Goal: Information Seeking & Learning: Check status

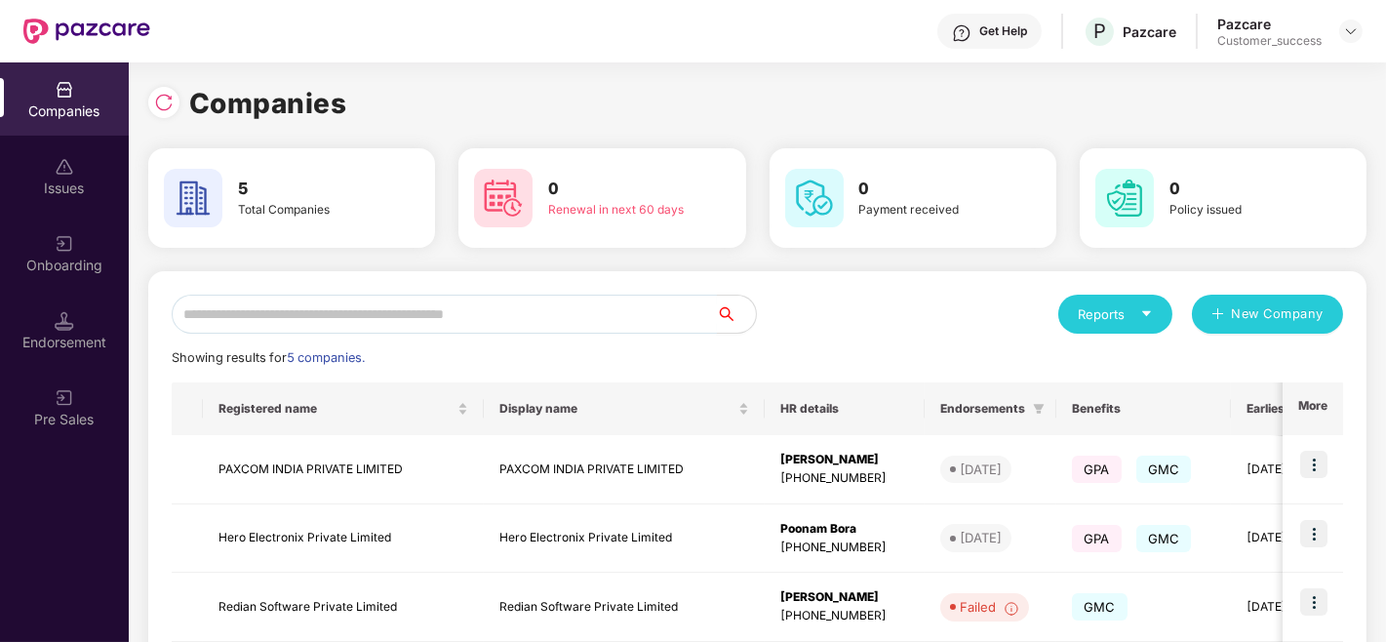
scroll to position [247, 0]
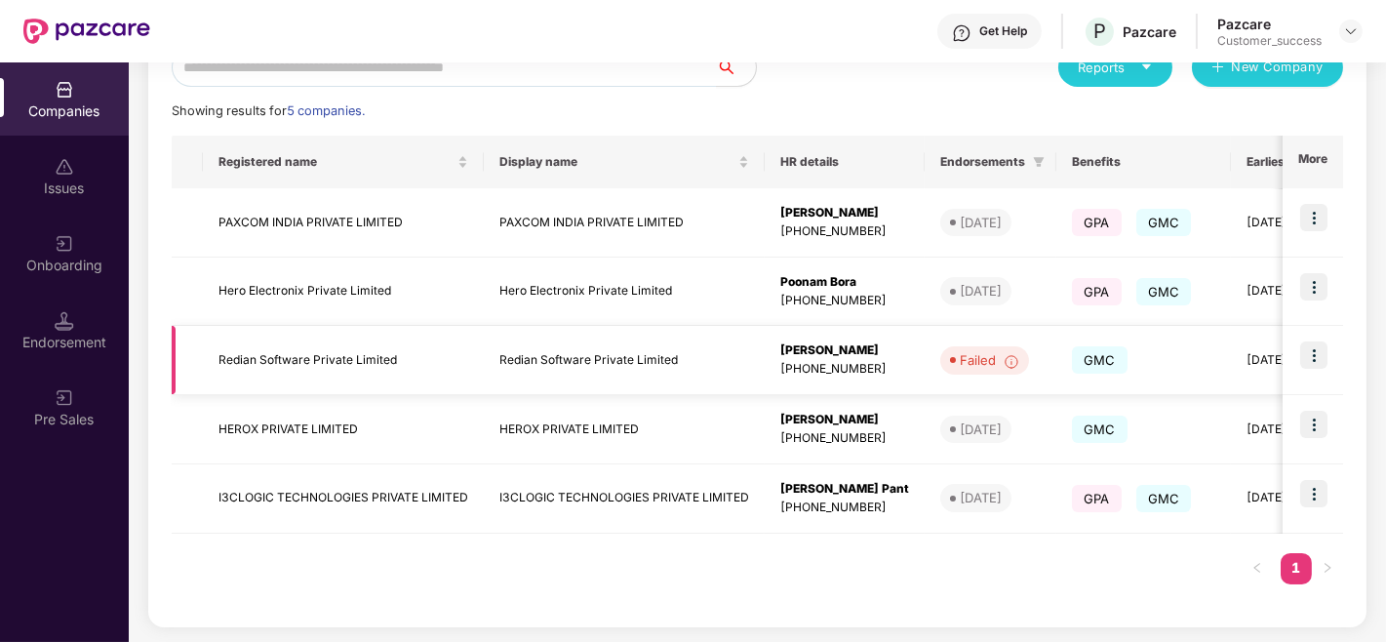
click at [1310, 354] on img at bounding box center [1313, 354] width 27 height 27
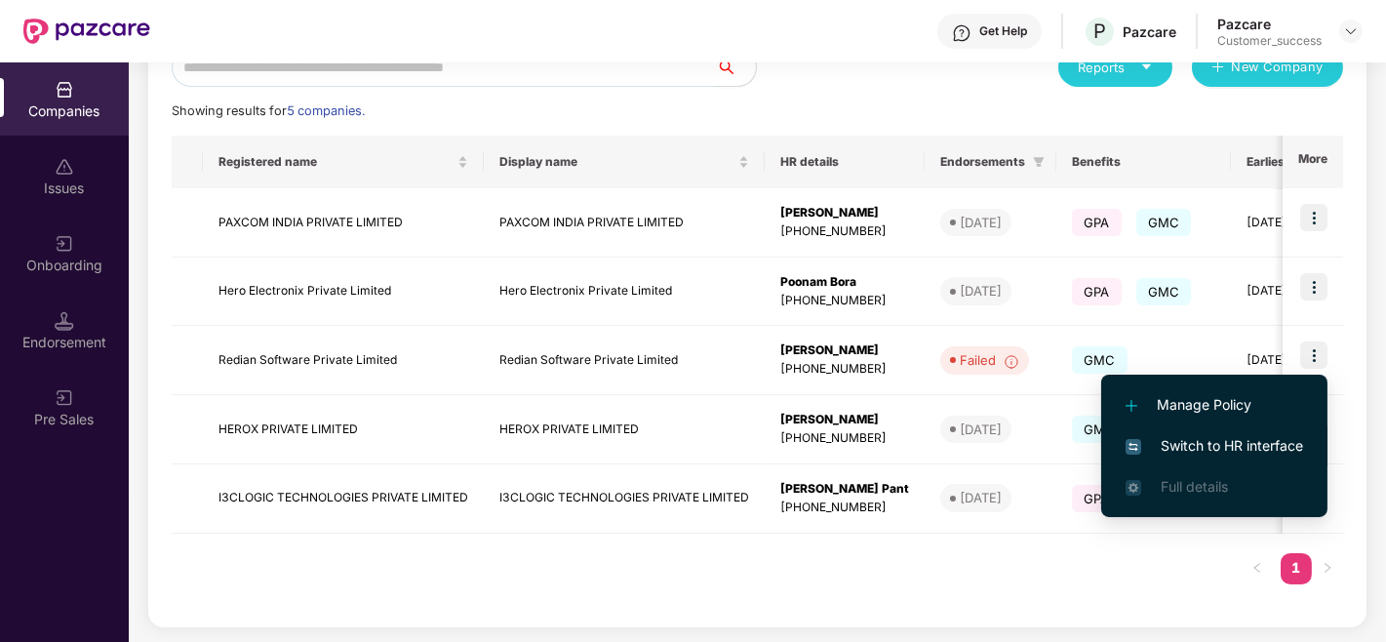
click at [1217, 444] on span "Switch to HR interface" at bounding box center [1213, 445] width 177 height 21
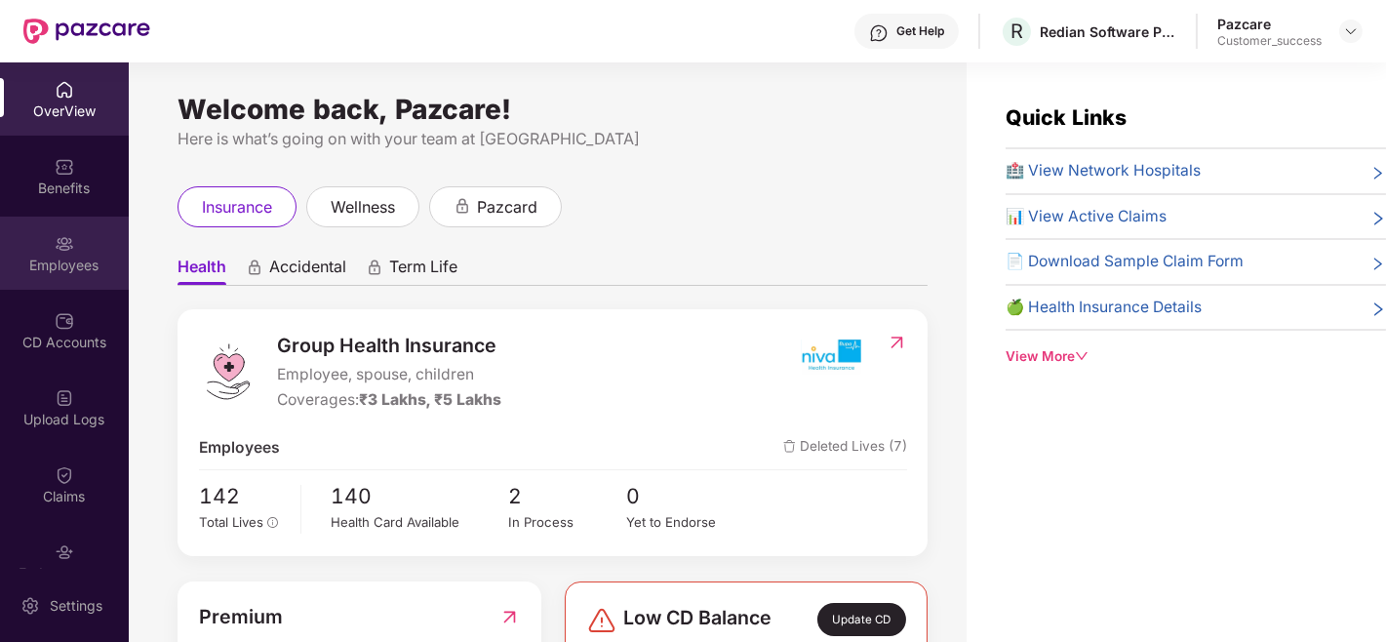
click at [43, 216] on div "Employees" at bounding box center [64, 252] width 129 height 73
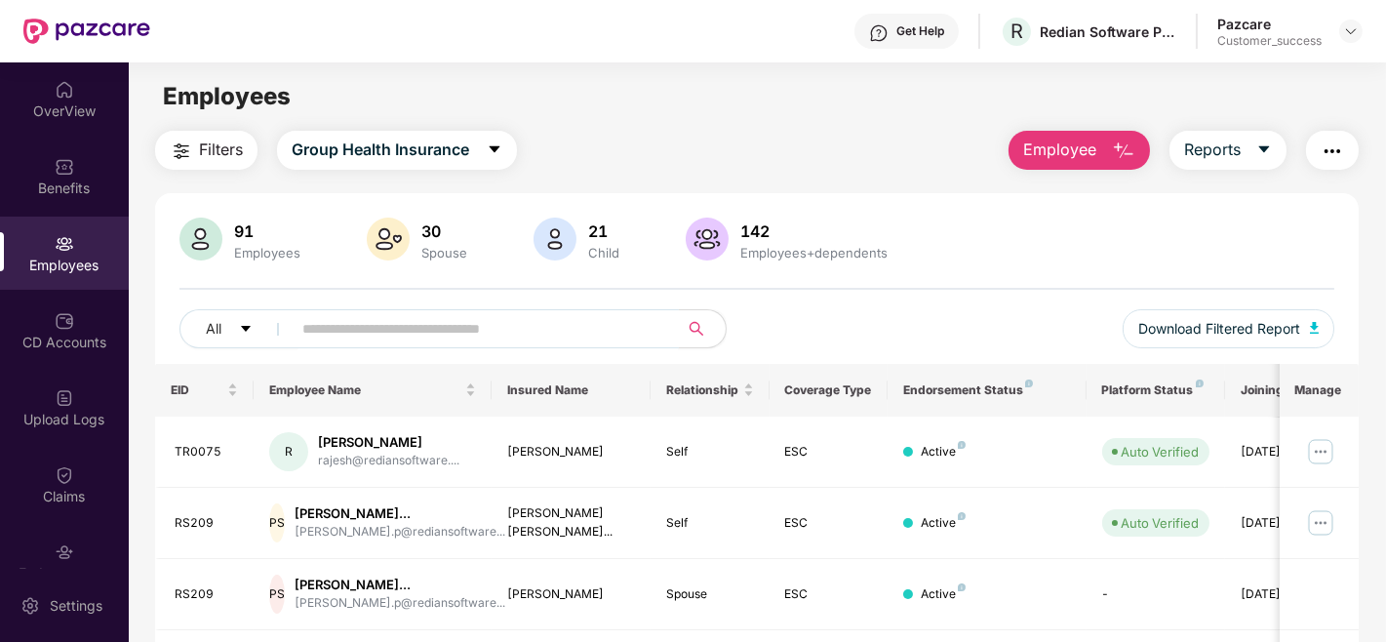
click at [554, 325] on input "text" at bounding box center [477, 328] width 350 height 29
click at [544, 325] on input "text" at bounding box center [477, 328] width 350 height 29
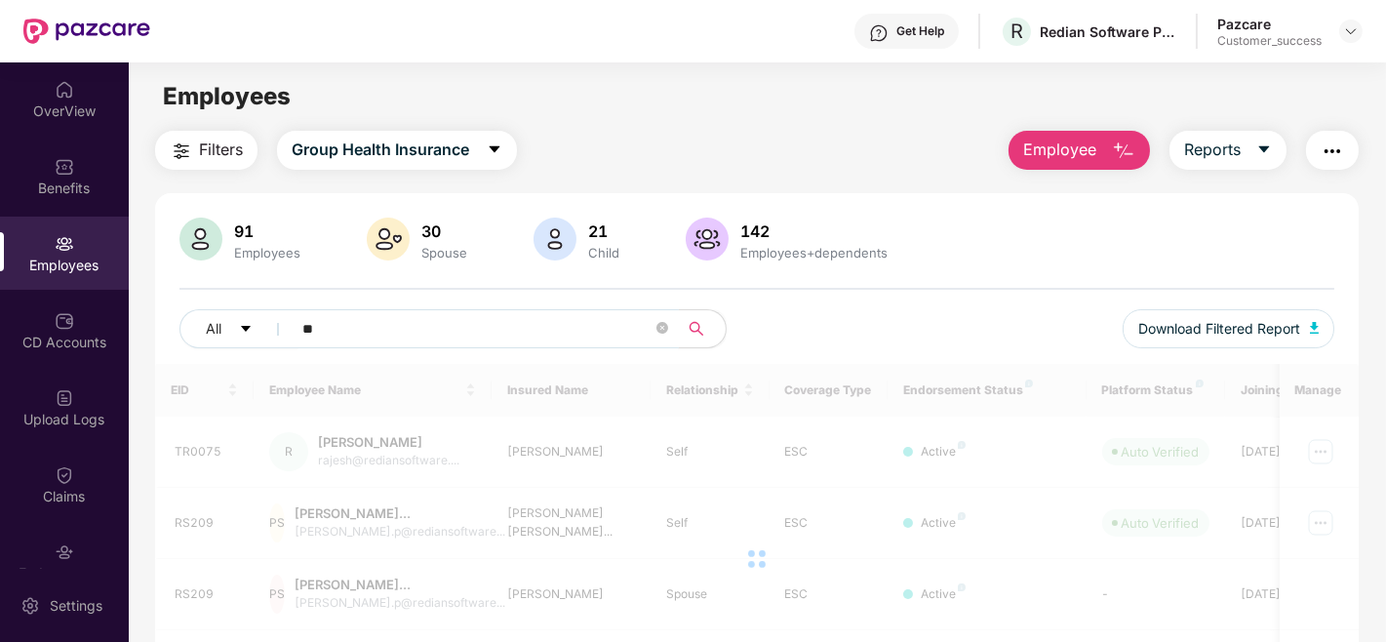
type input "*"
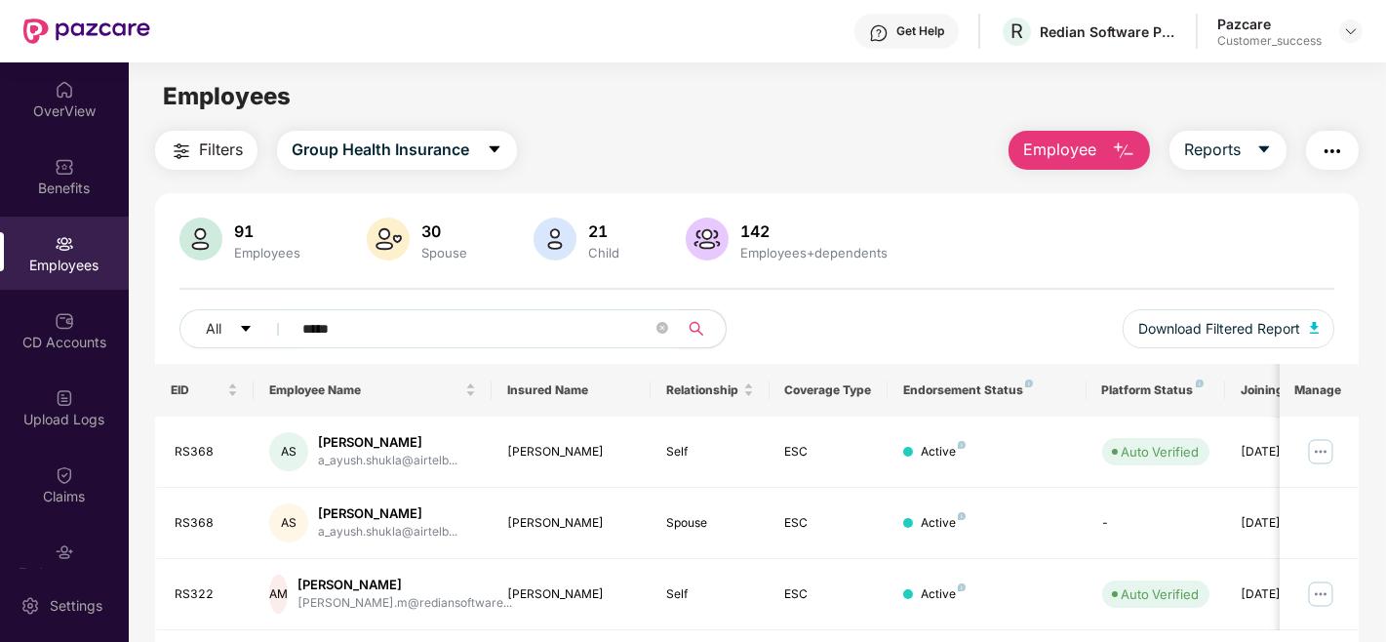
scroll to position [62, 0]
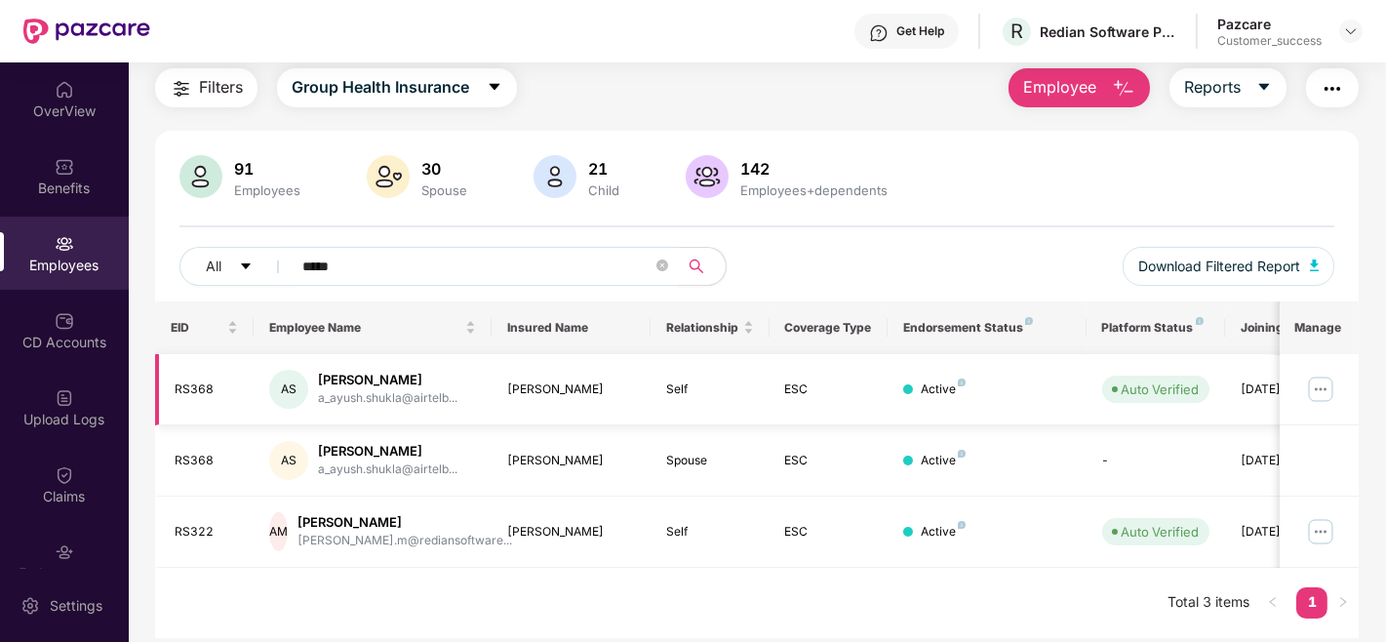
type input "*****"
click at [1318, 381] on img at bounding box center [1320, 388] width 31 height 31
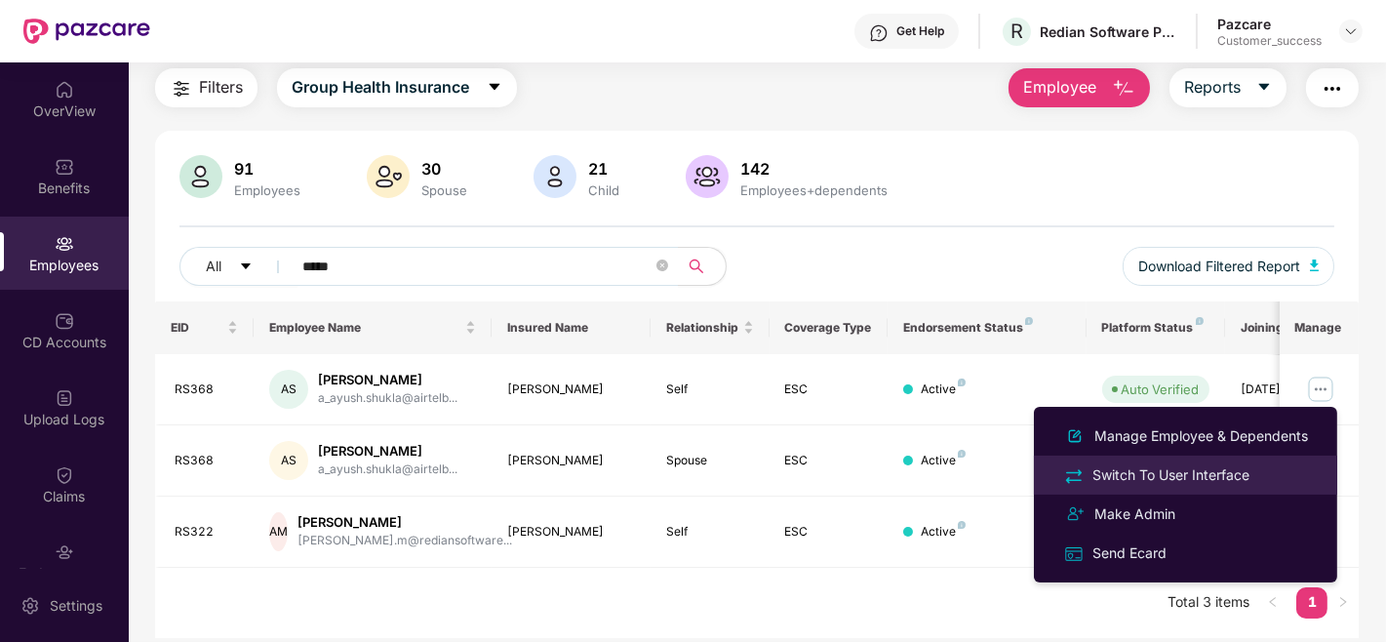
click at [1168, 462] on li "Switch To User Interface" at bounding box center [1185, 474] width 303 height 39
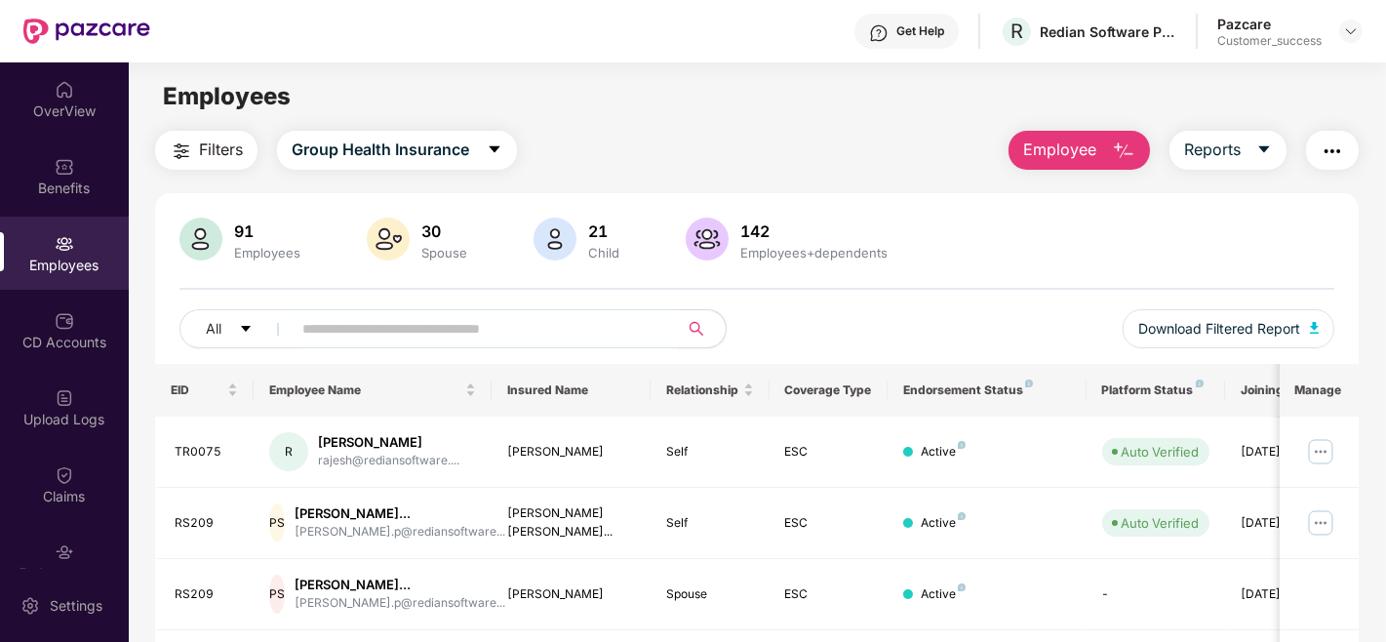
click at [517, 334] on input "text" at bounding box center [477, 328] width 350 height 29
type input "*****"
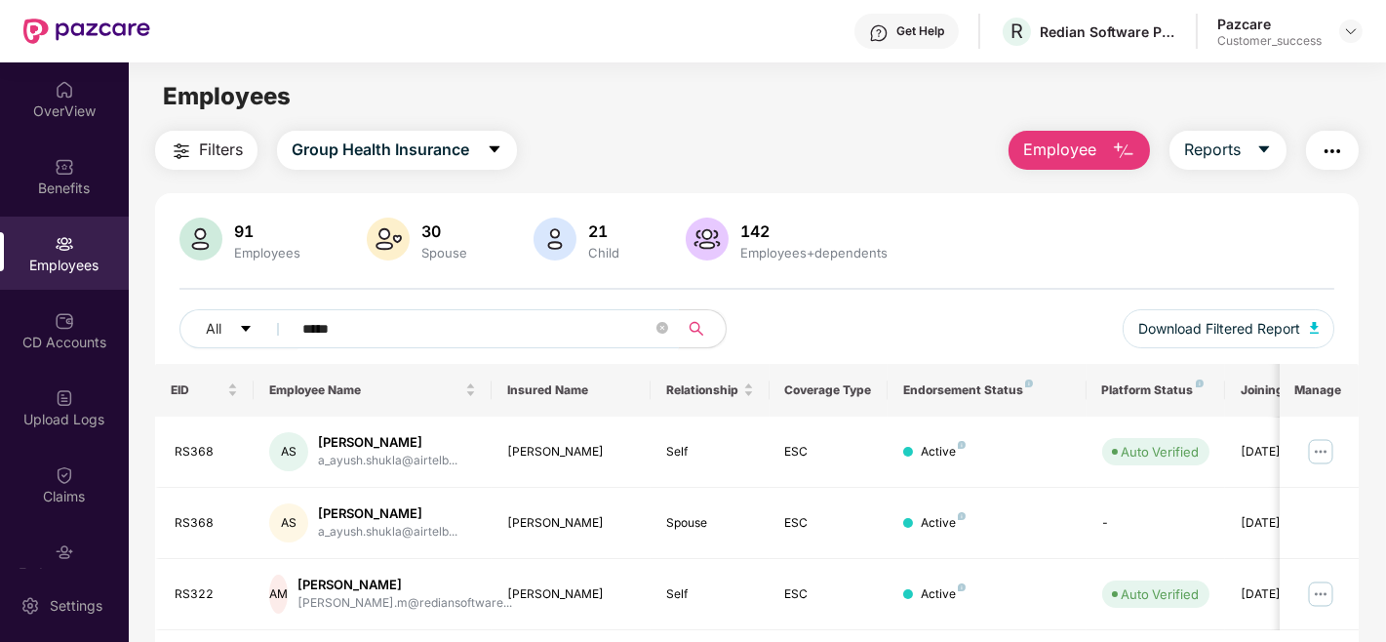
scroll to position [62, 0]
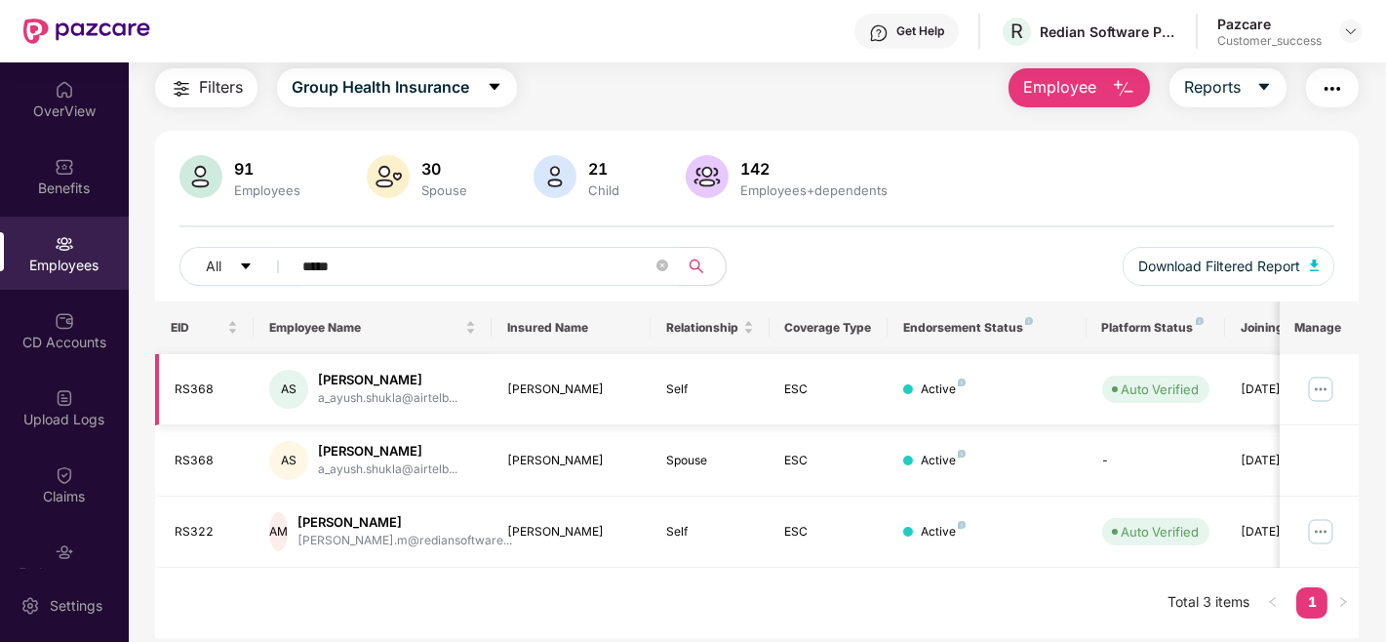
click at [1319, 387] on img at bounding box center [1320, 388] width 31 height 31
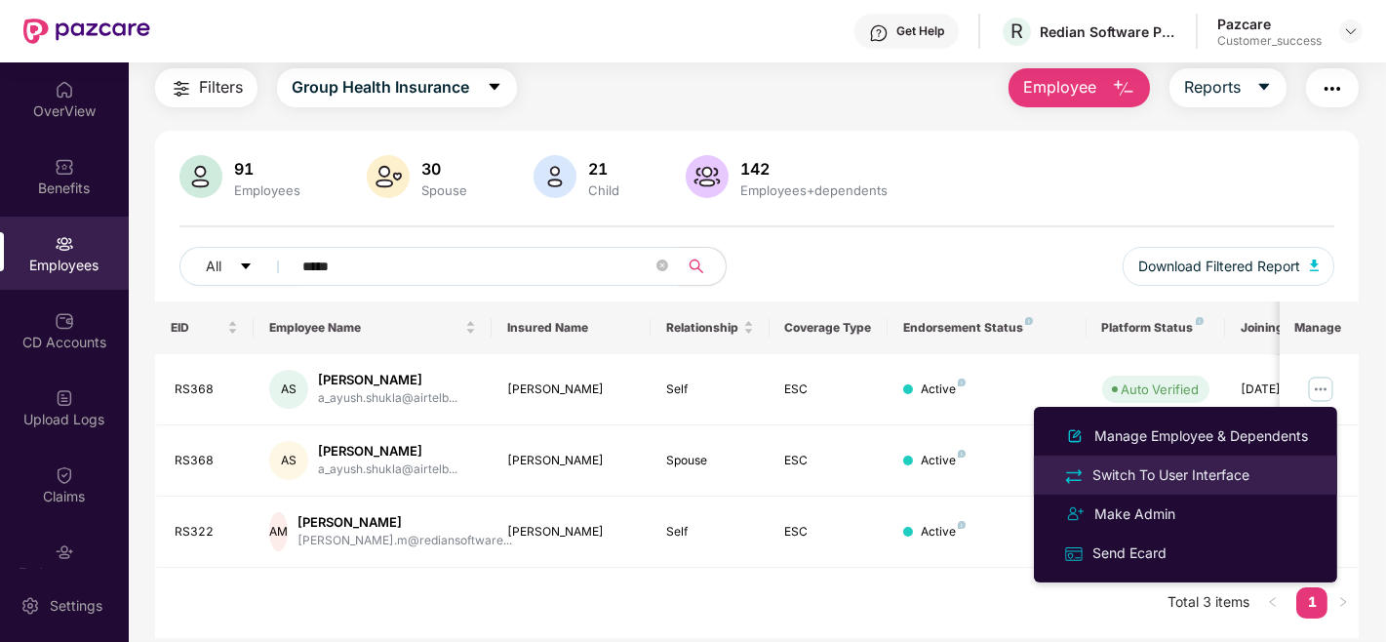
click at [1178, 470] on div "Switch To User Interface" at bounding box center [1170, 474] width 165 height 21
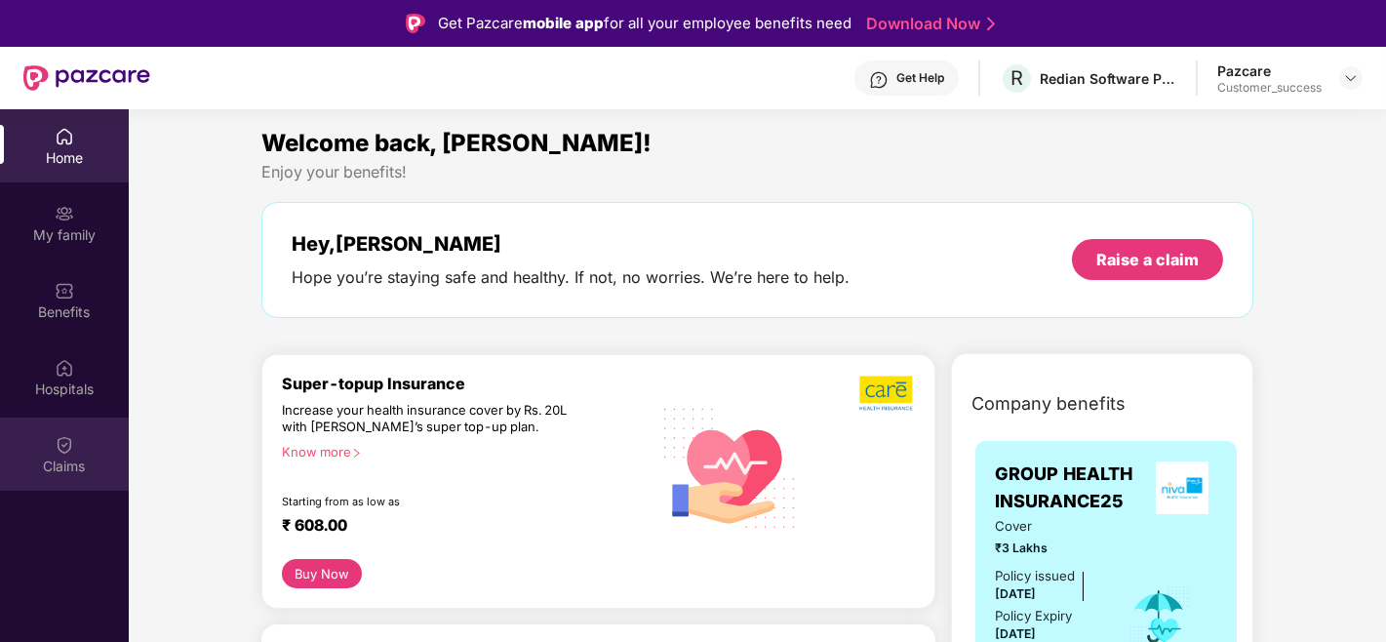
click at [93, 464] on div "Claims" at bounding box center [64, 466] width 129 height 20
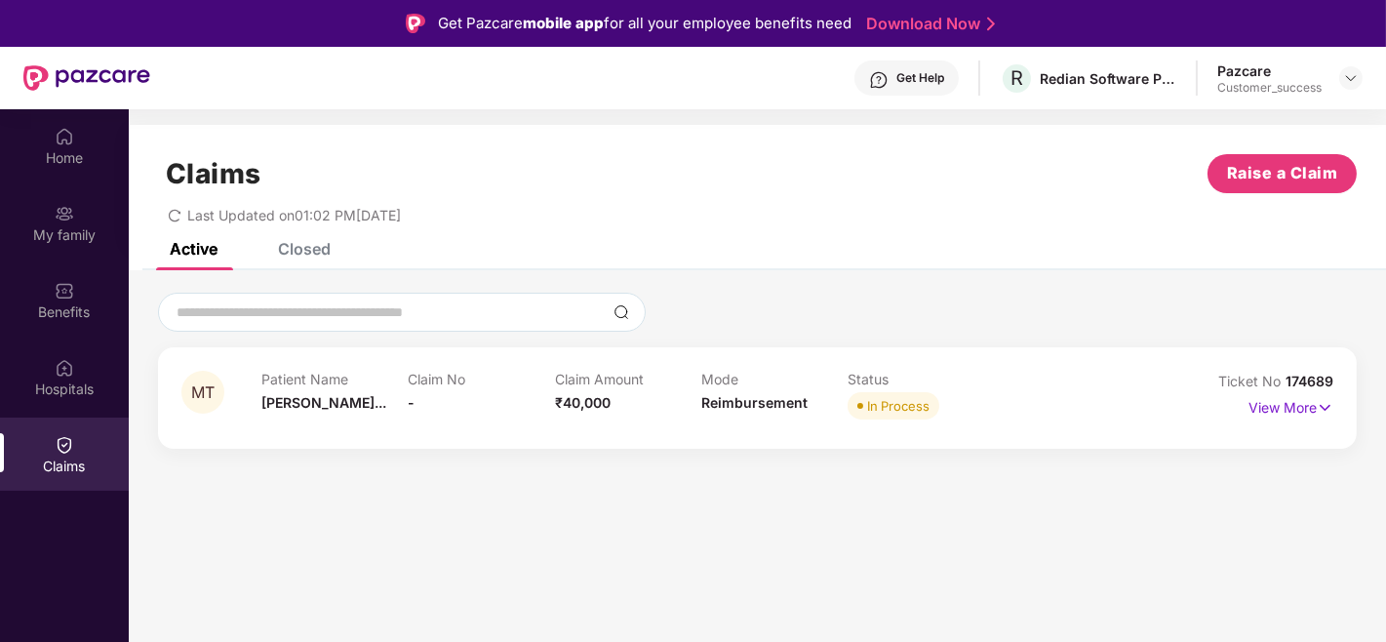
scroll to position [109, 0]
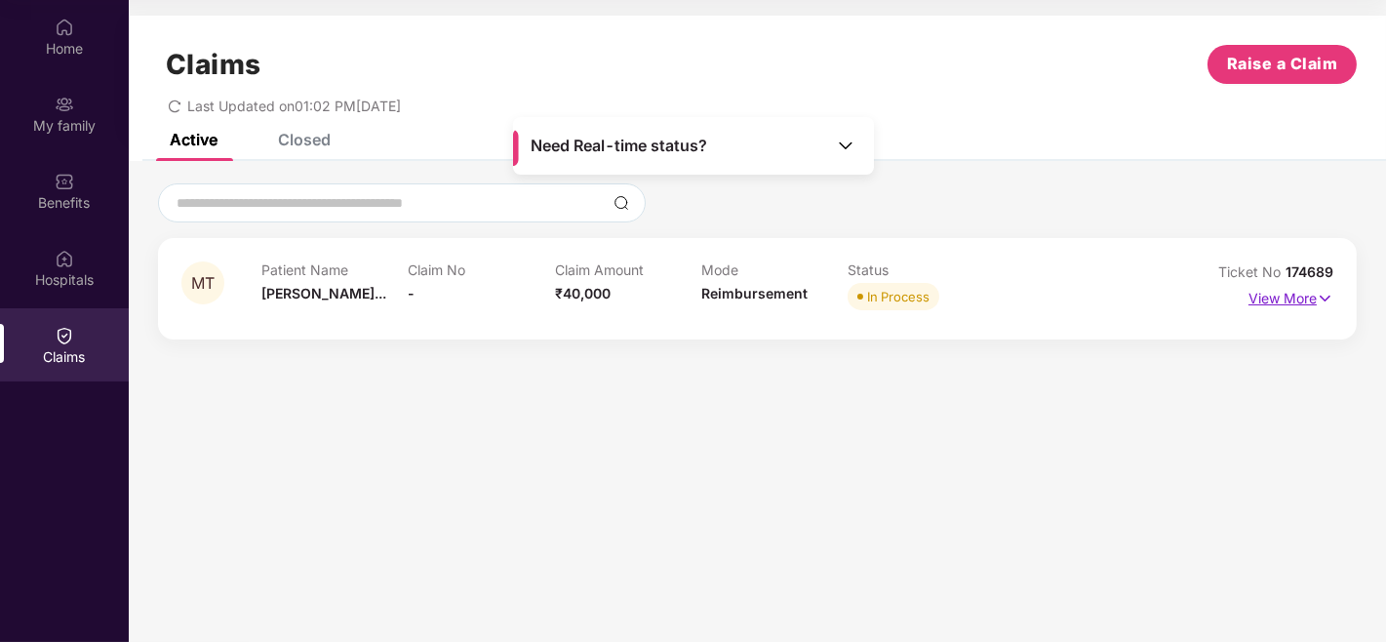
click at [1307, 296] on p "View More" at bounding box center [1290, 296] width 85 height 26
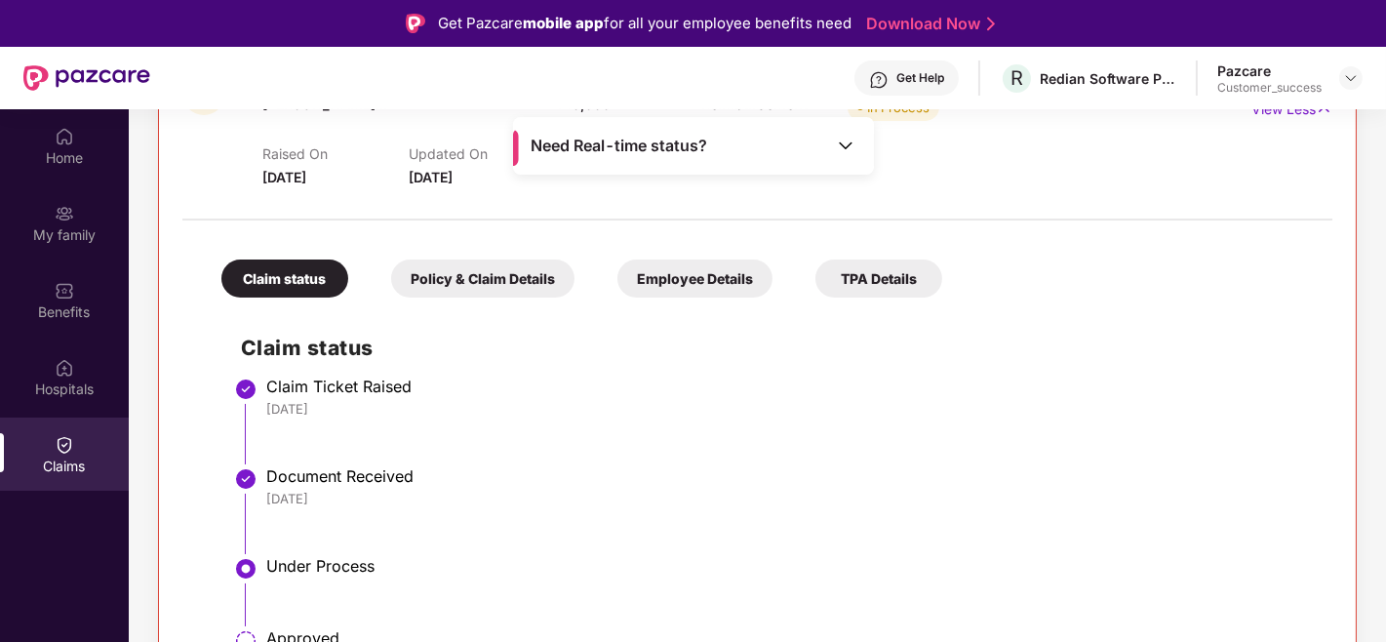
scroll to position [363, 0]
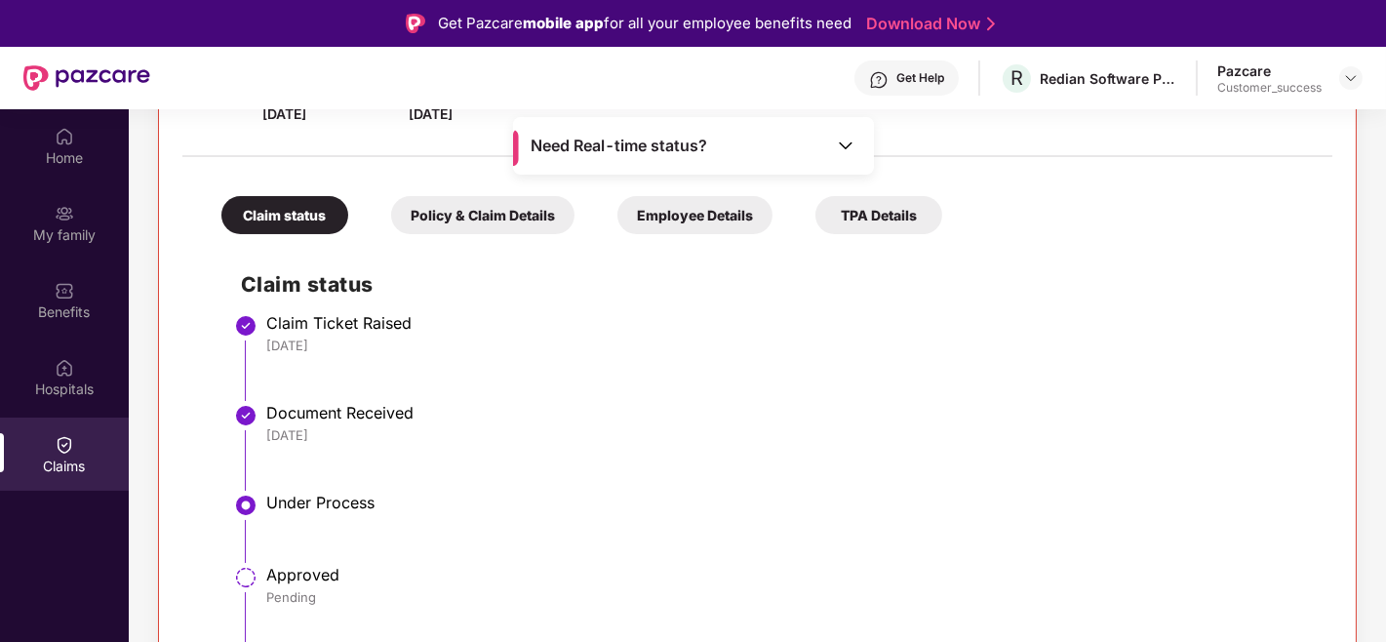
click at [1290, 237] on div "Claim status Policy & Claim Details Employee Details TPA Details Claim status C…" at bounding box center [757, 437] width 1150 height 541
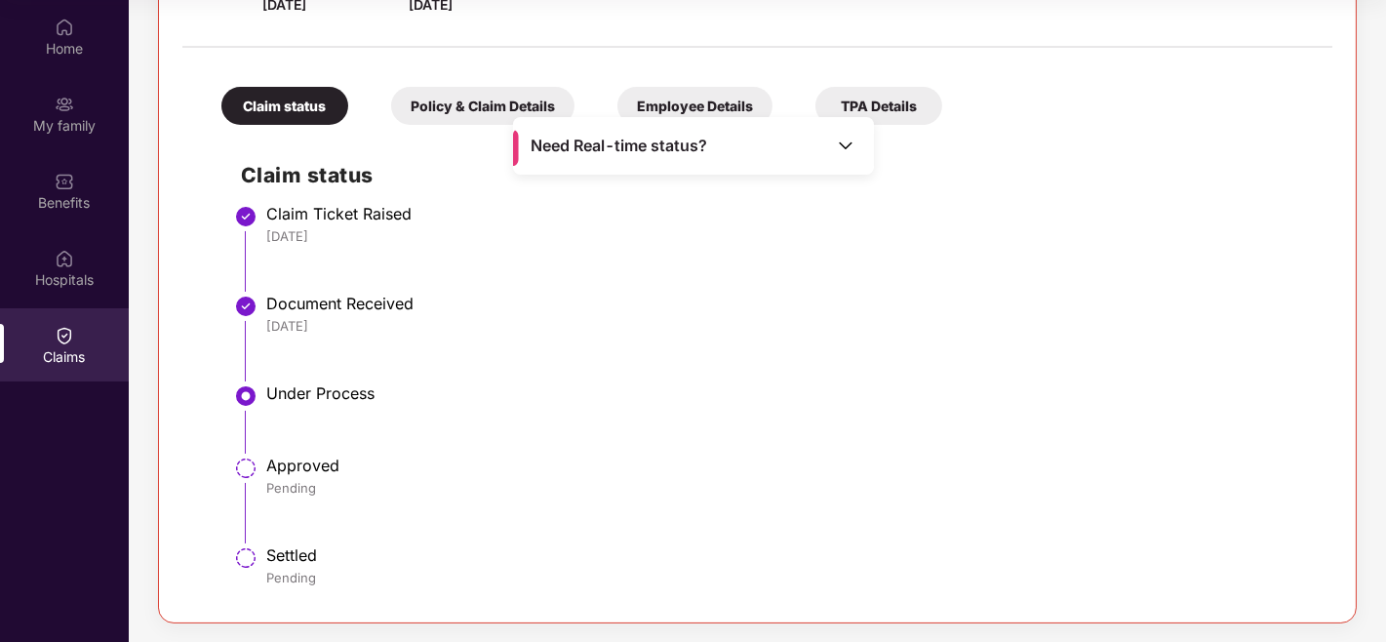
scroll to position [0, 0]
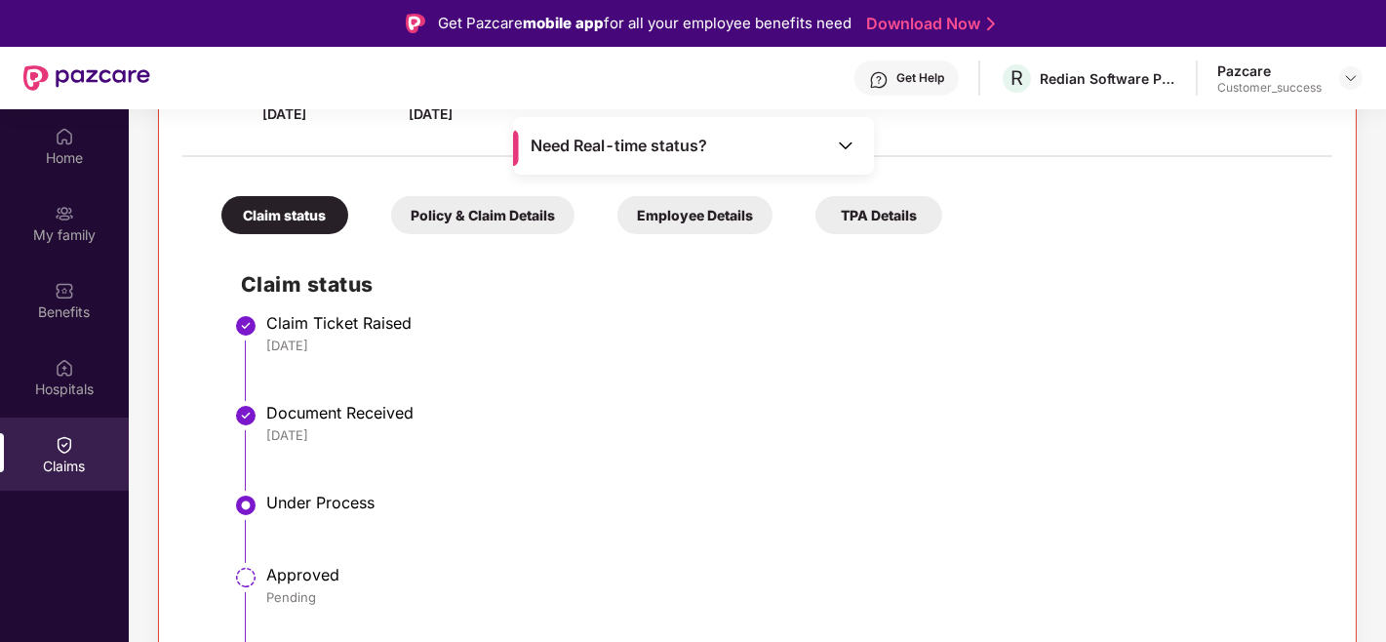
click at [1161, 461] on li "Document Received 16 Sep 2025" at bounding box center [777, 455] width 1072 height 90
click at [1157, 280] on h2 "Claim status" at bounding box center [777, 284] width 1072 height 32
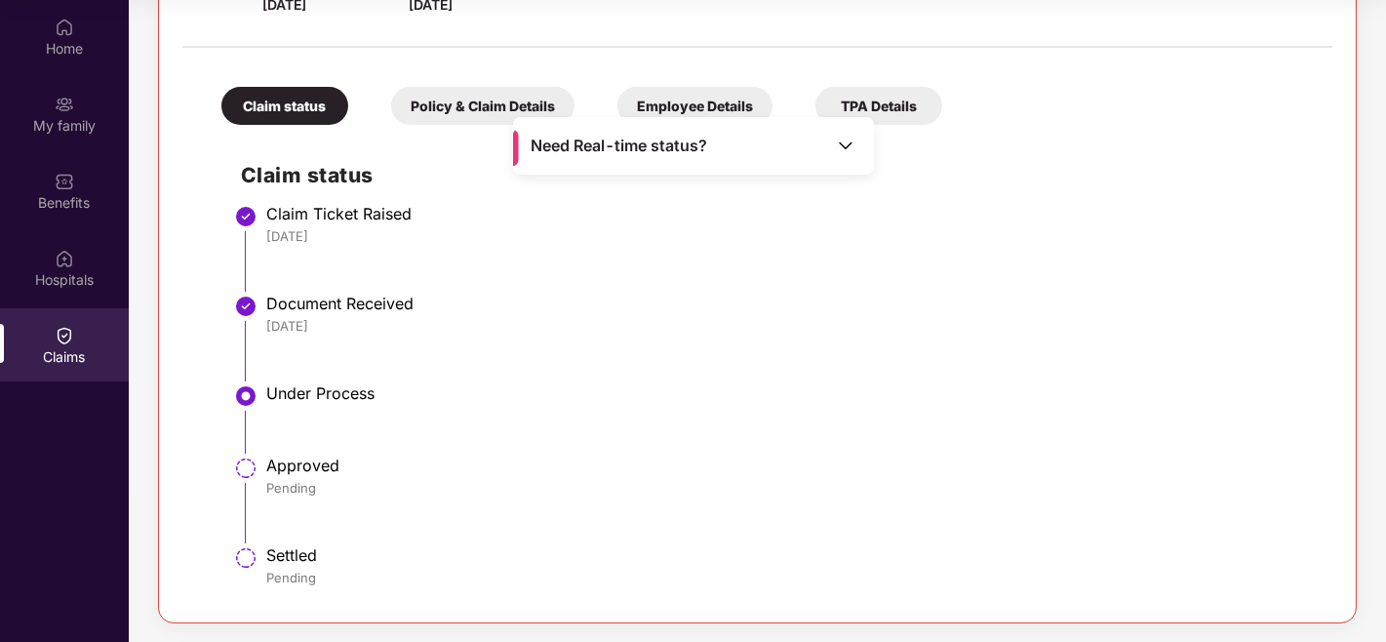
scroll to position [196, 0]
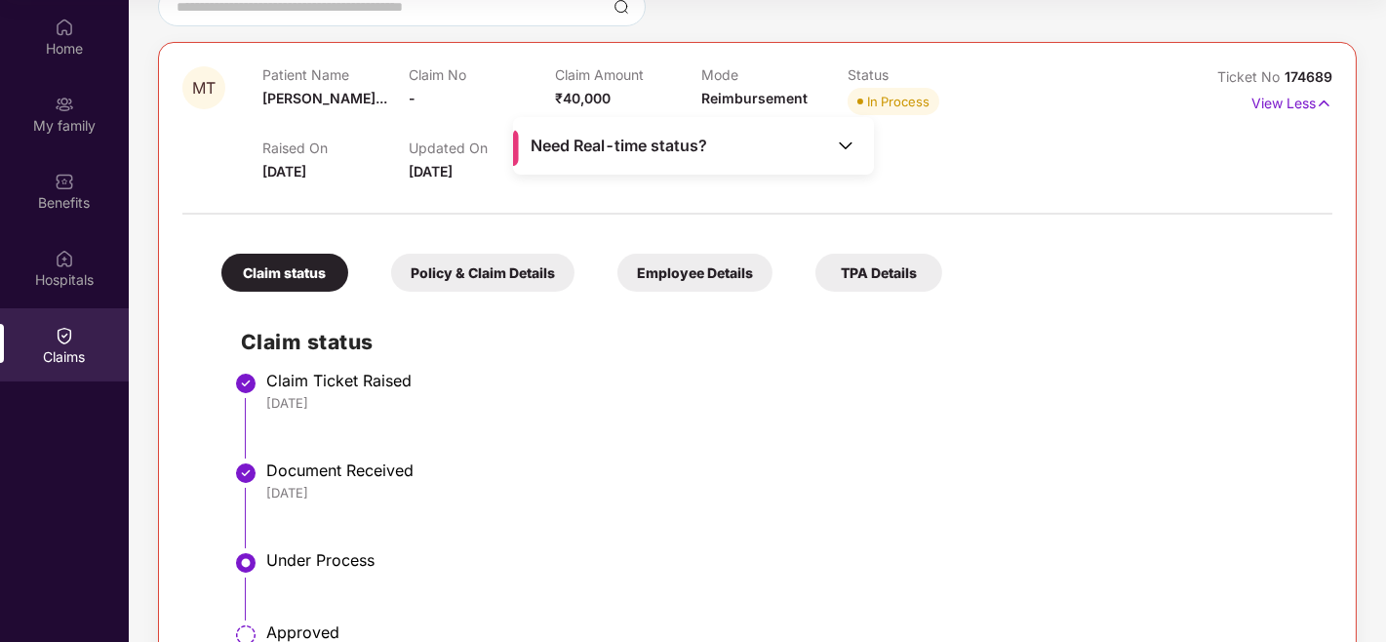
click at [656, 271] on div "Employee Details" at bounding box center [694, 273] width 155 height 38
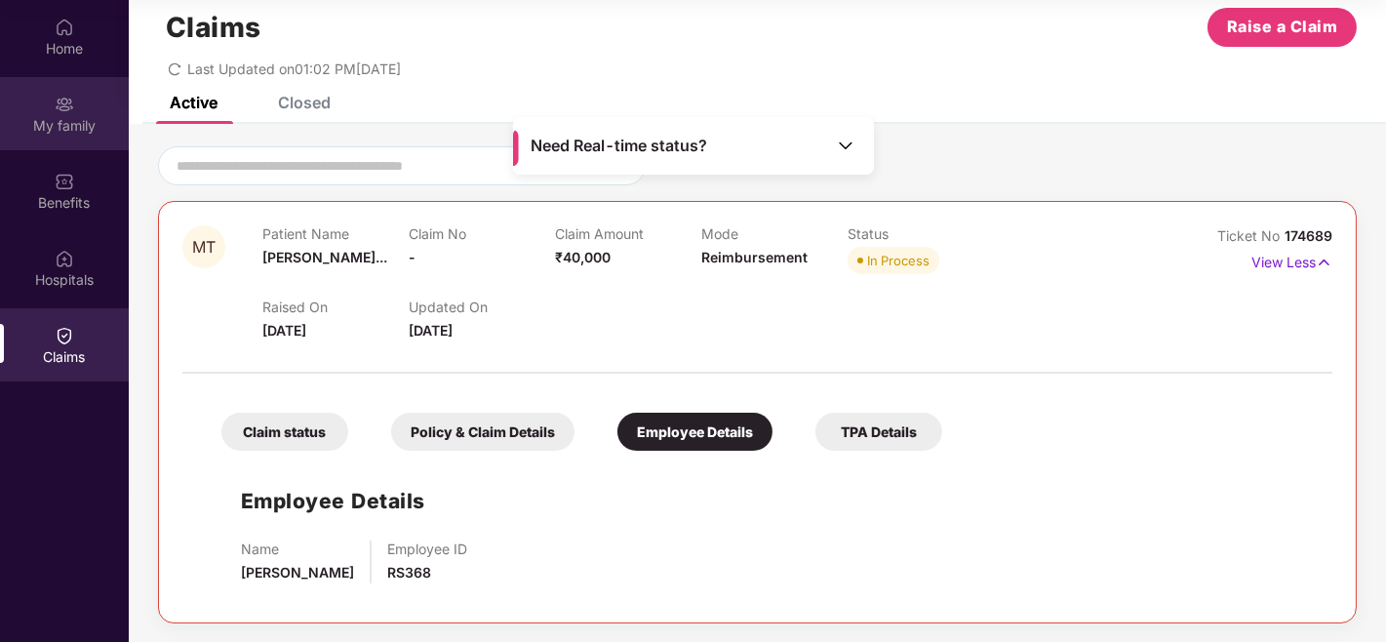
click at [70, 121] on div "My family" at bounding box center [64, 126] width 129 height 20
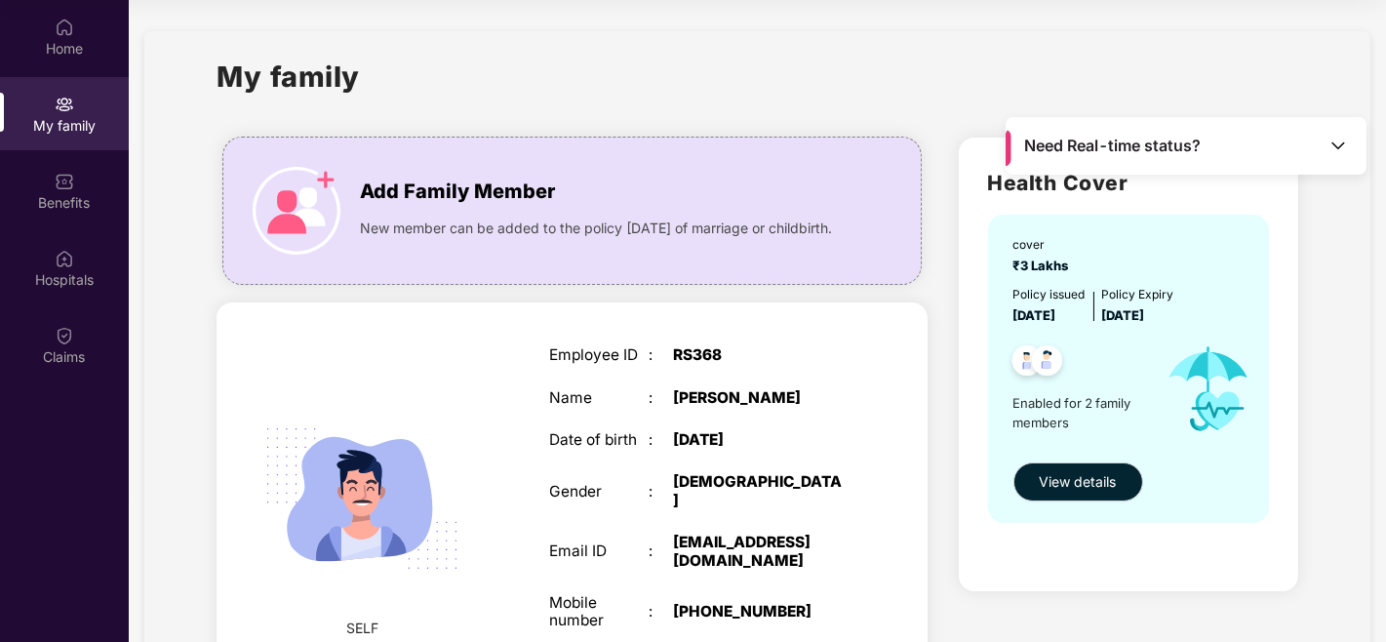
scroll to position [241, 0]
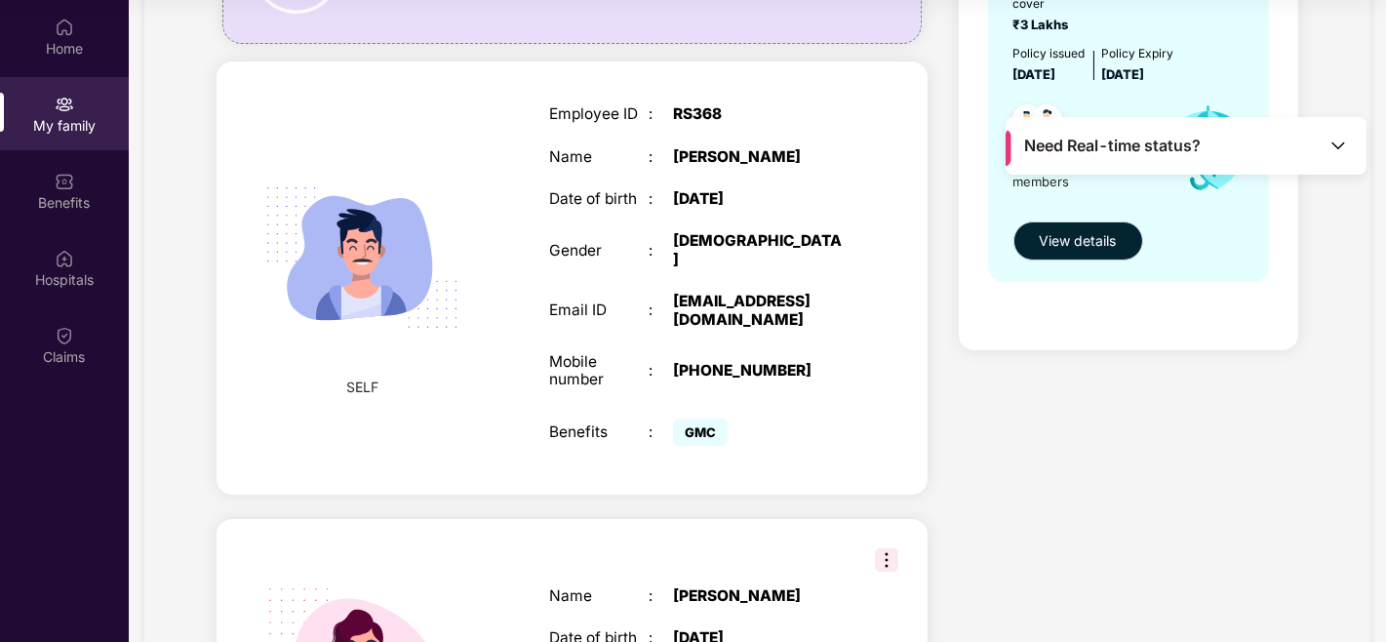
drag, startPoint x: 667, startPoint y: 288, endPoint x: 782, endPoint y: 313, distance: 117.8
click at [782, 313] on div "Email ID : a_ayush.shukla@airtelbank.com" at bounding box center [697, 311] width 296 height 36
copy div "[EMAIL_ADDRESS][DOMAIN_NAME]"
click at [1089, 533] on div "Health Cover cover ₹3 Lakhs Policy issued 21 July 2025 Policy Expiry 20 July 20…" at bounding box center [1128, 371] width 371 height 980
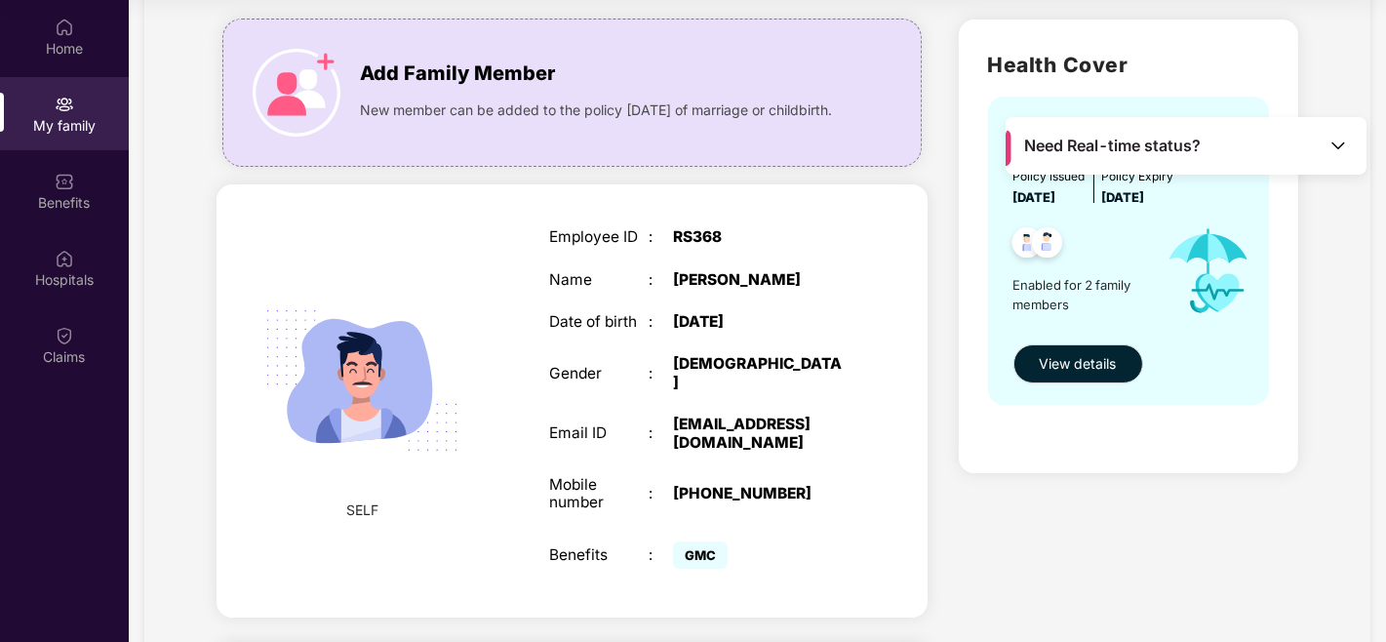
scroll to position [119, 0]
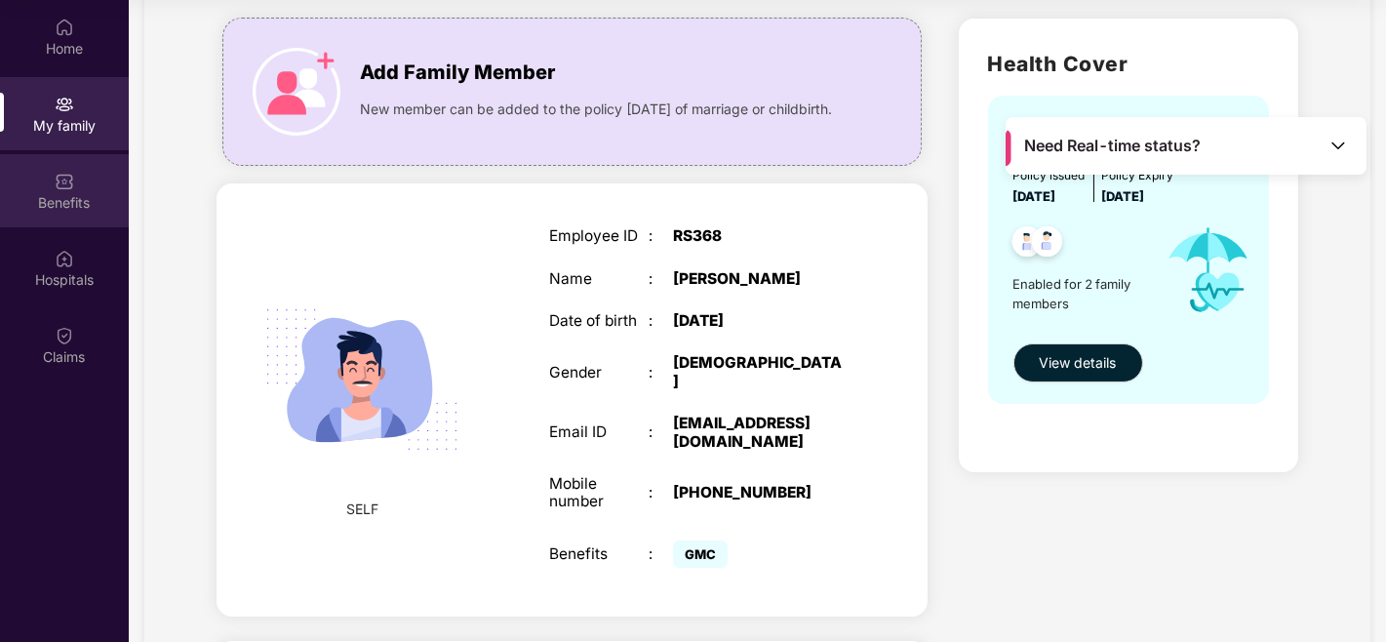
click at [94, 206] on div "Benefits" at bounding box center [64, 203] width 129 height 20
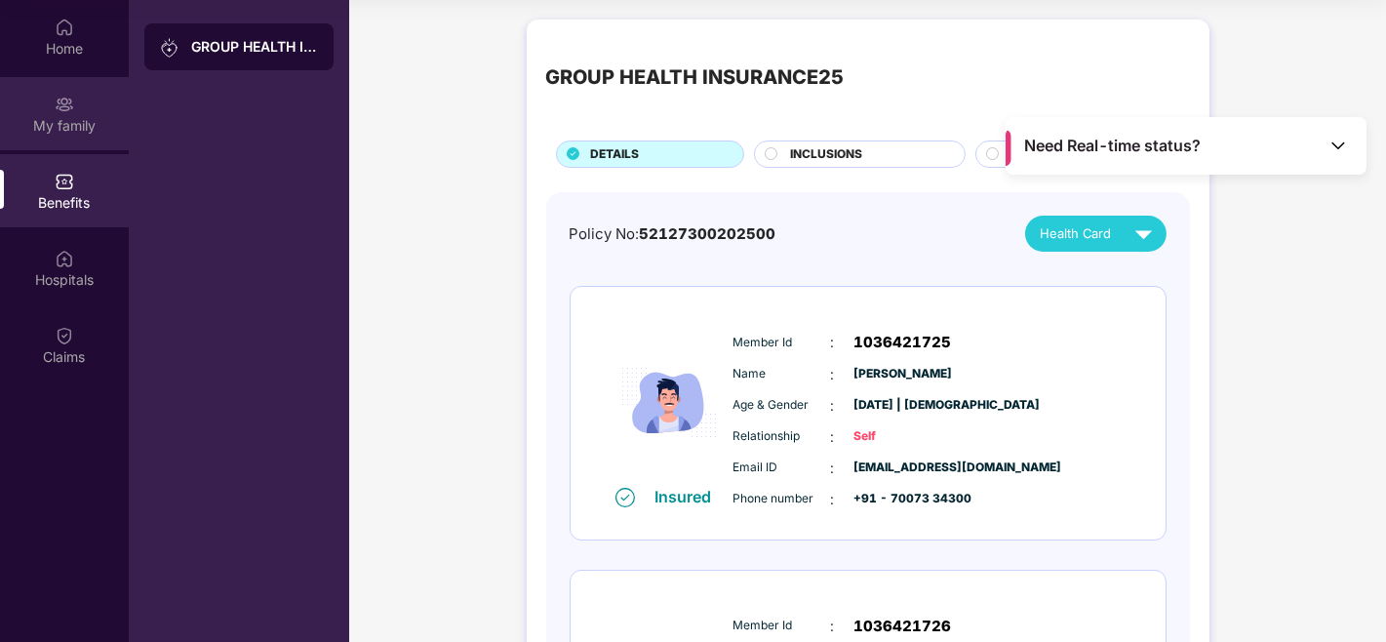
click at [49, 118] on div "My family" at bounding box center [64, 126] width 129 height 20
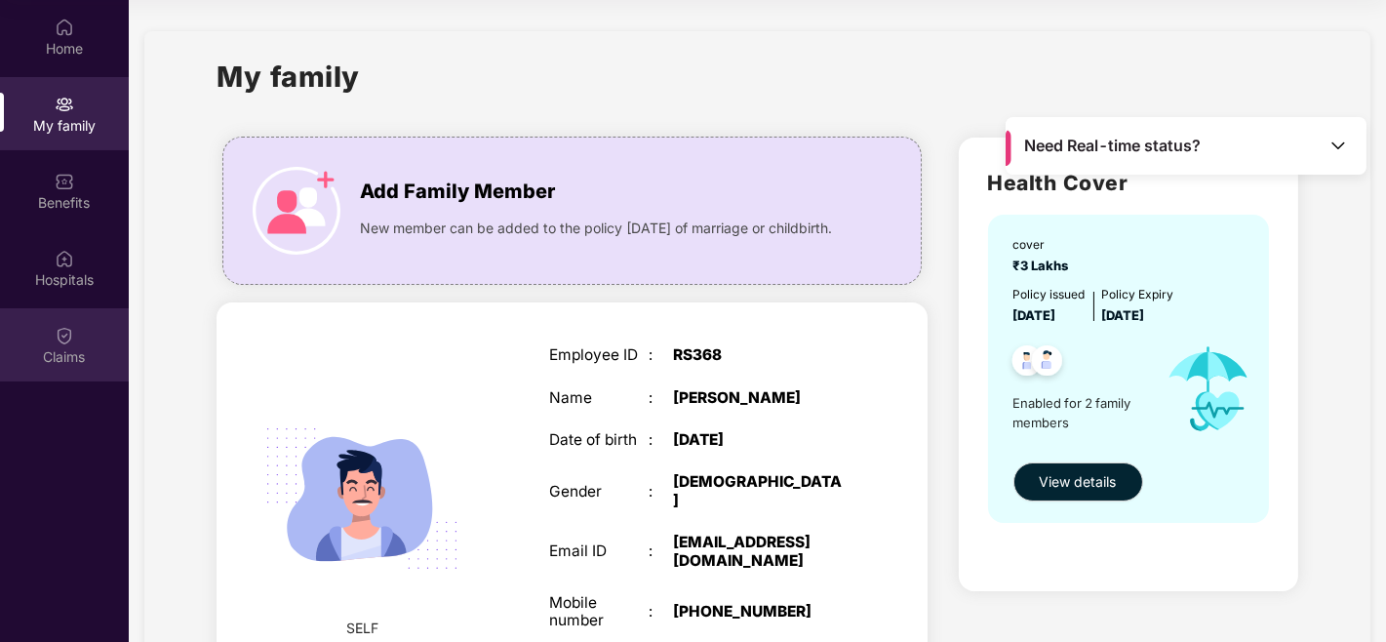
click at [72, 320] on div "Claims" at bounding box center [64, 344] width 129 height 73
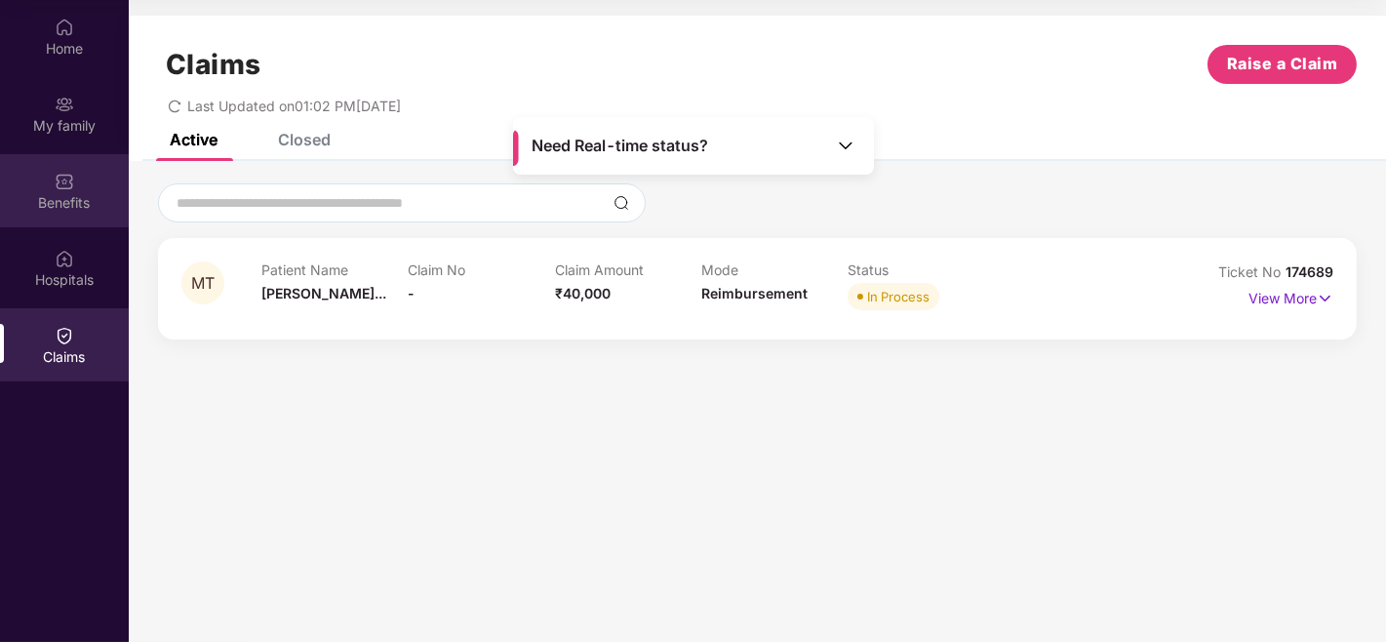
click at [73, 181] on img at bounding box center [65, 182] width 20 height 20
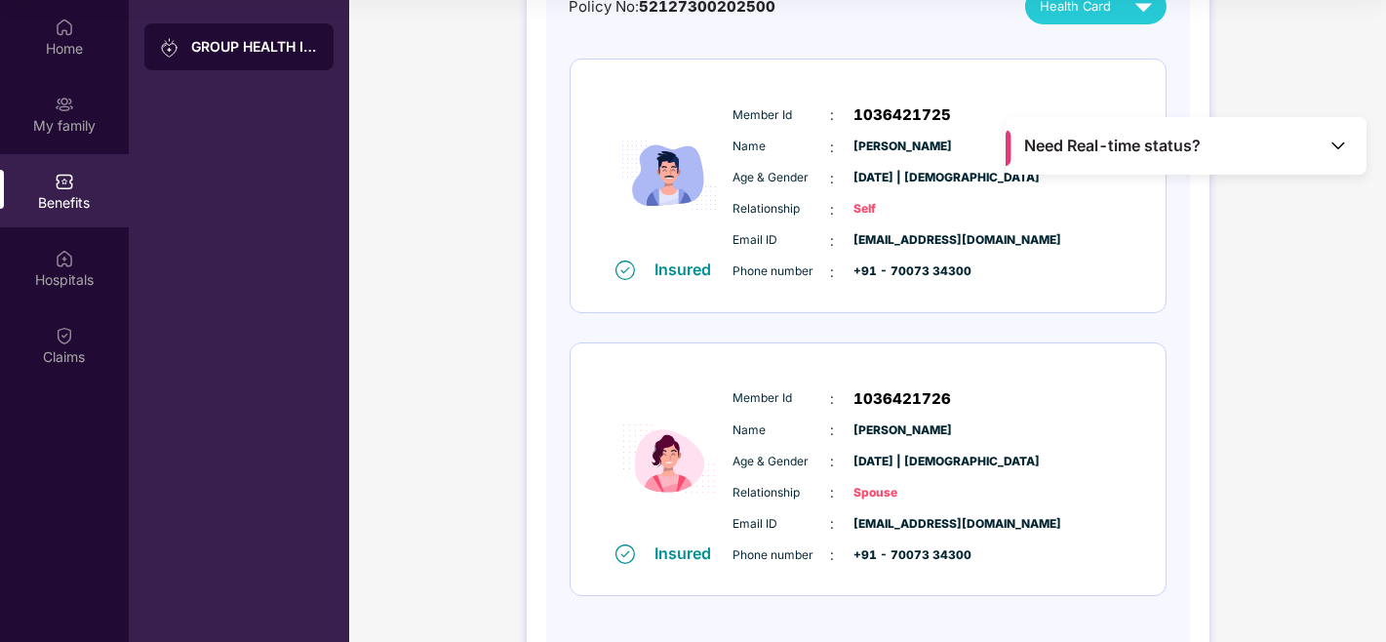
scroll to position [226, 0]
click at [872, 397] on span "1036421726" at bounding box center [902, 399] width 98 height 23
copy span "1036421726"
click at [824, 488] on span "Relationship" at bounding box center [781, 494] width 98 height 19
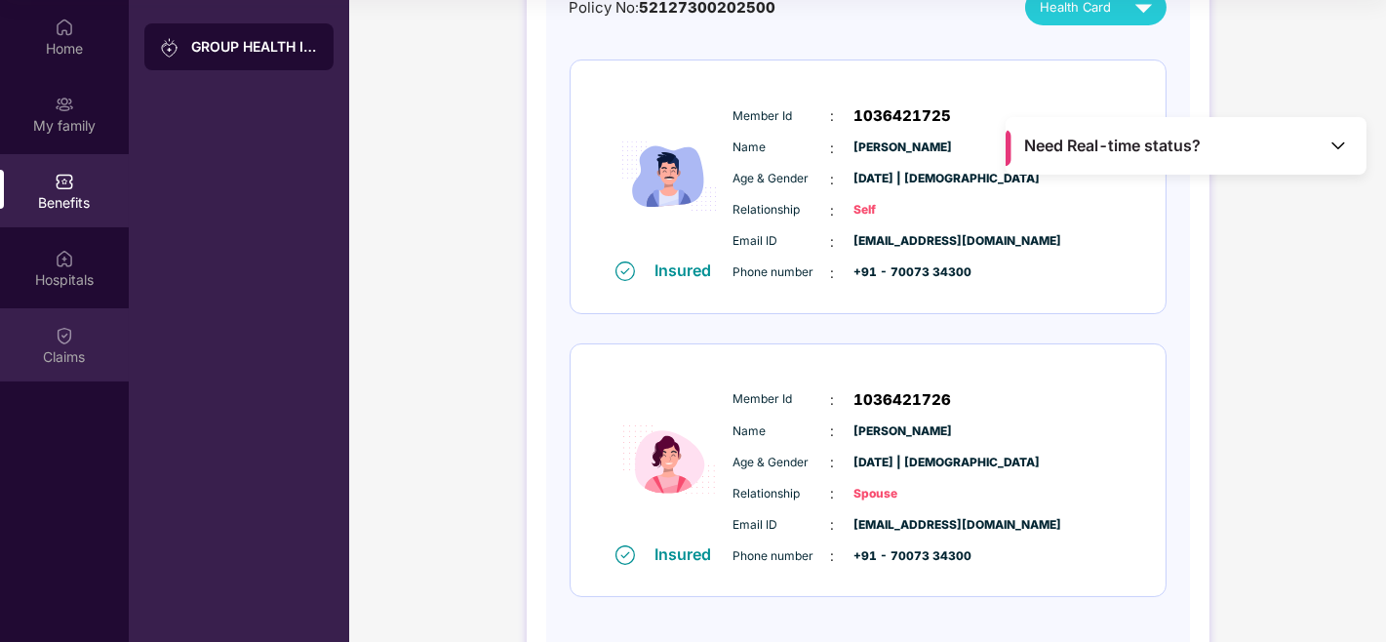
click at [61, 359] on div "Claims" at bounding box center [64, 357] width 129 height 20
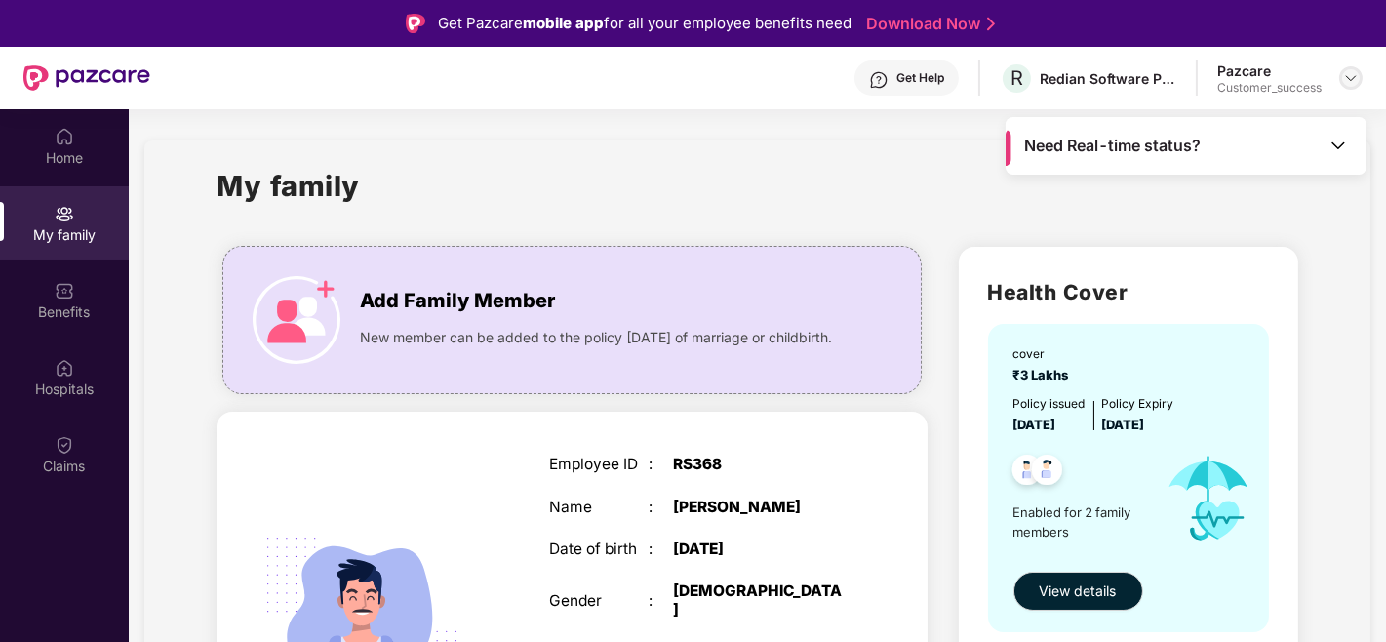
click at [1356, 75] on img at bounding box center [1351, 78] width 16 height 16
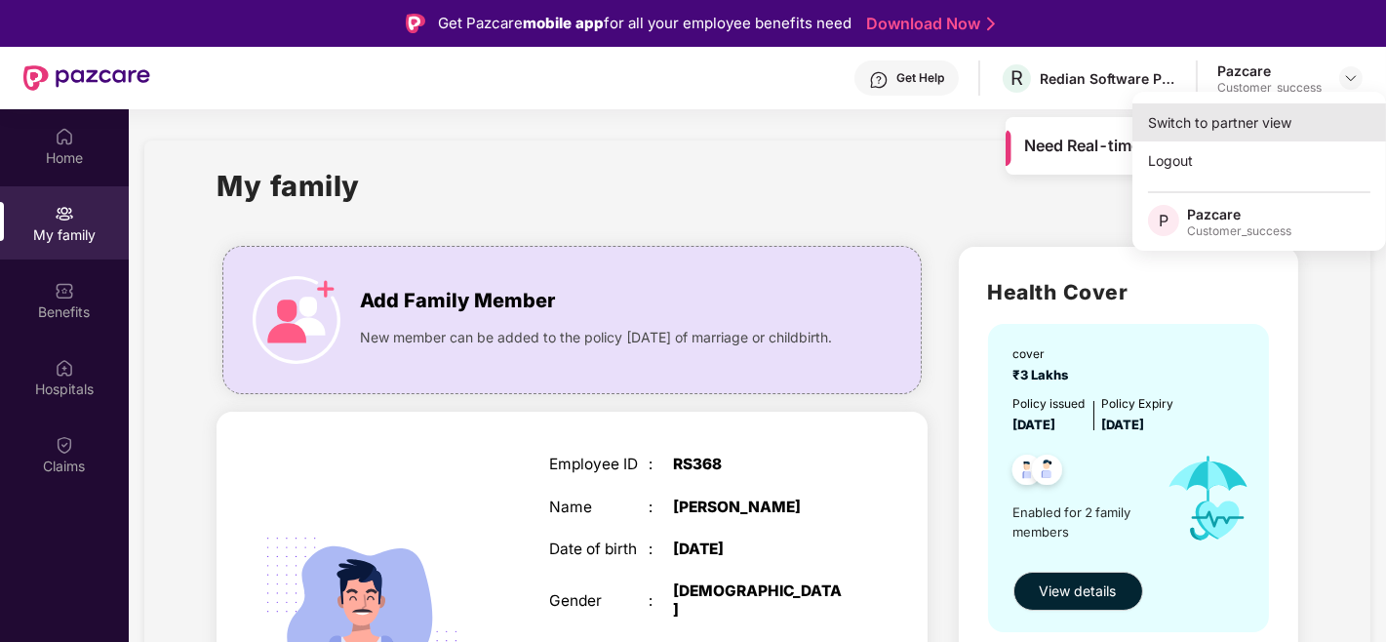
click at [1215, 124] on div "Switch to partner view" at bounding box center [1259, 122] width 254 height 38
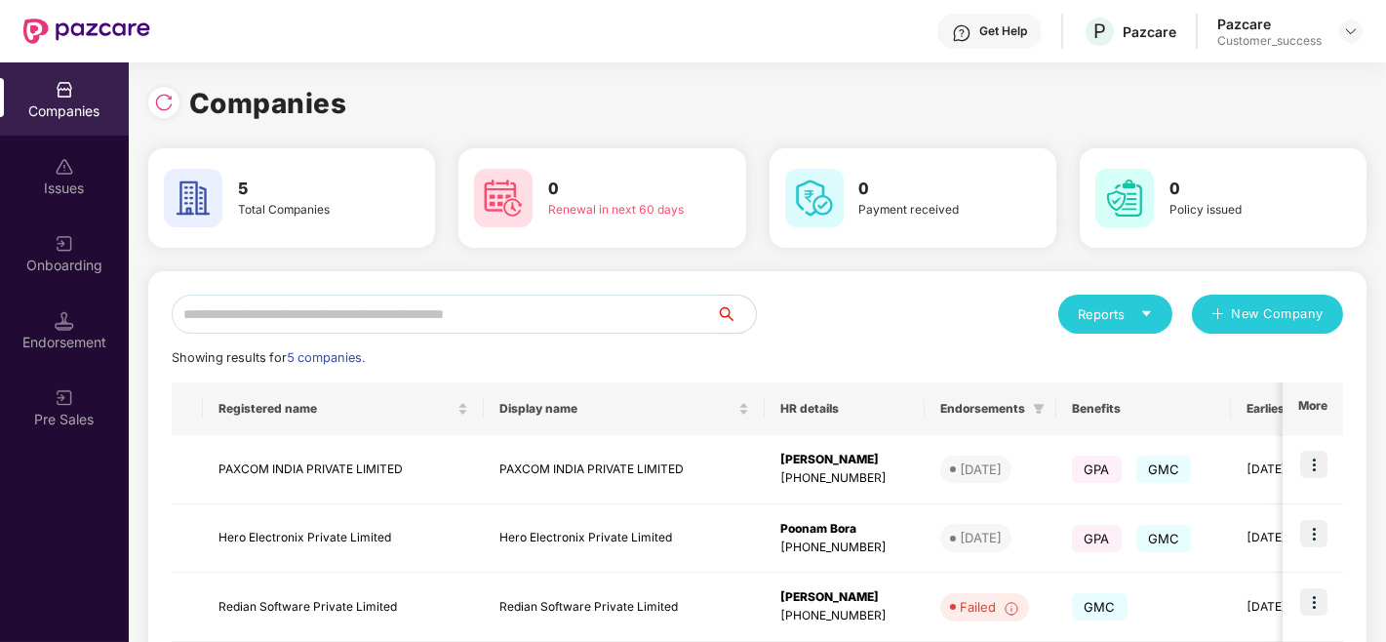
scroll to position [247, 0]
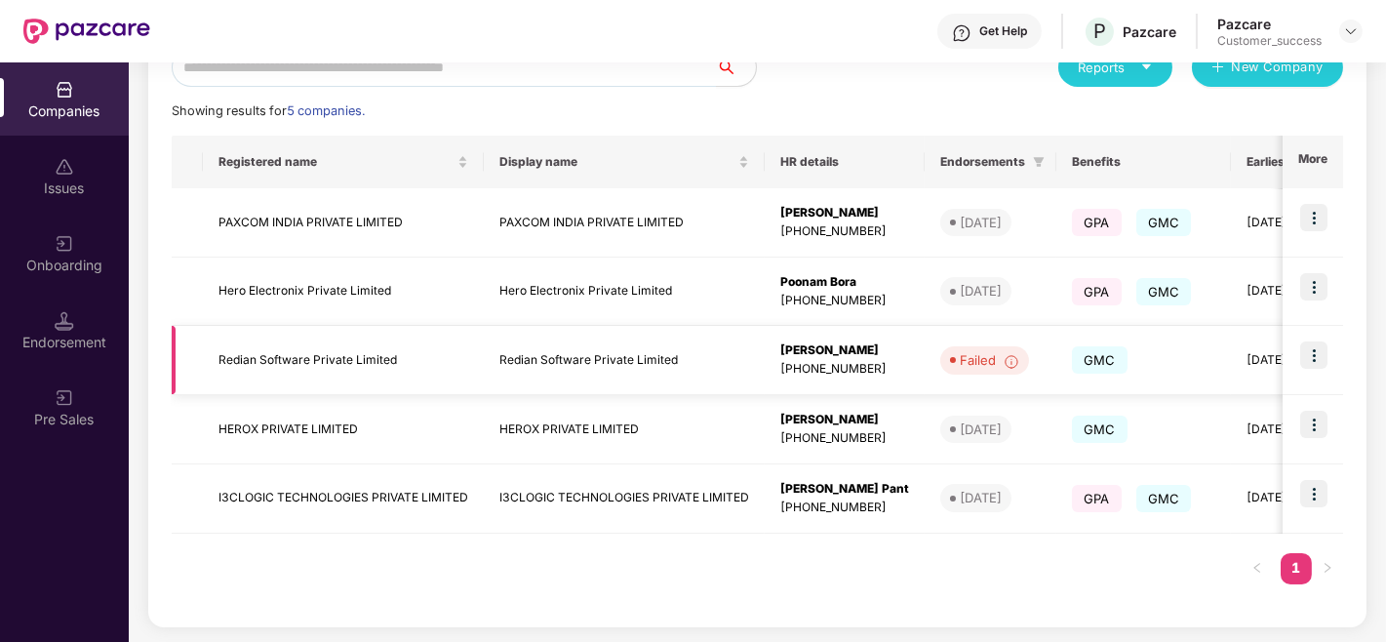
click at [1313, 356] on img at bounding box center [1313, 354] width 27 height 27
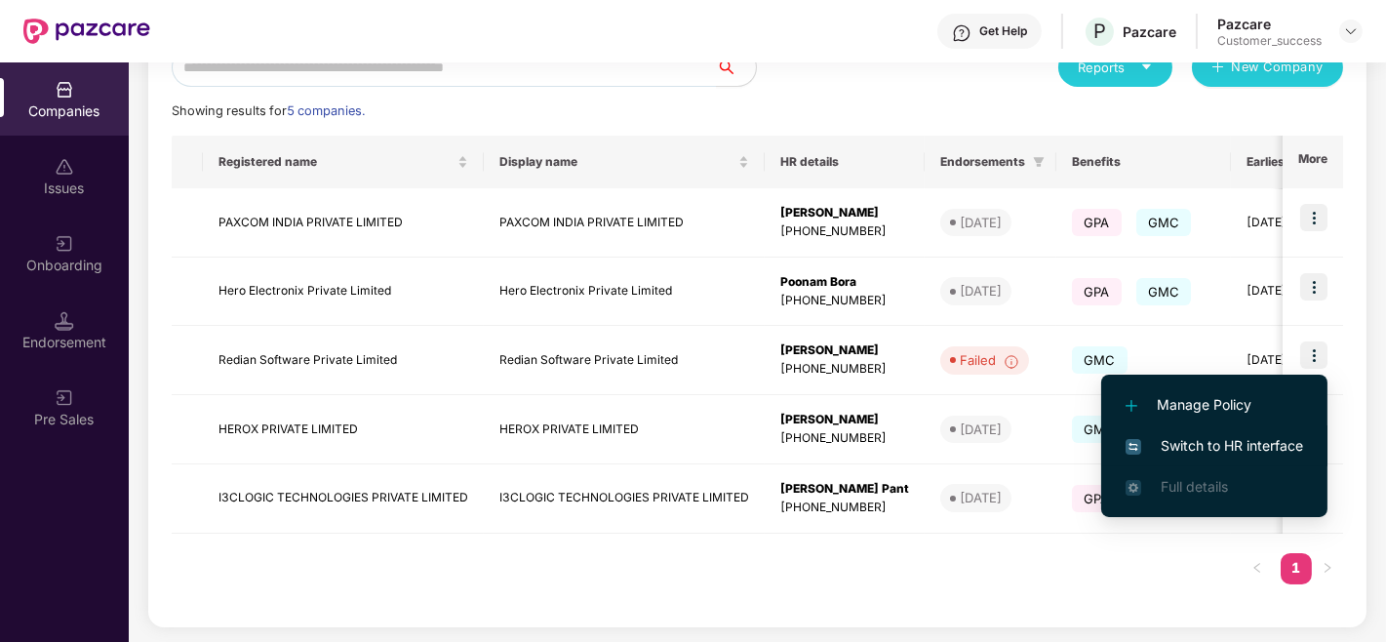
click at [1153, 435] on span "Switch to HR interface" at bounding box center [1213, 445] width 177 height 21
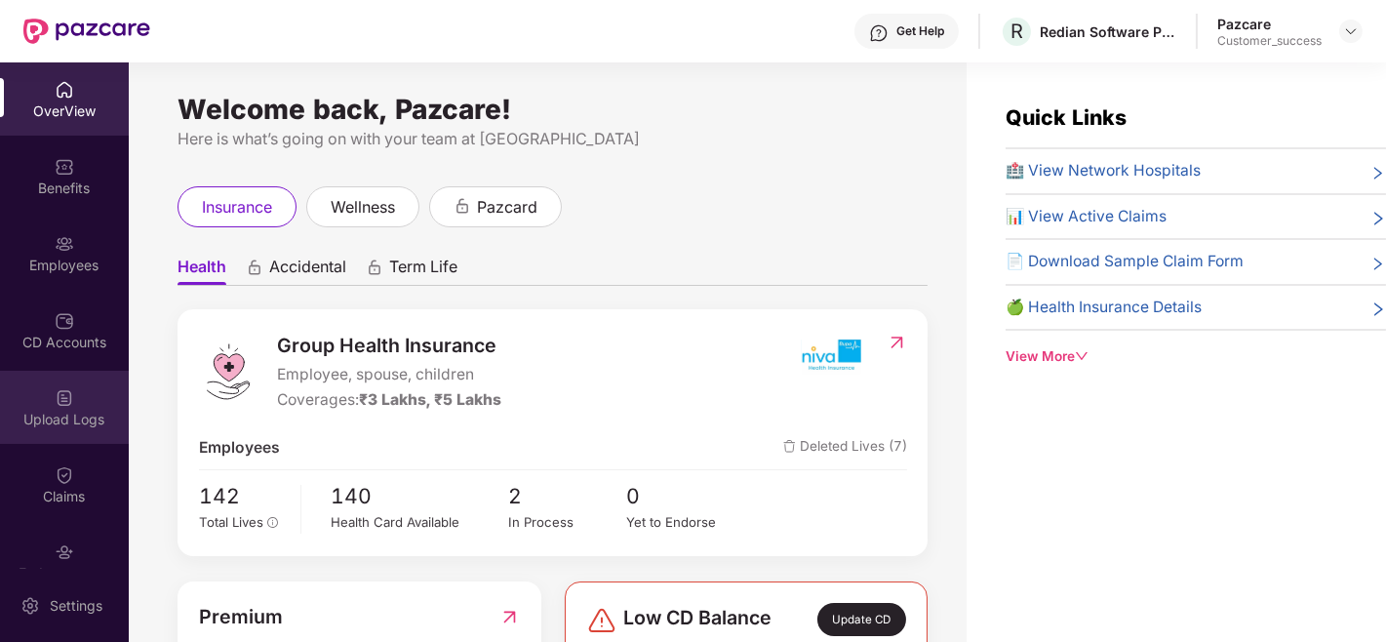
click at [49, 376] on div "Upload Logs" at bounding box center [64, 407] width 129 height 73
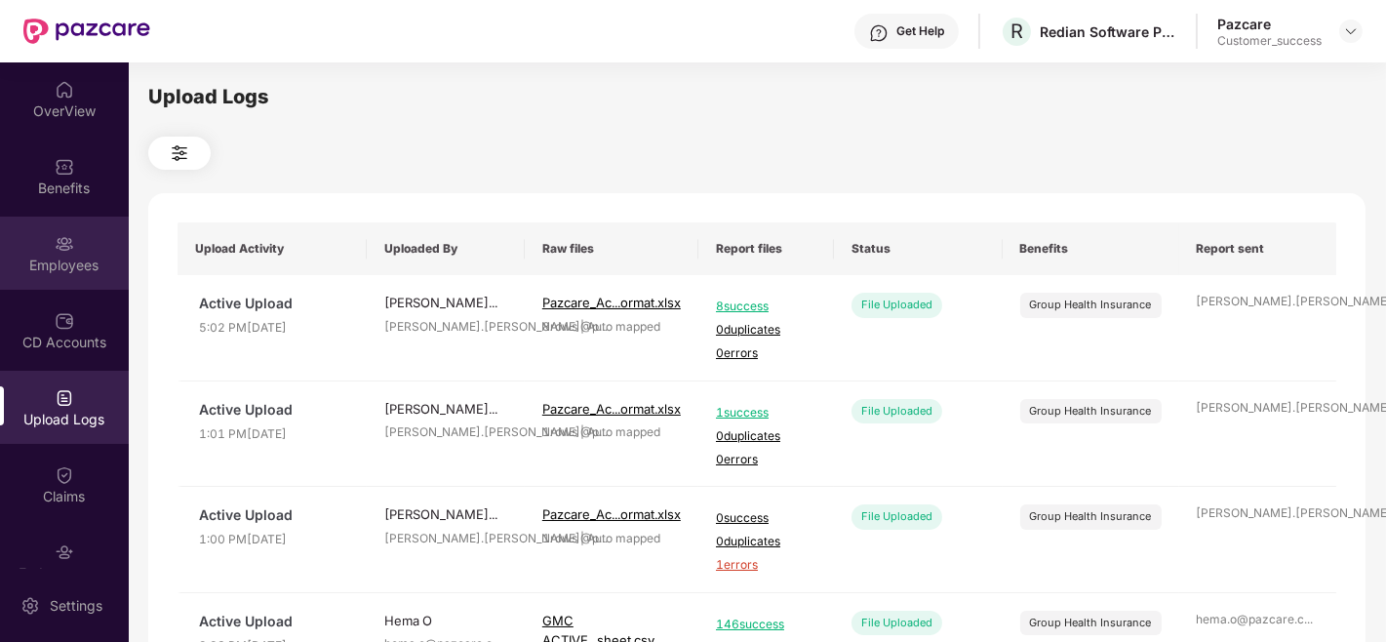
click at [47, 221] on div "Employees" at bounding box center [64, 252] width 129 height 73
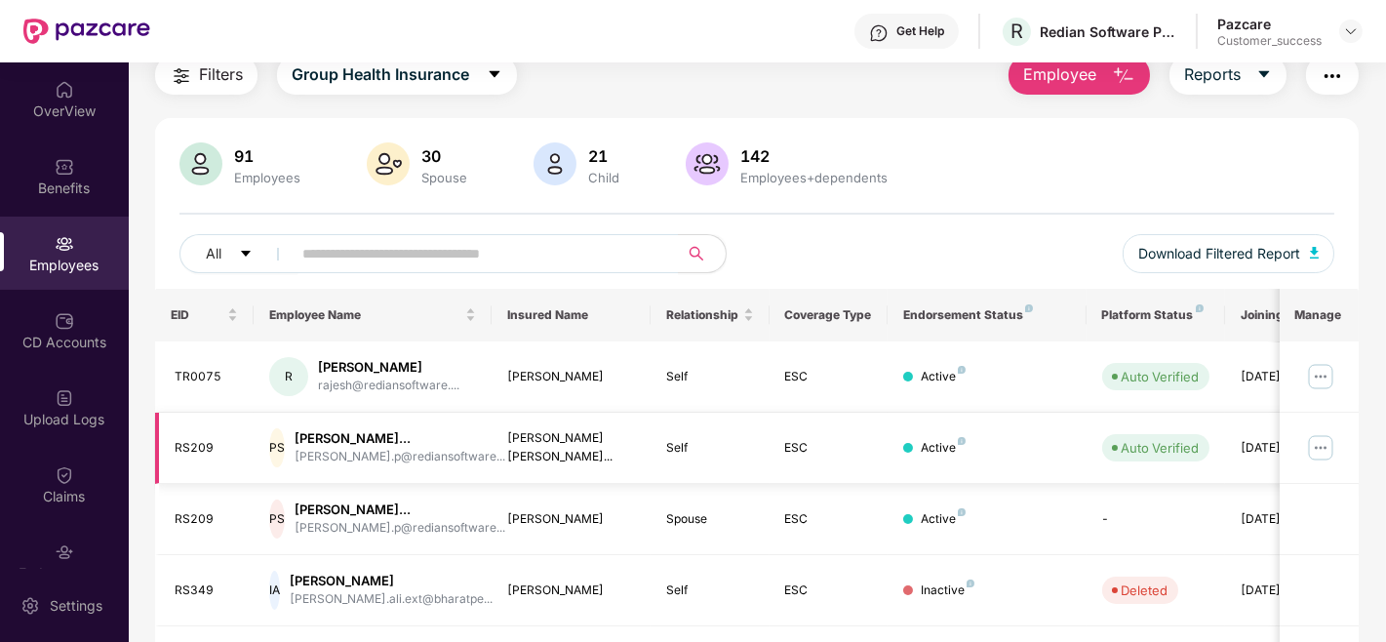
scroll to position [20, 0]
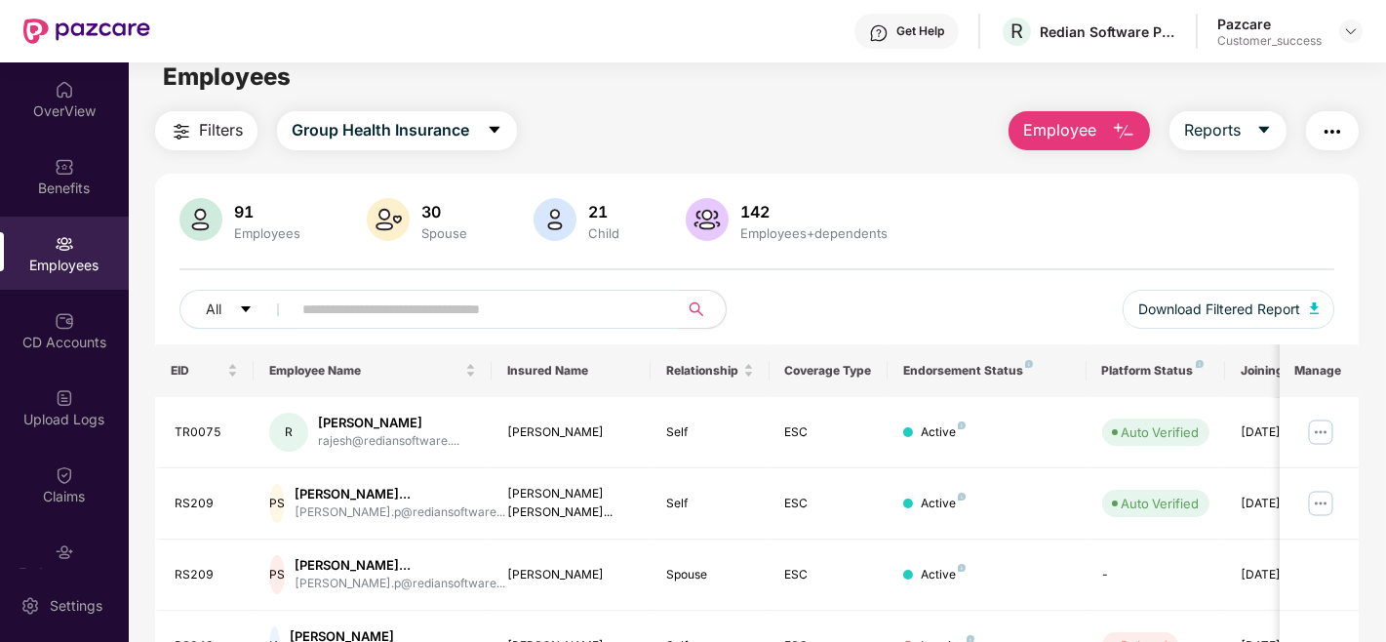
click at [210, 121] on span "Filters" at bounding box center [221, 130] width 44 height 24
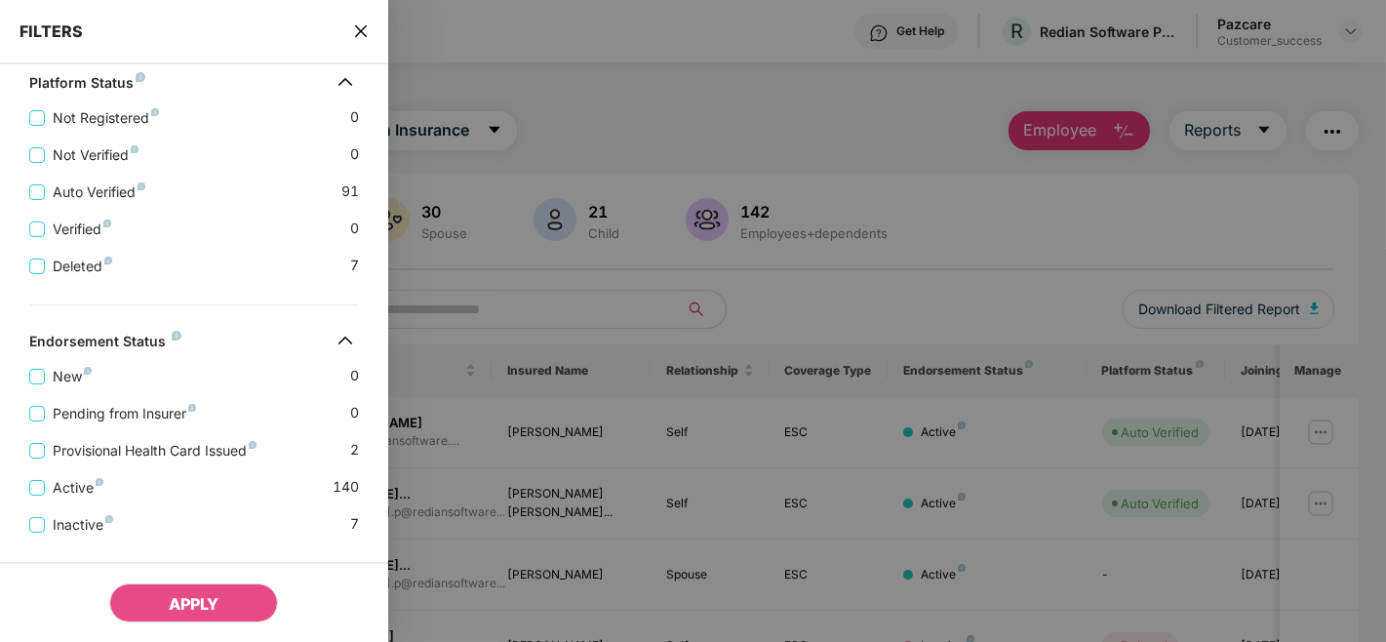
scroll to position [598, 0]
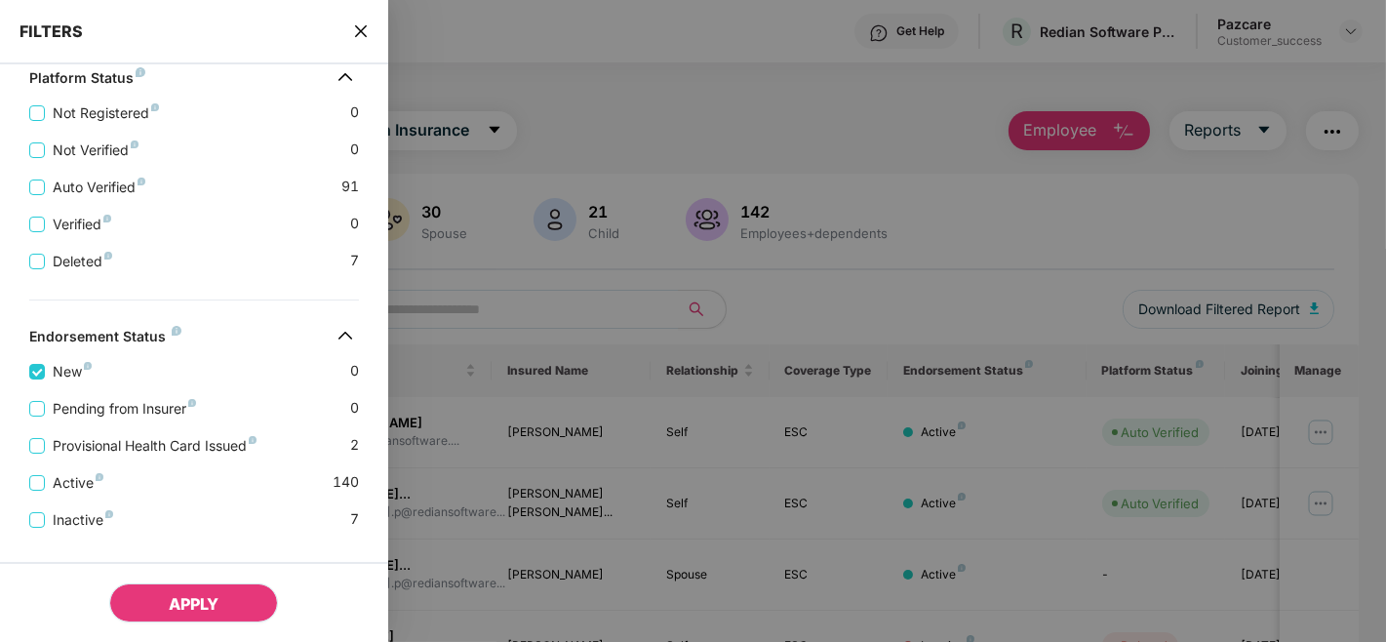
click at [181, 597] on span "APPLY" at bounding box center [194, 604] width 50 height 20
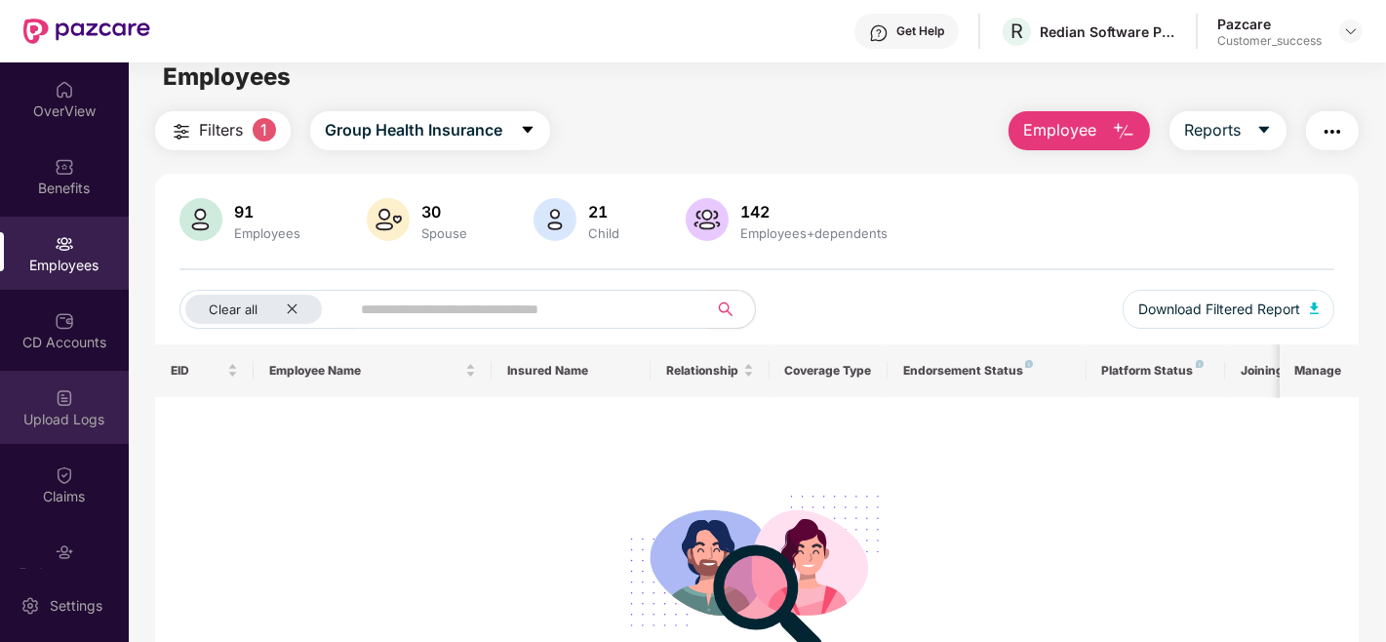
click at [52, 412] on div "Upload Logs" at bounding box center [64, 420] width 129 height 20
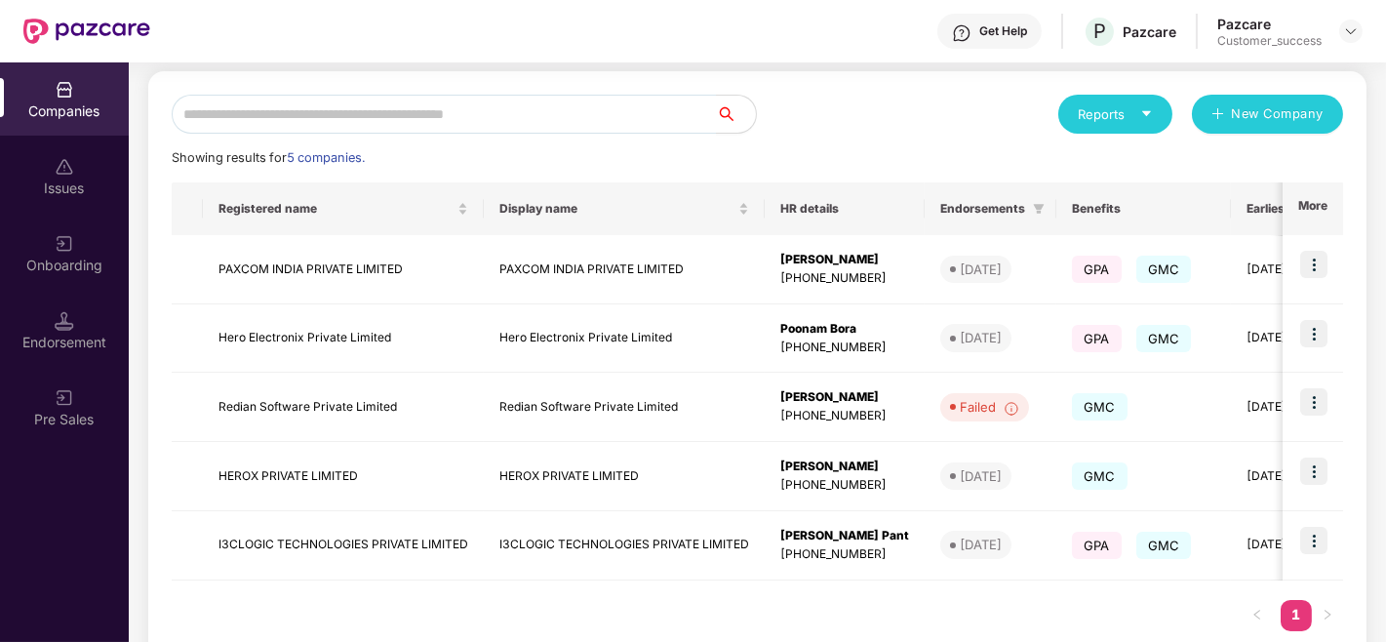
scroll to position [199, 0]
click at [1305, 470] on img at bounding box center [1313, 471] width 27 height 27
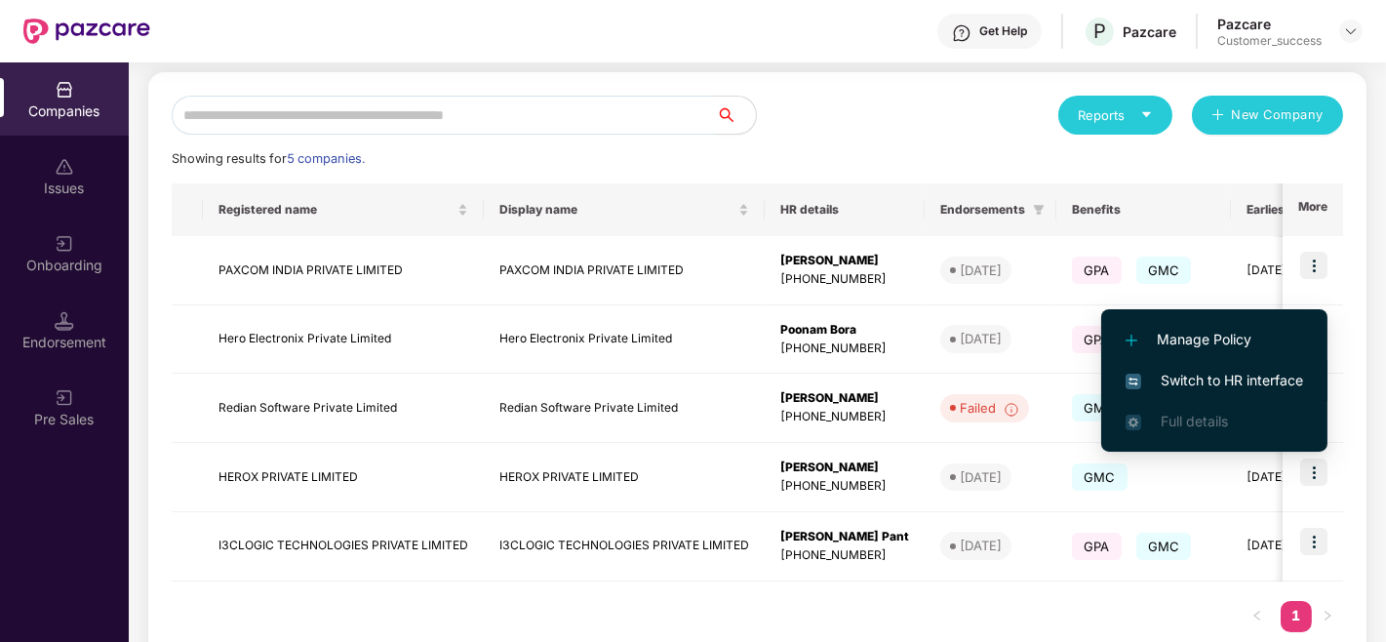
click at [1203, 370] on span "Switch to HR interface" at bounding box center [1213, 380] width 177 height 21
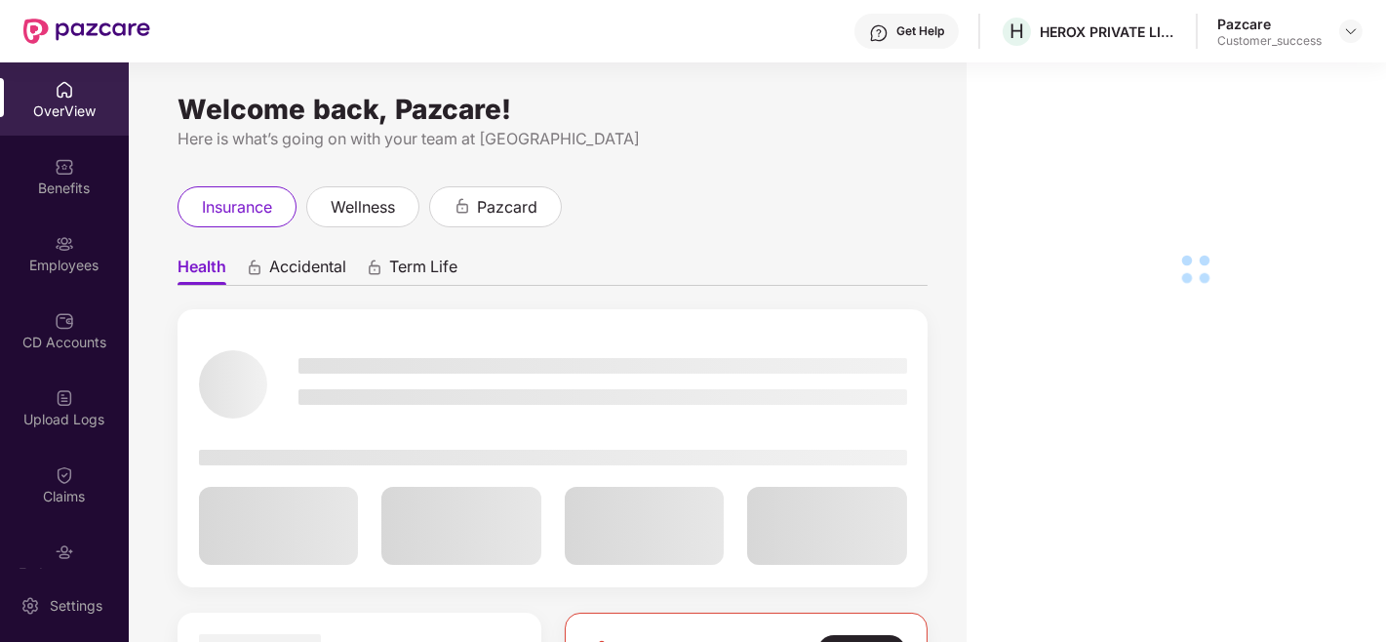
scroll to position [109, 0]
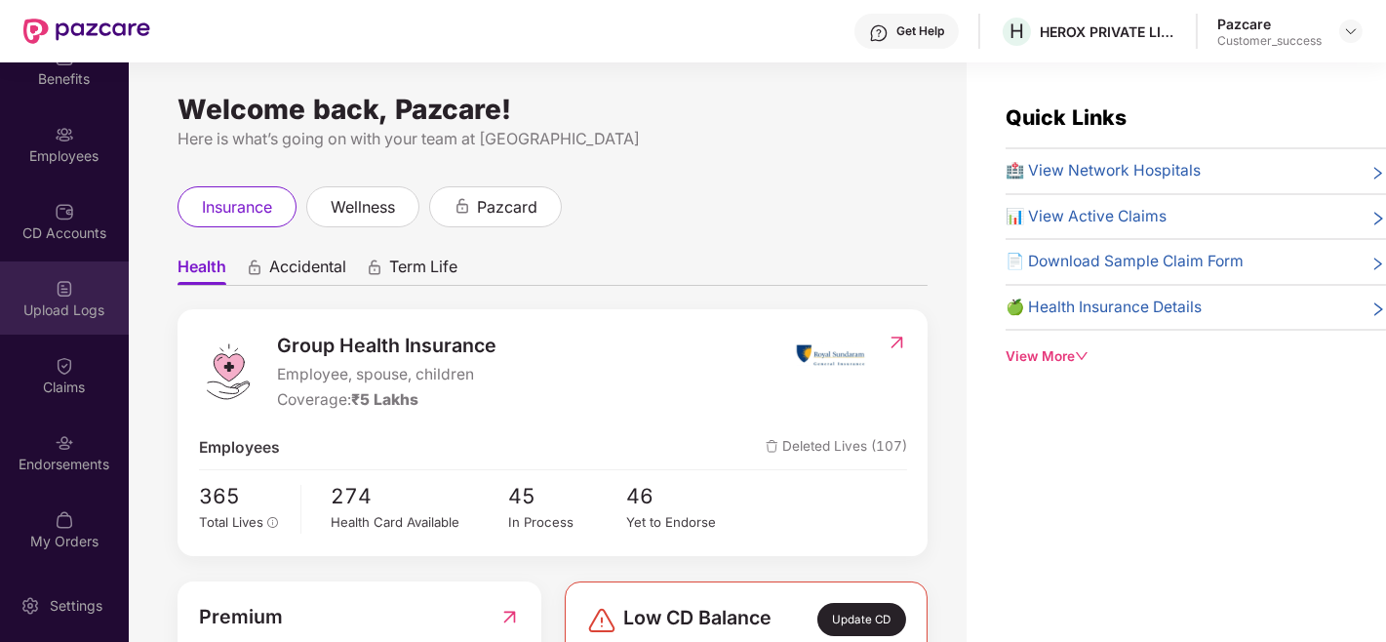
click at [39, 276] on div "Upload Logs" at bounding box center [64, 297] width 129 height 73
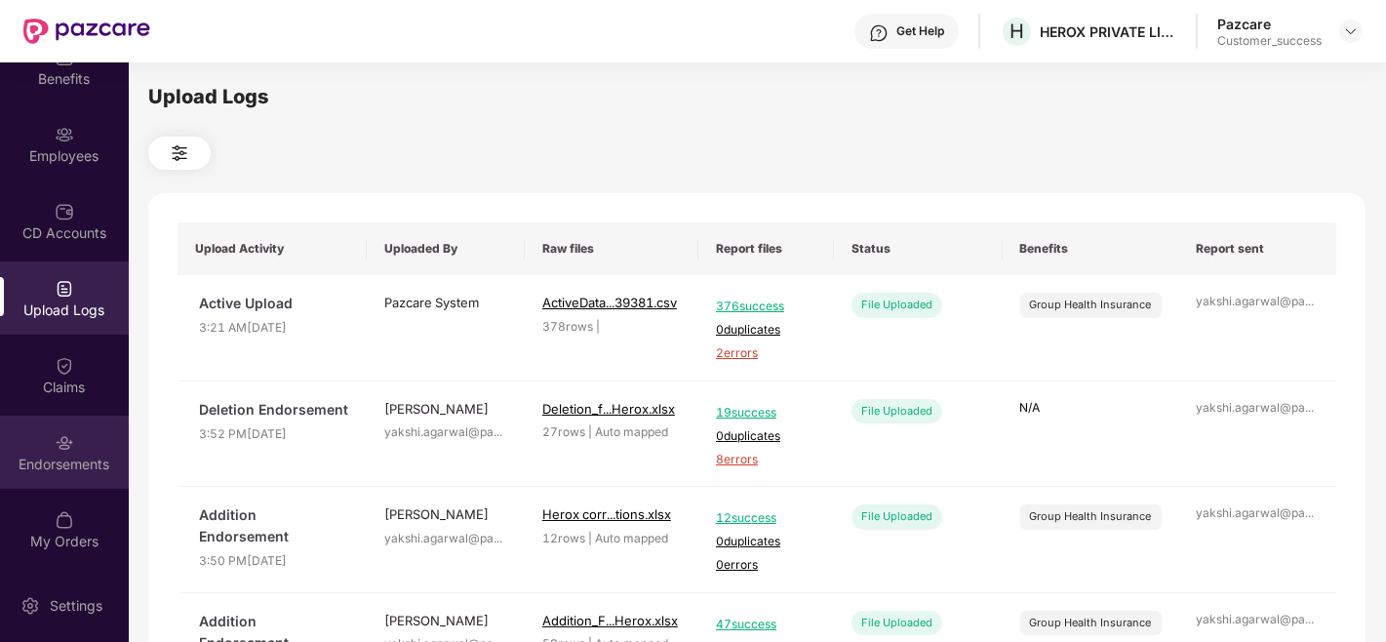
click at [40, 445] on div "Endorsements" at bounding box center [64, 451] width 129 height 73
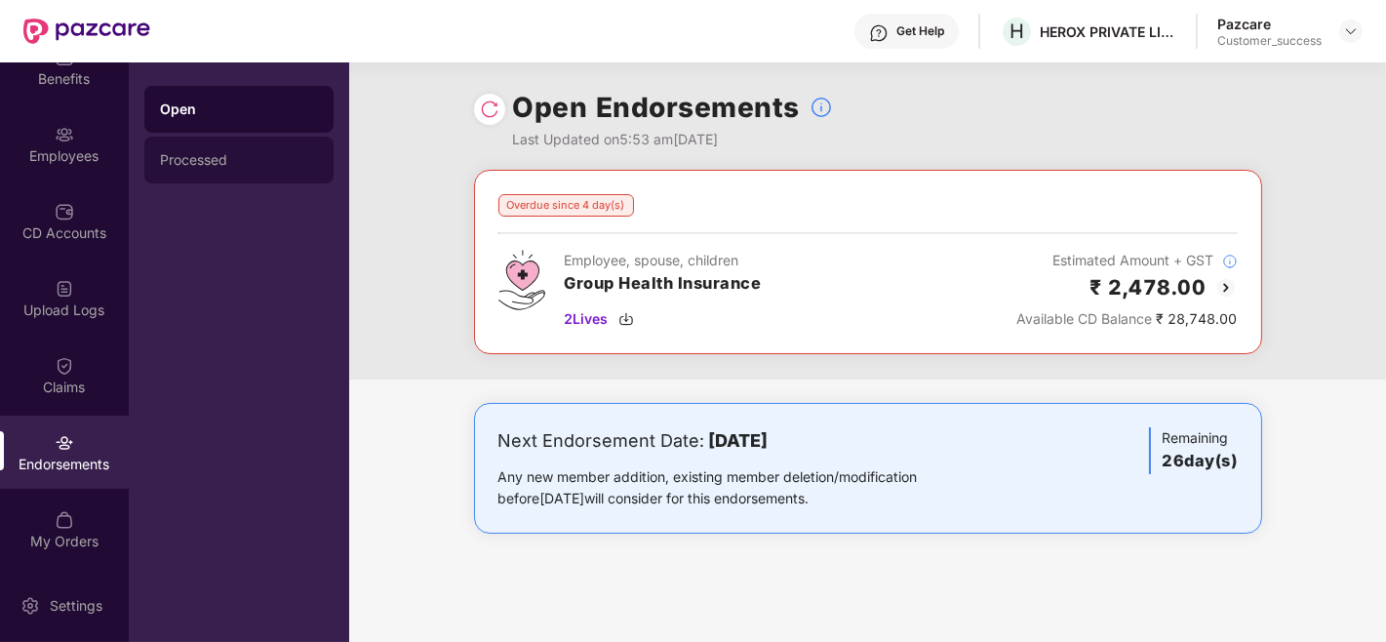
click at [208, 171] on div "Processed" at bounding box center [238, 160] width 189 height 47
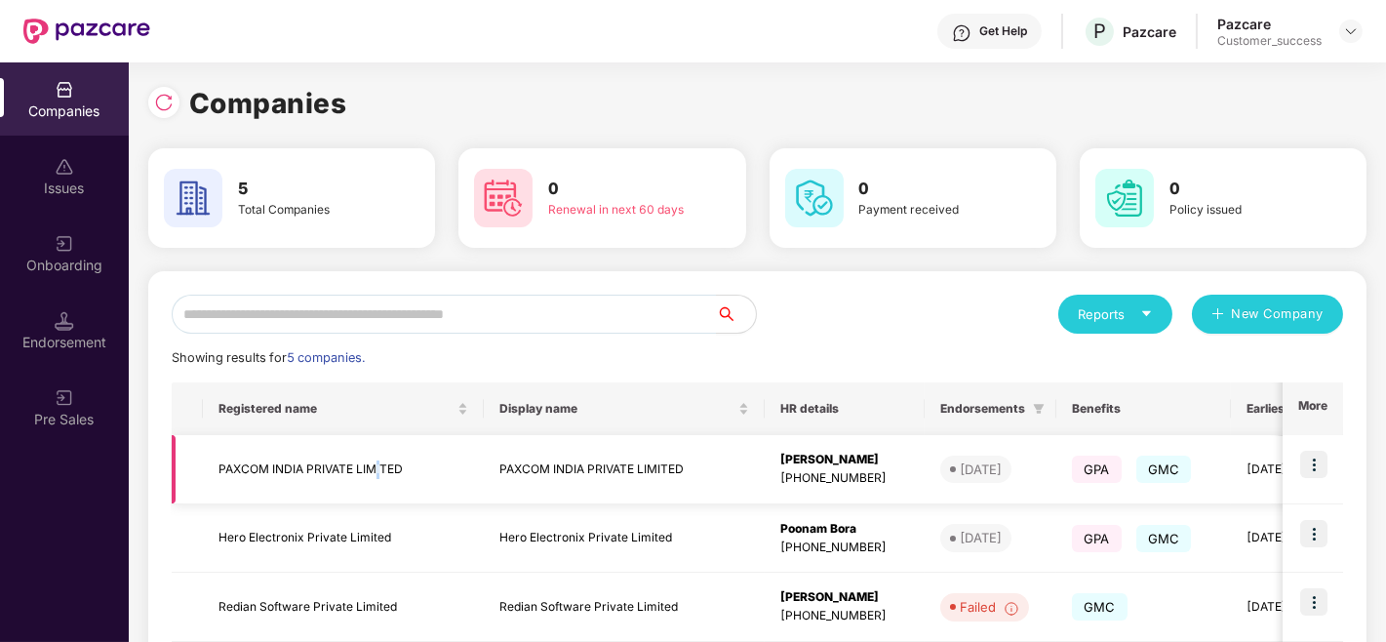
click at [382, 490] on td "PAXCOM INDIA PRIVATE LIMITED" at bounding box center [343, 469] width 281 height 69
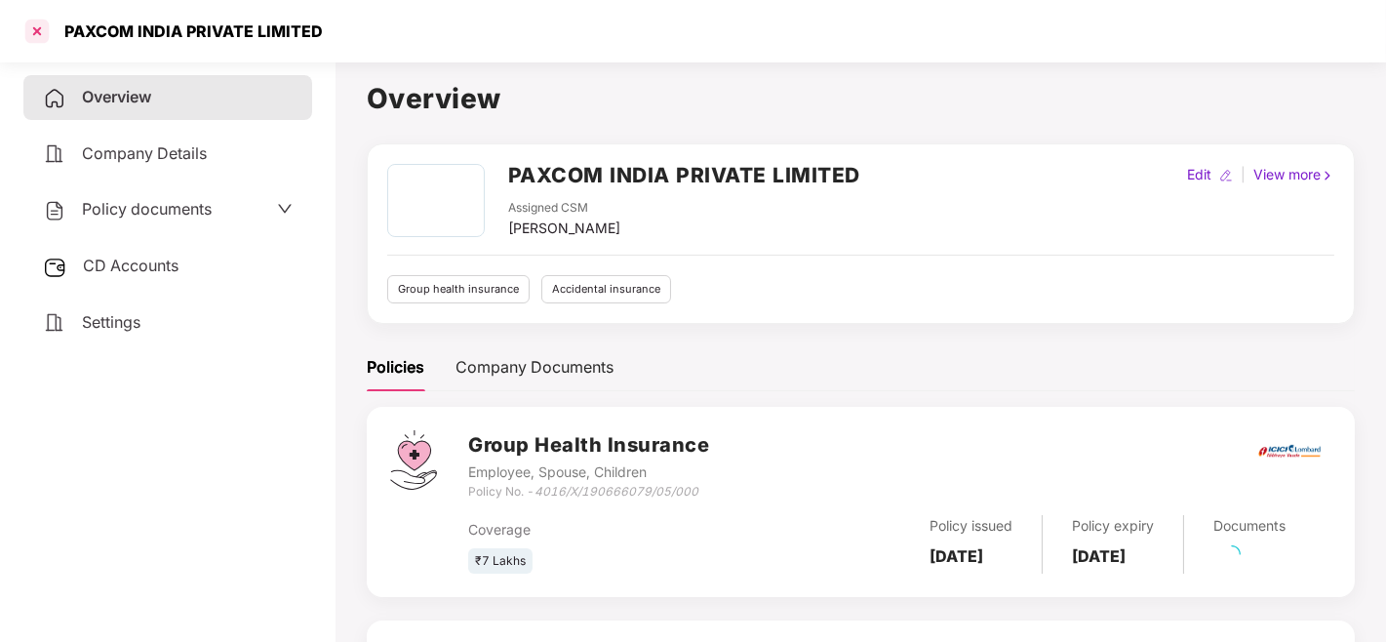
click at [23, 25] on div at bounding box center [36, 31] width 31 height 31
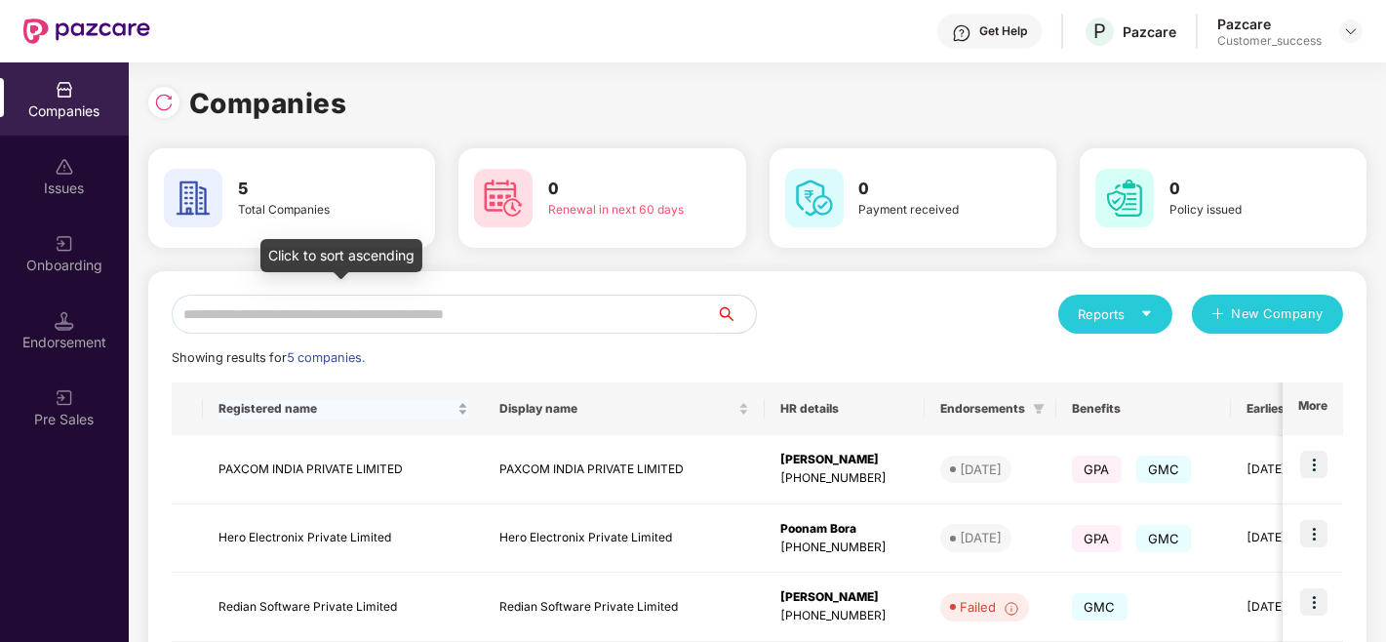
scroll to position [247, 0]
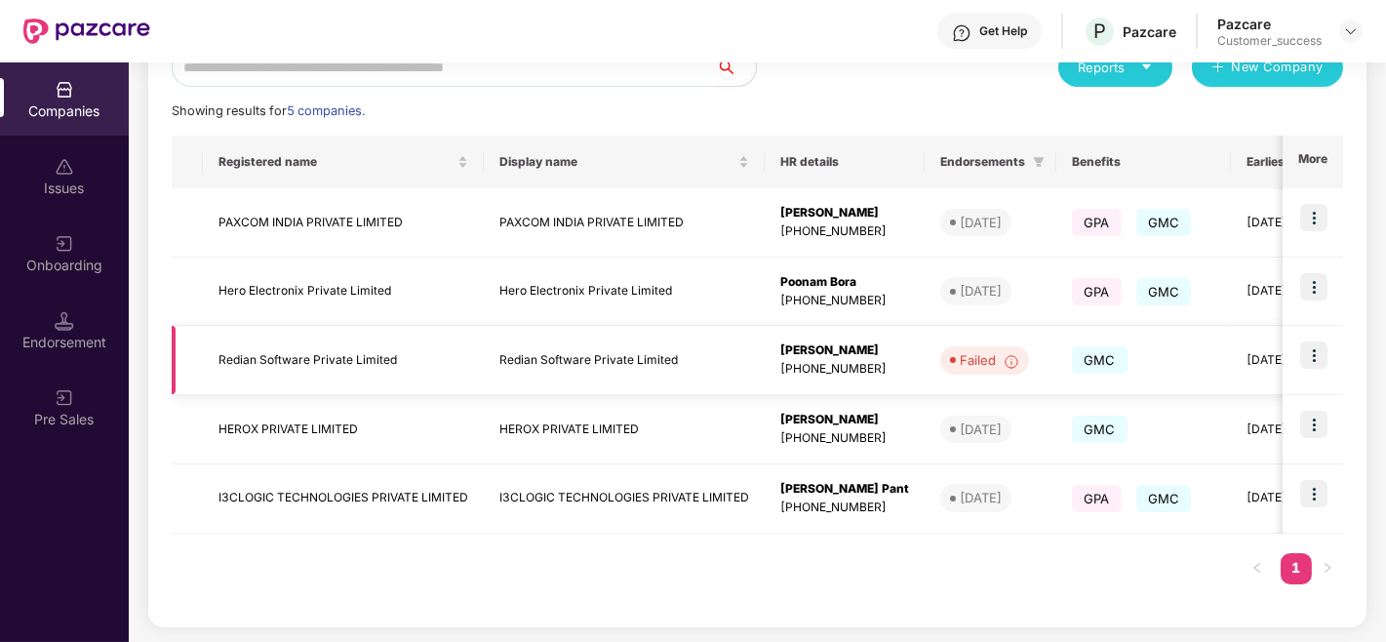
click at [1309, 362] on img at bounding box center [1313, 354] width 27 height 27
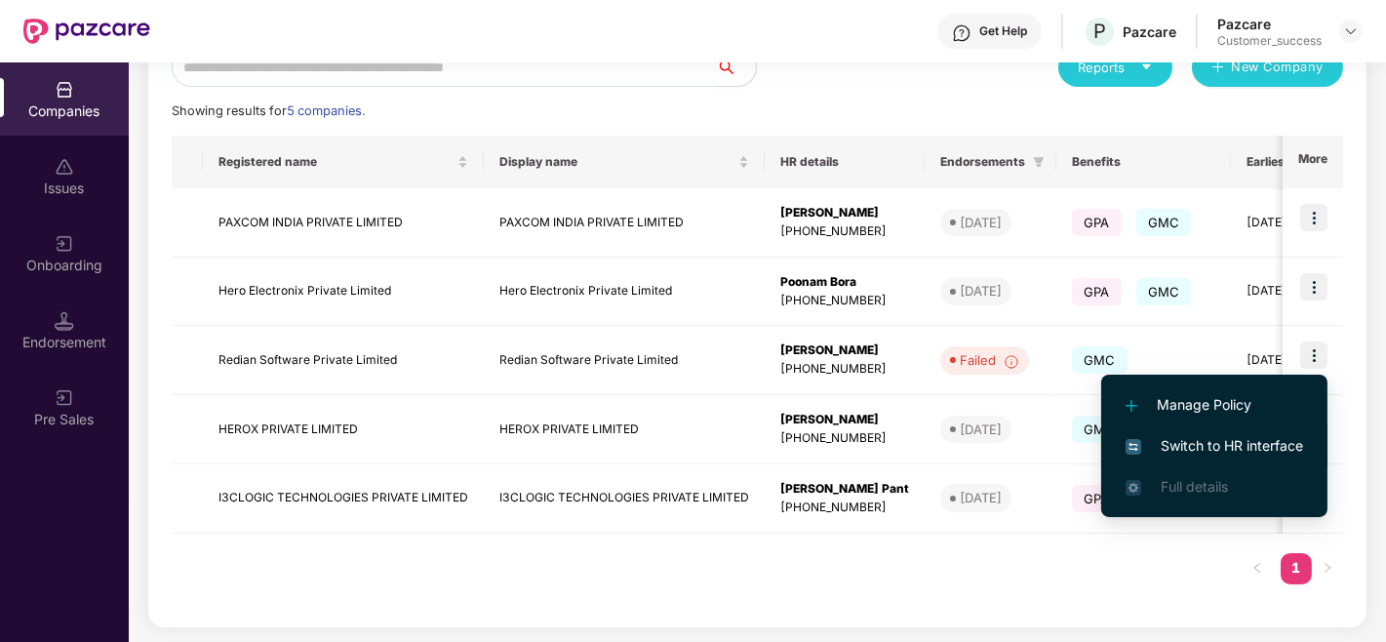
click at [1202, 435] on span "Switch to HR interface" at bounding box center [1213, 445] width 177 height 21
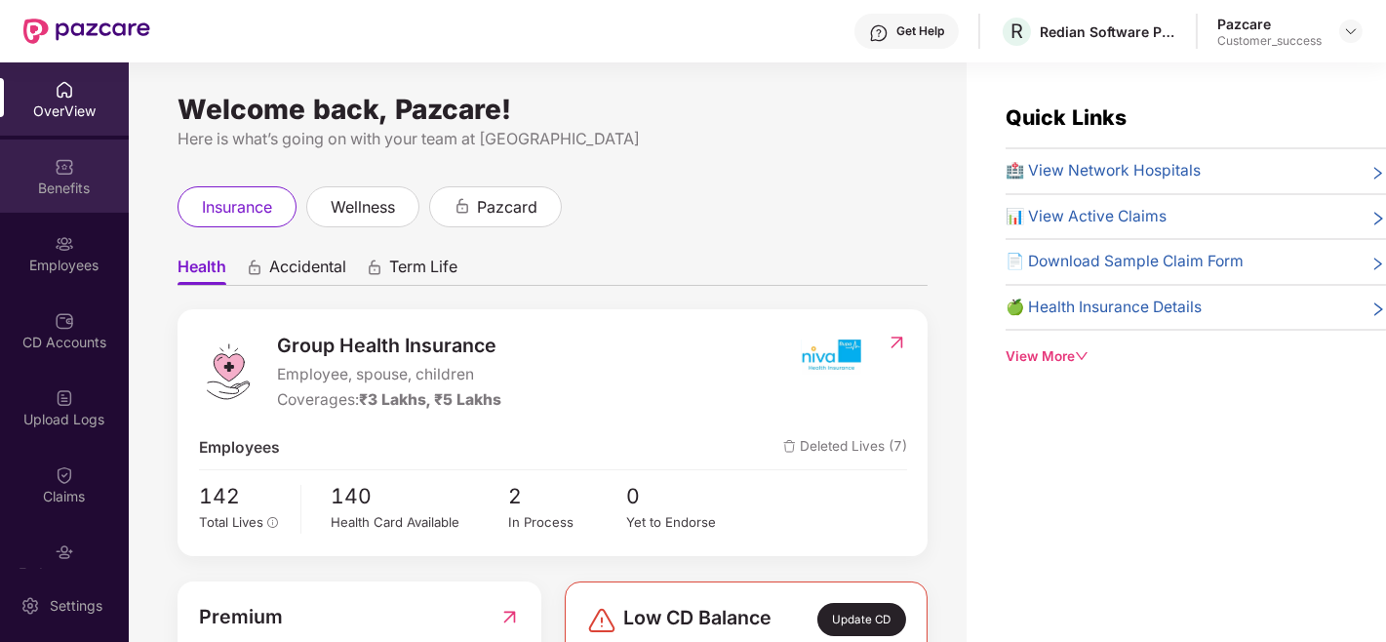
click at [86, 180] on div "Benefits" at bounding box center [64, 188] width 129 height 20
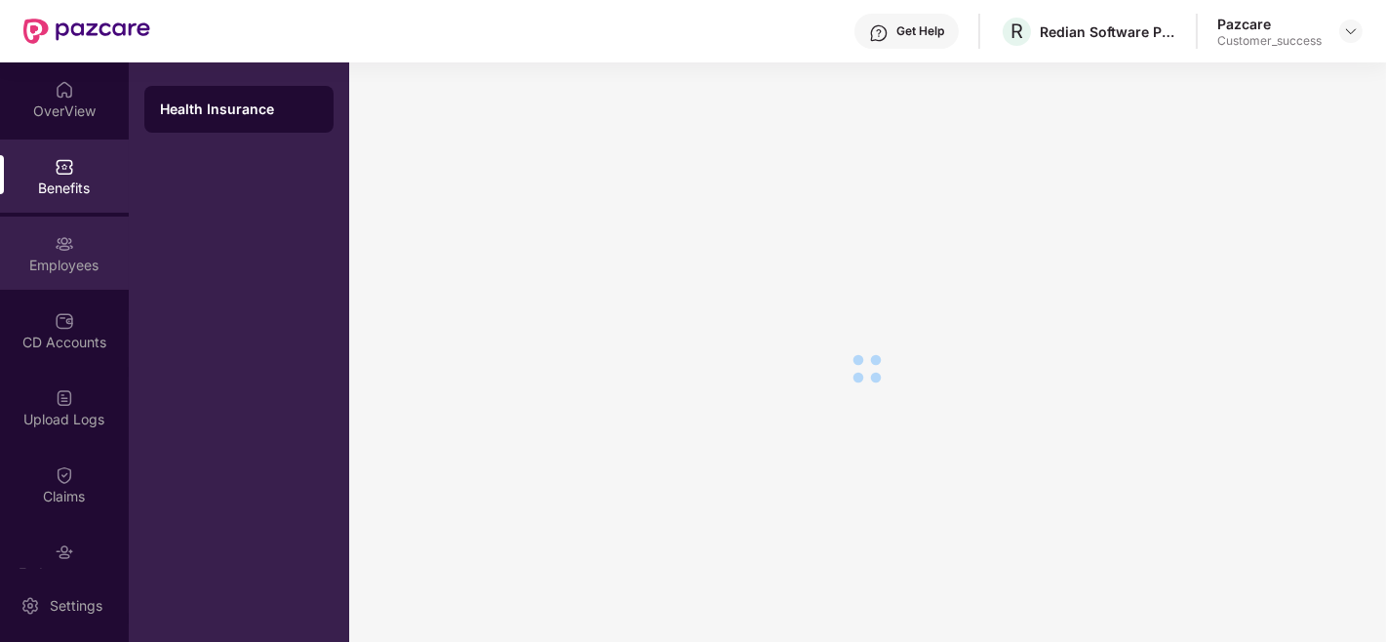
click at [60, 260] on div "Employees" at bounding box center [64, 265] width 129 height 20
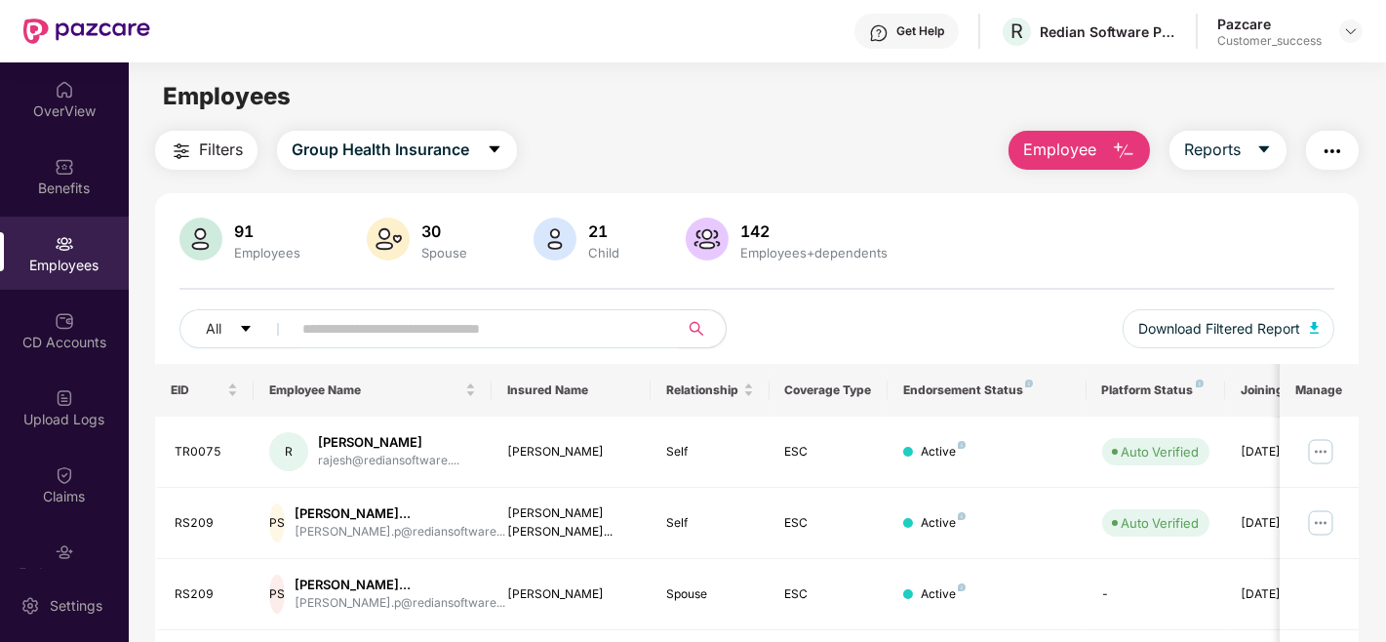
click at [347, 325] on input "text" at bounding box center [477, 328] width 350 height 29
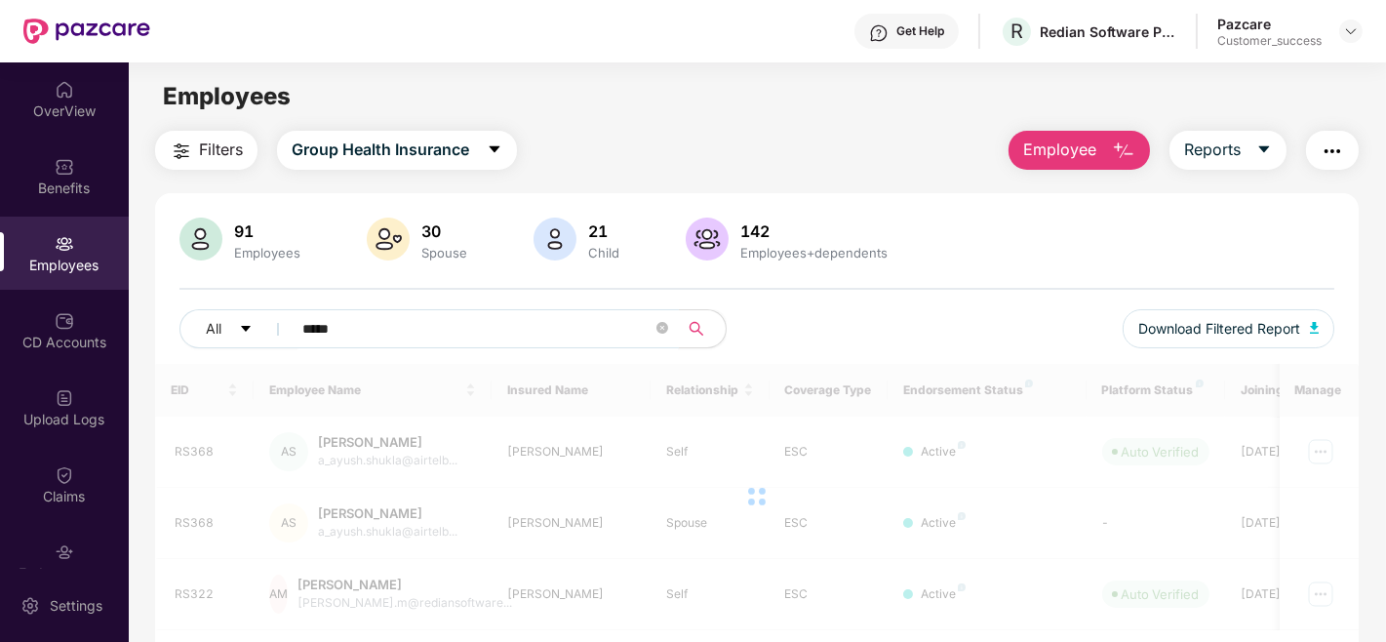
type input "*****"
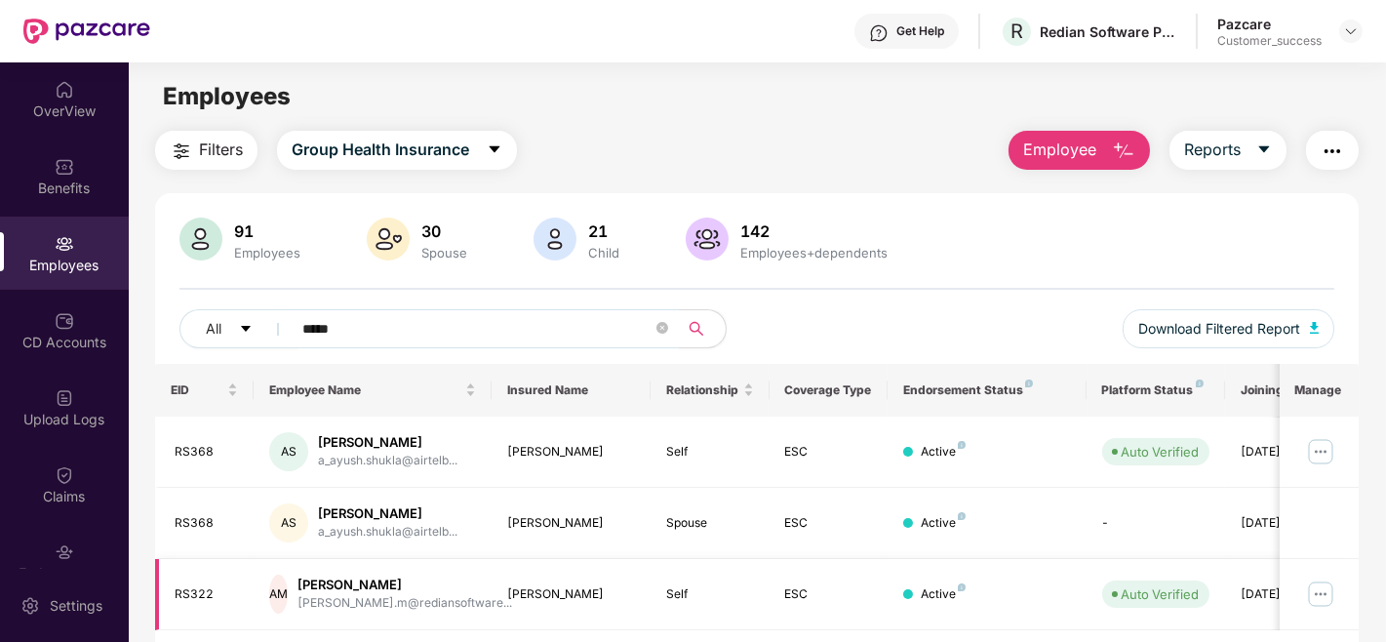
scroll to position [62, 0]
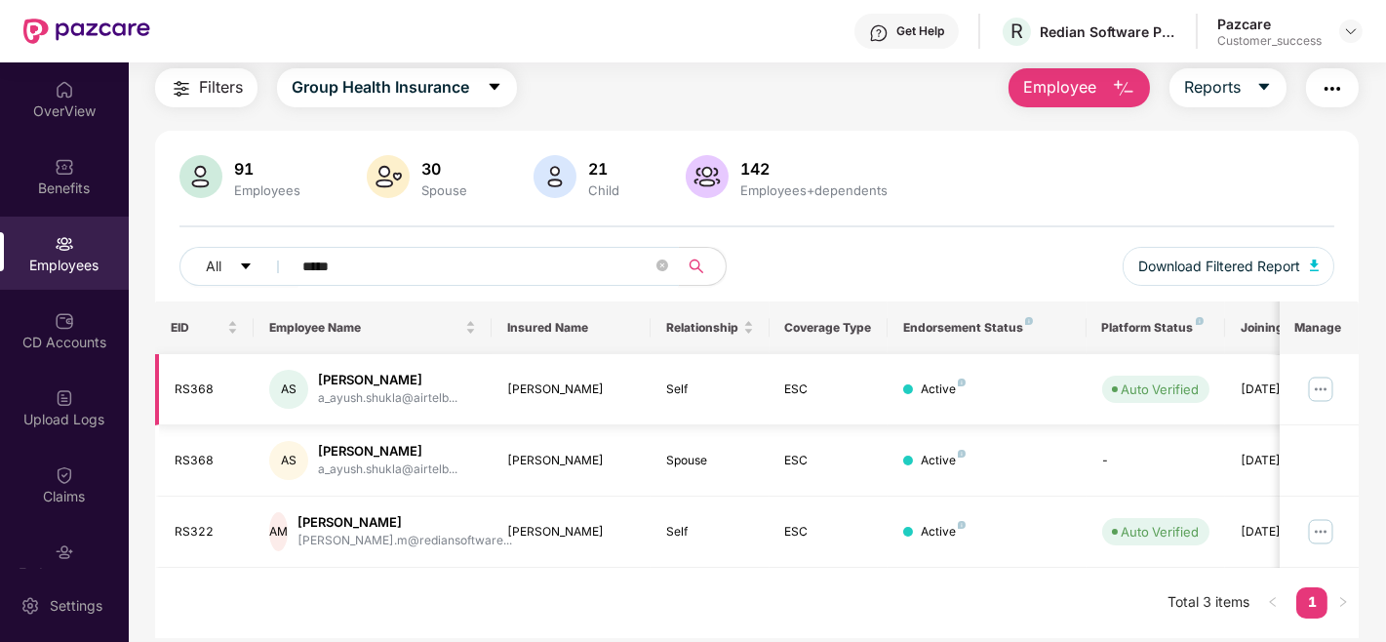
click at [1314, 391] on img at bounding box center [1320, 388] width 31 height 31
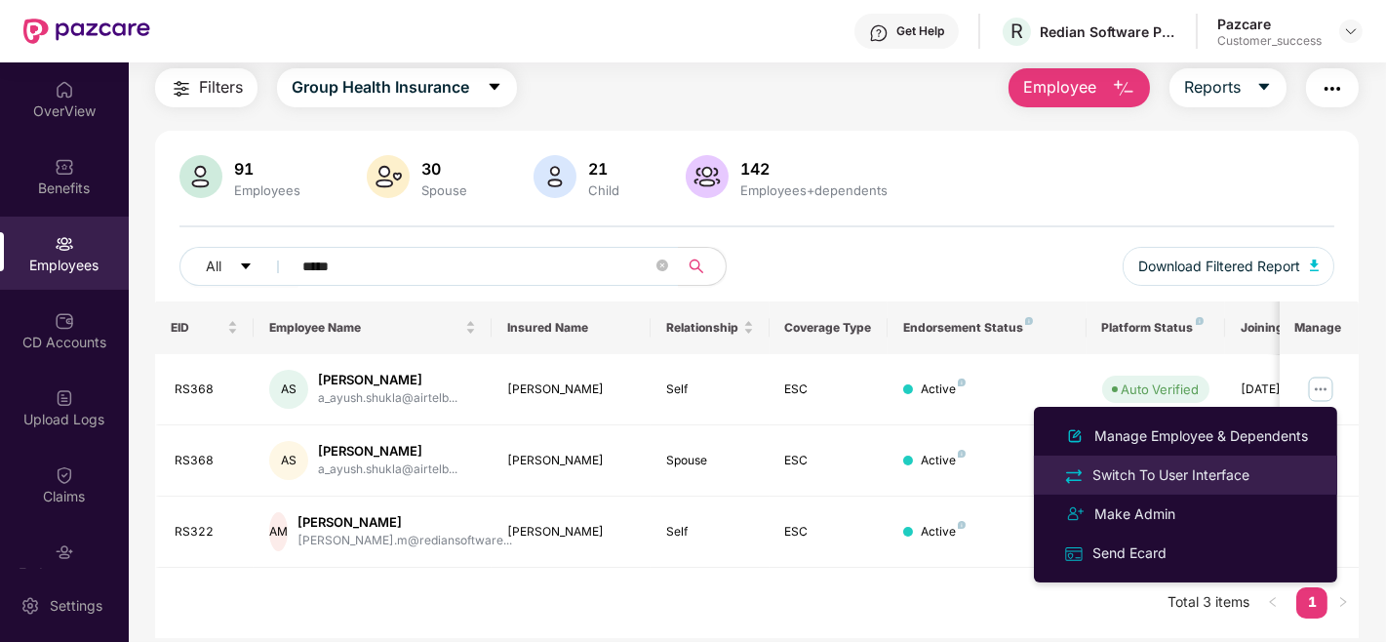
click at [1190, 469] on div "Switch To User Interface" at bounding box center [1170, 474] width 165 height 21
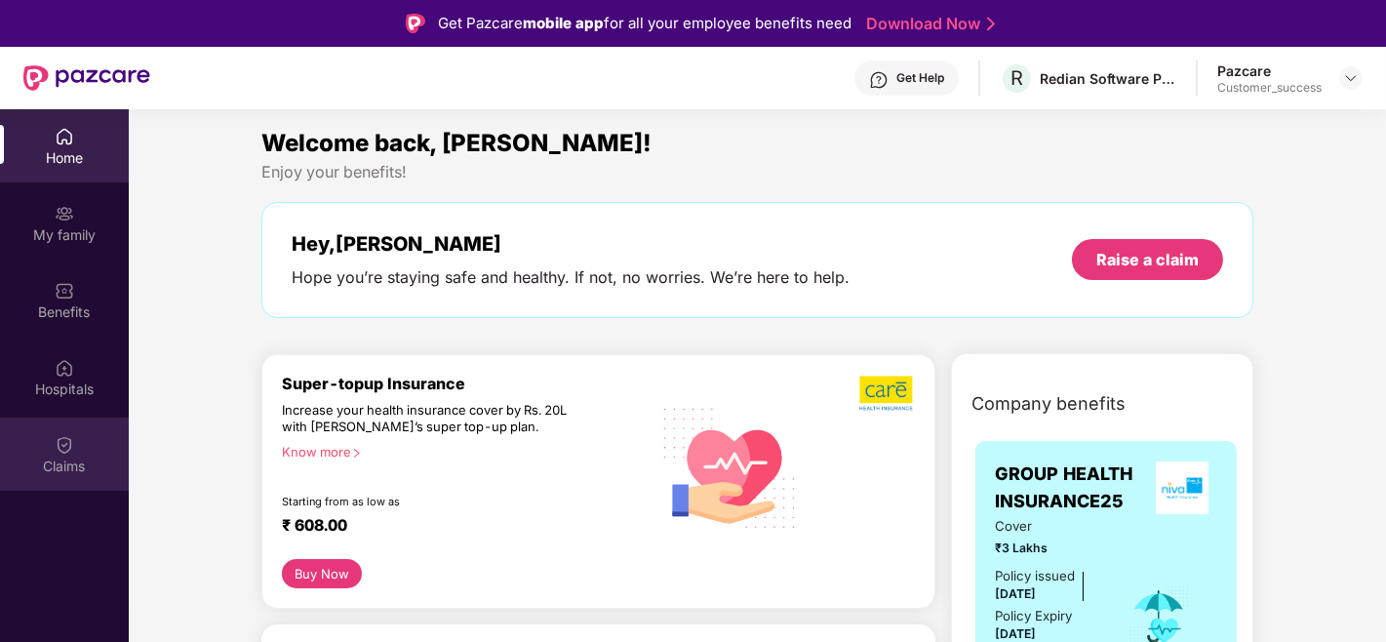
click at [74, 463] on div "Claims" at bounding box center [64, 466] width 129 height 20
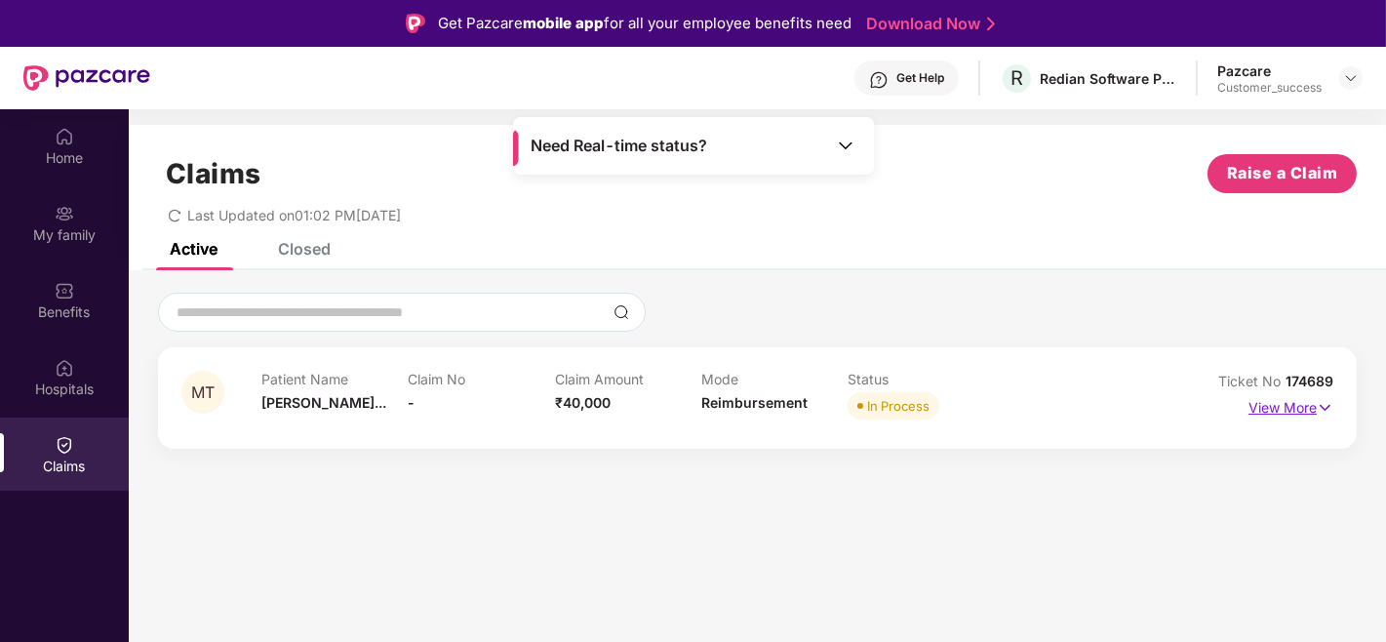
click at [1287, 396] on p "View More" at bounding box center [1290, 405] width 85 height 26
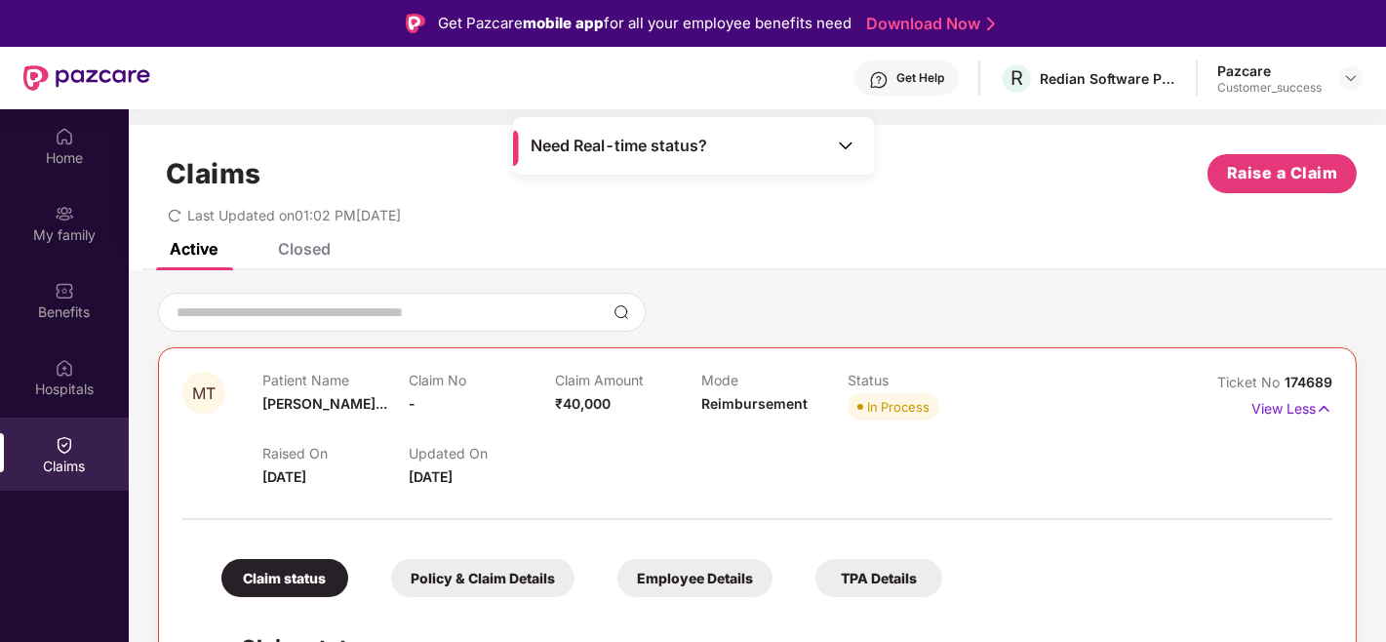
scroll to position [363, 0]
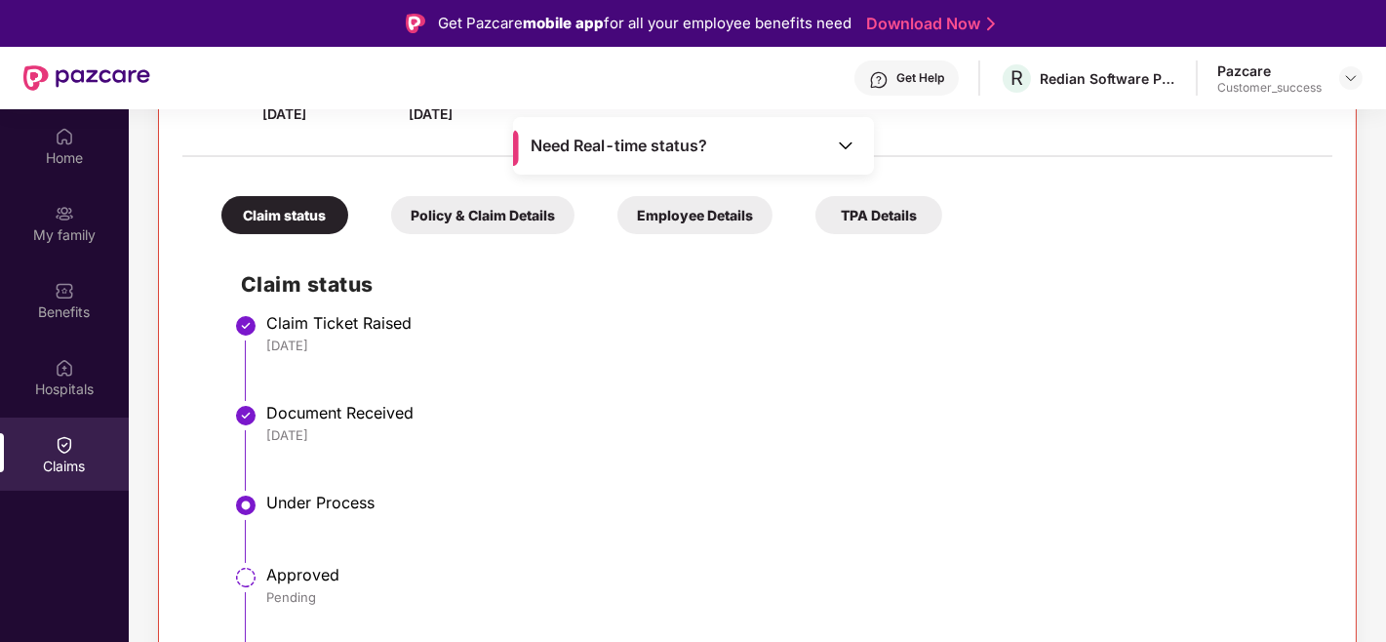
click at [478, 199] on div "Policy & Claim Details" at bounding box center [482, 215] width 183 height 38
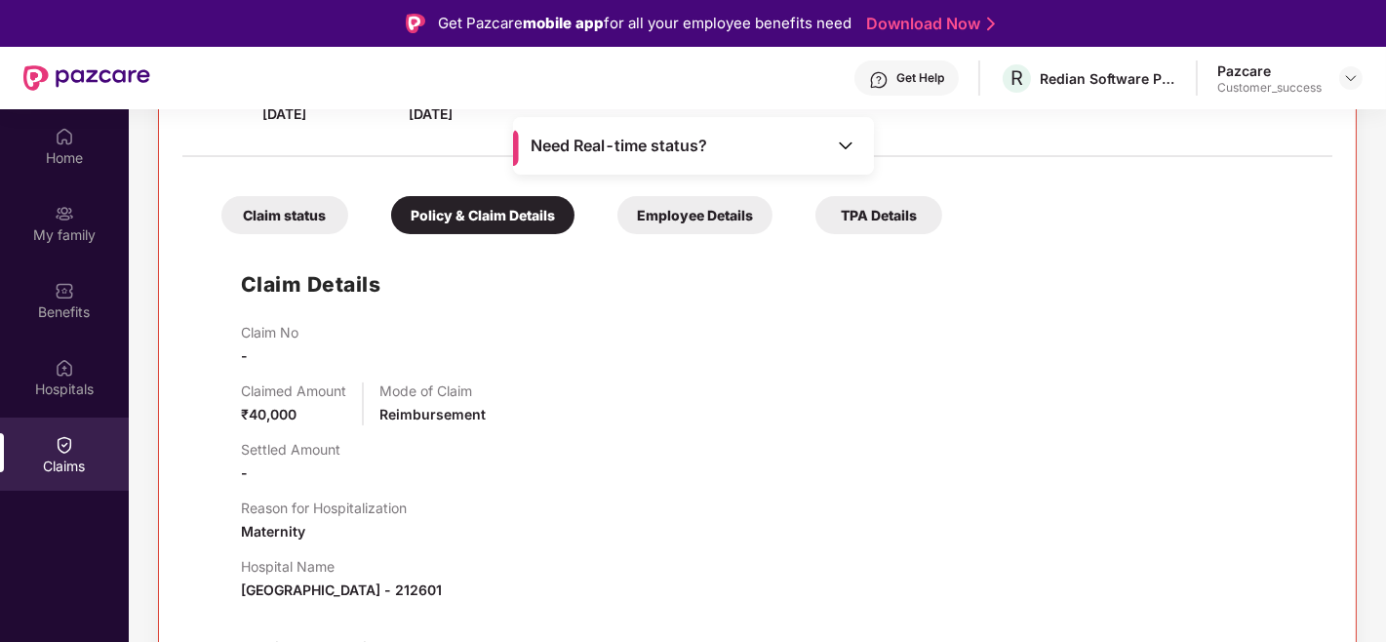
scroll to position [461, 0]
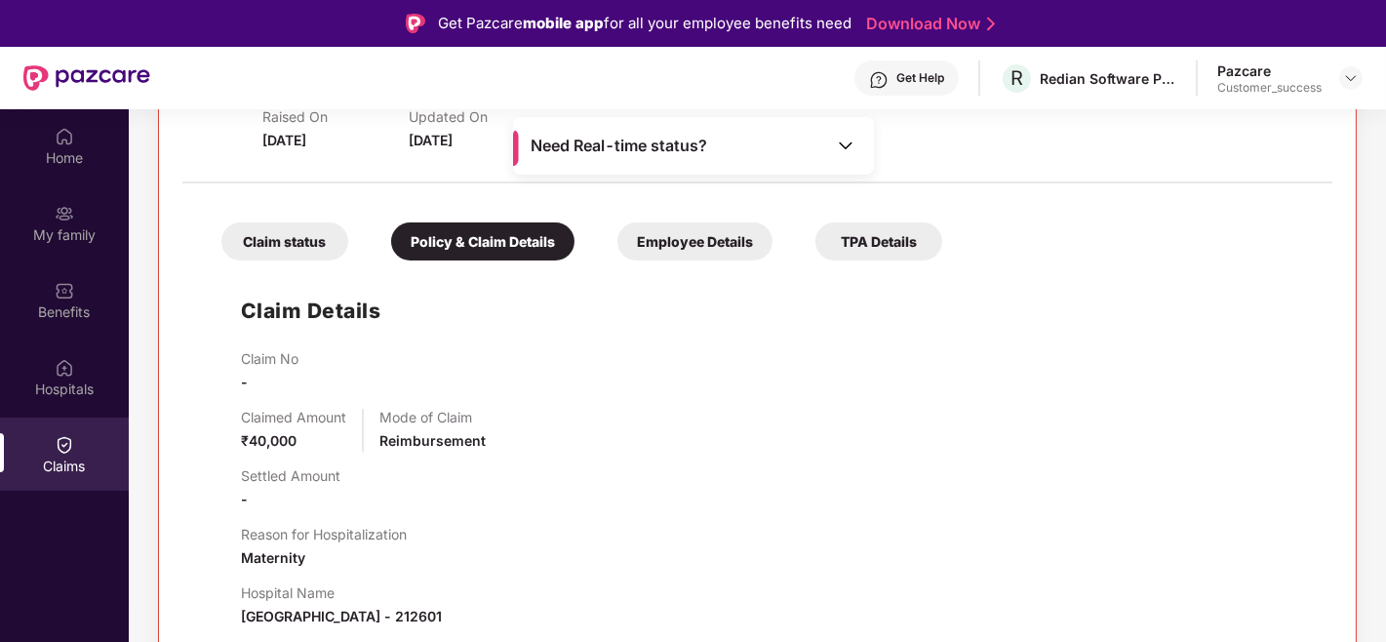
click at [658, 252] on div "Employee Details" at bounding box center [694, 241] width 155 height 38
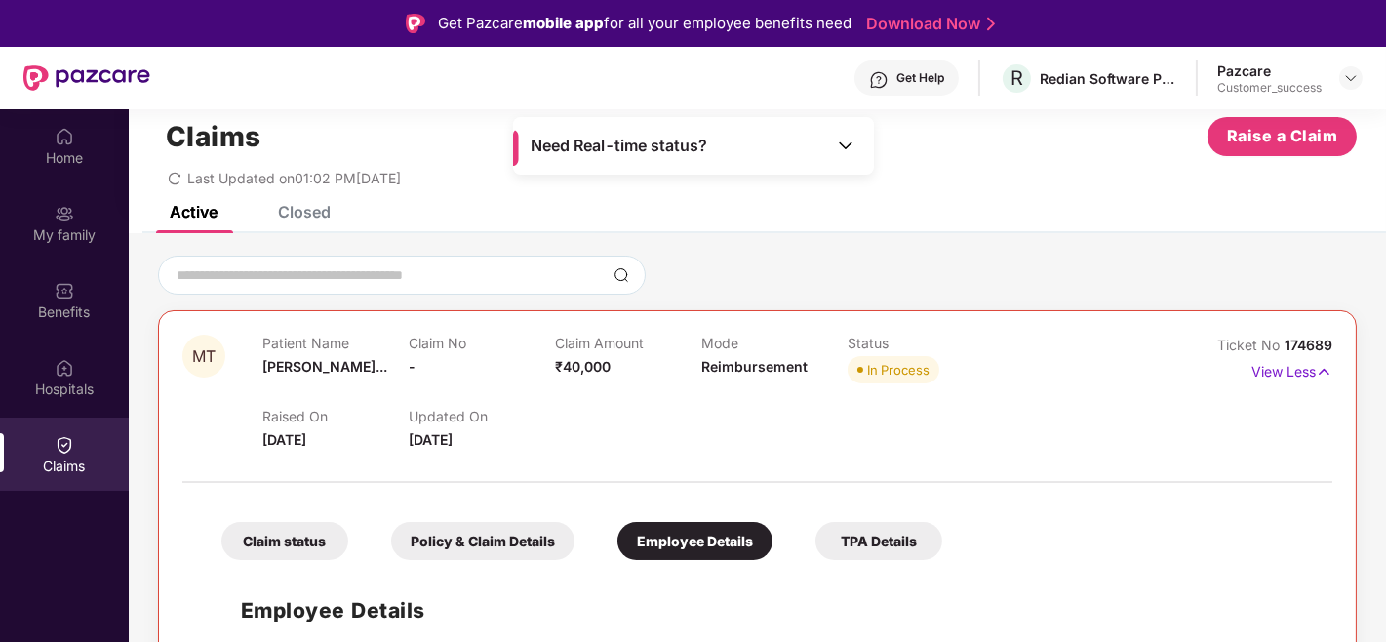
scroll to position [109, 0]
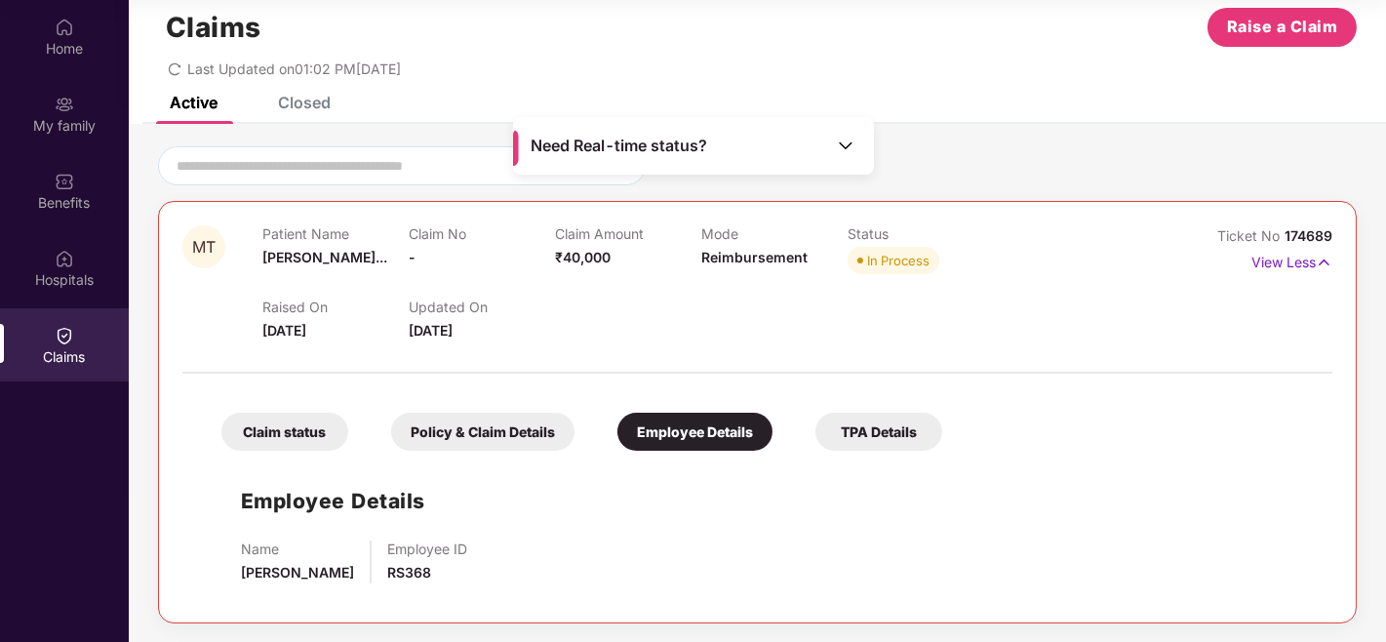
click at [840, 423] on div "TPA Details" at bounding box center [878, 431] width 127 height 38
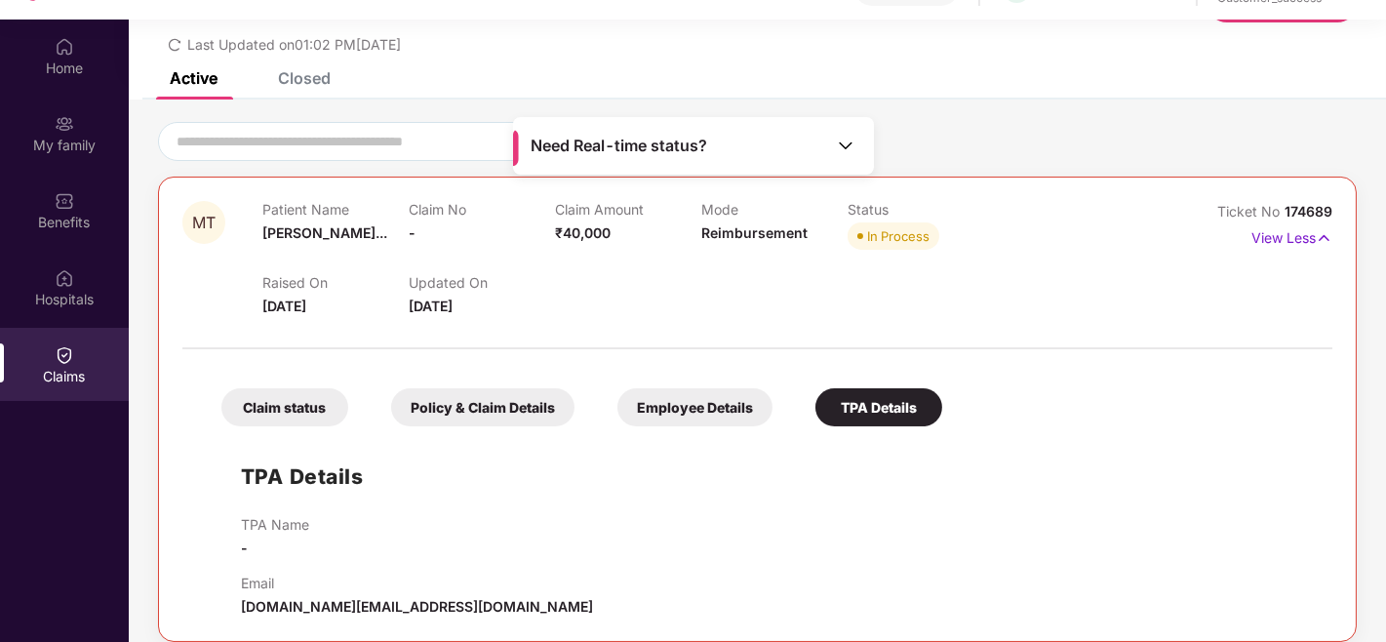
scroll to position [80, 0]
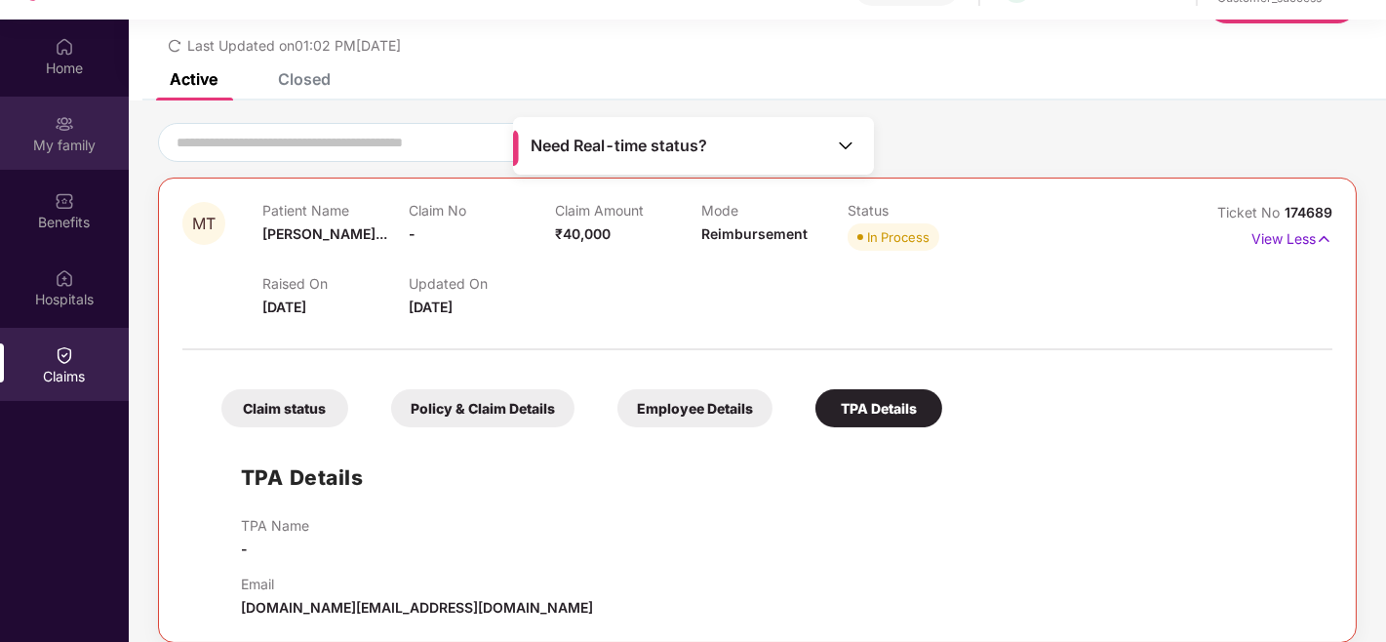
click at [46, 123] on div "My family" at bounding box center [64, 133] width 129 height 73
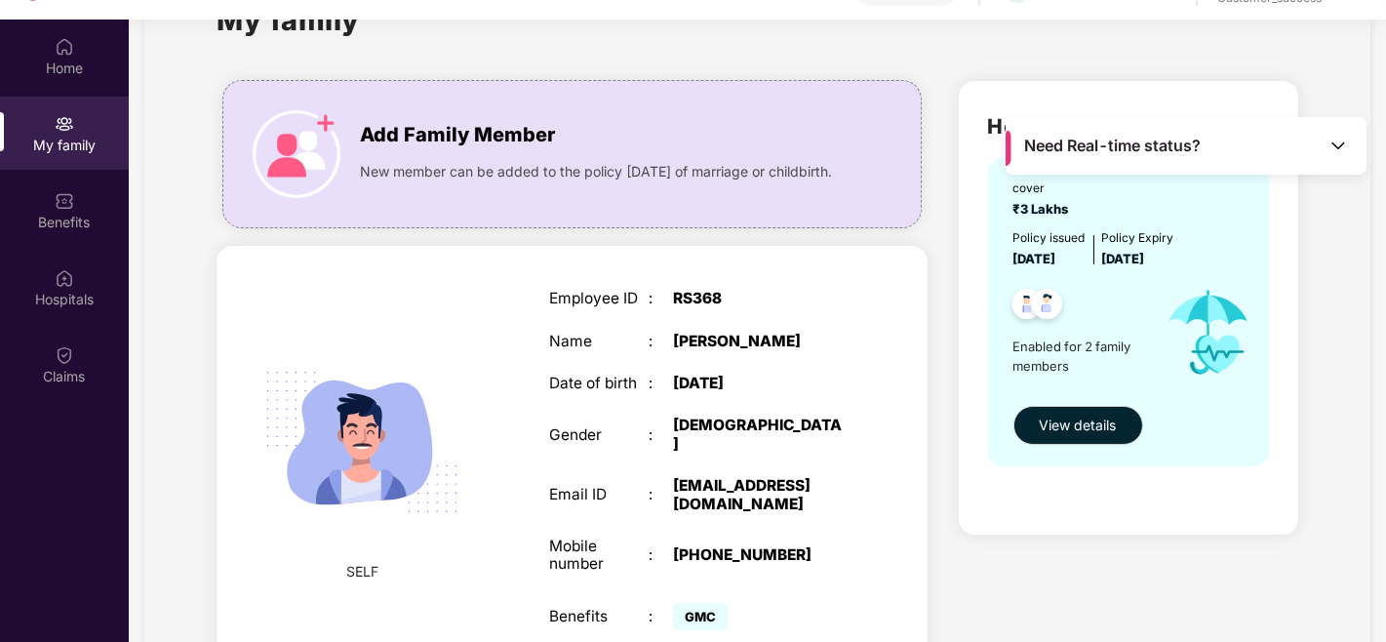
scroll to position [26, 0]
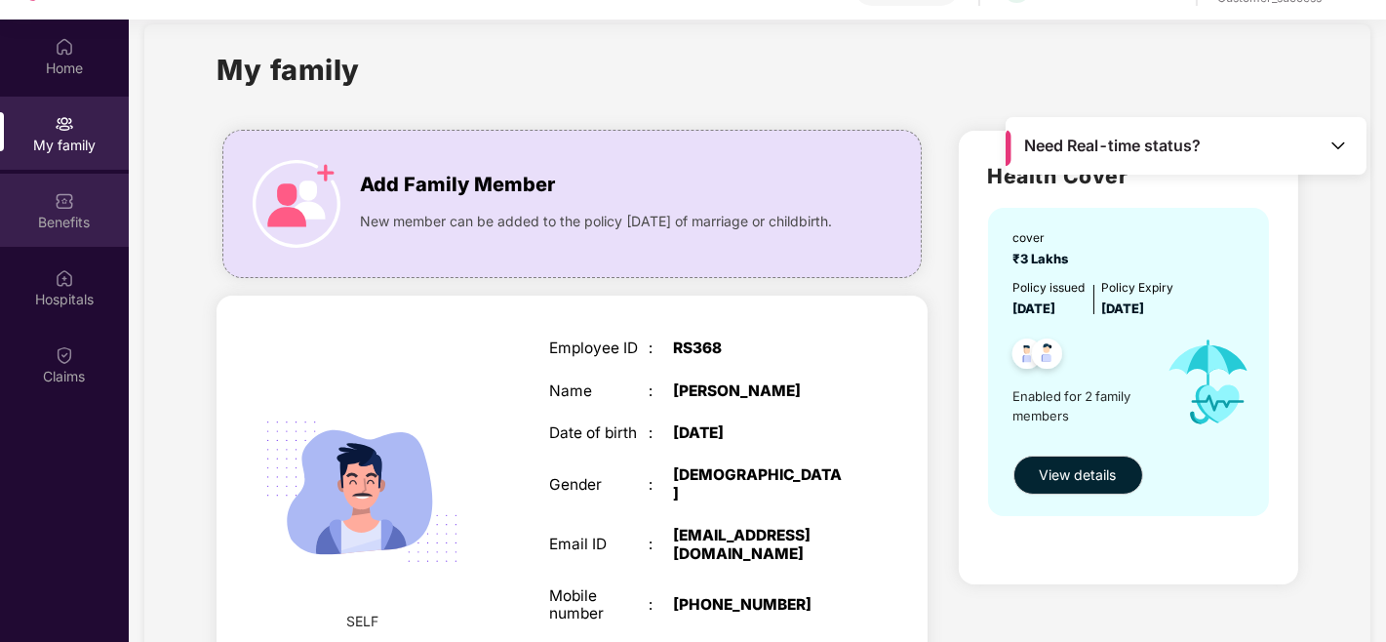
click at [70, 229] on div "Benefits" at bounding box center [64, 223] width 129 height 20
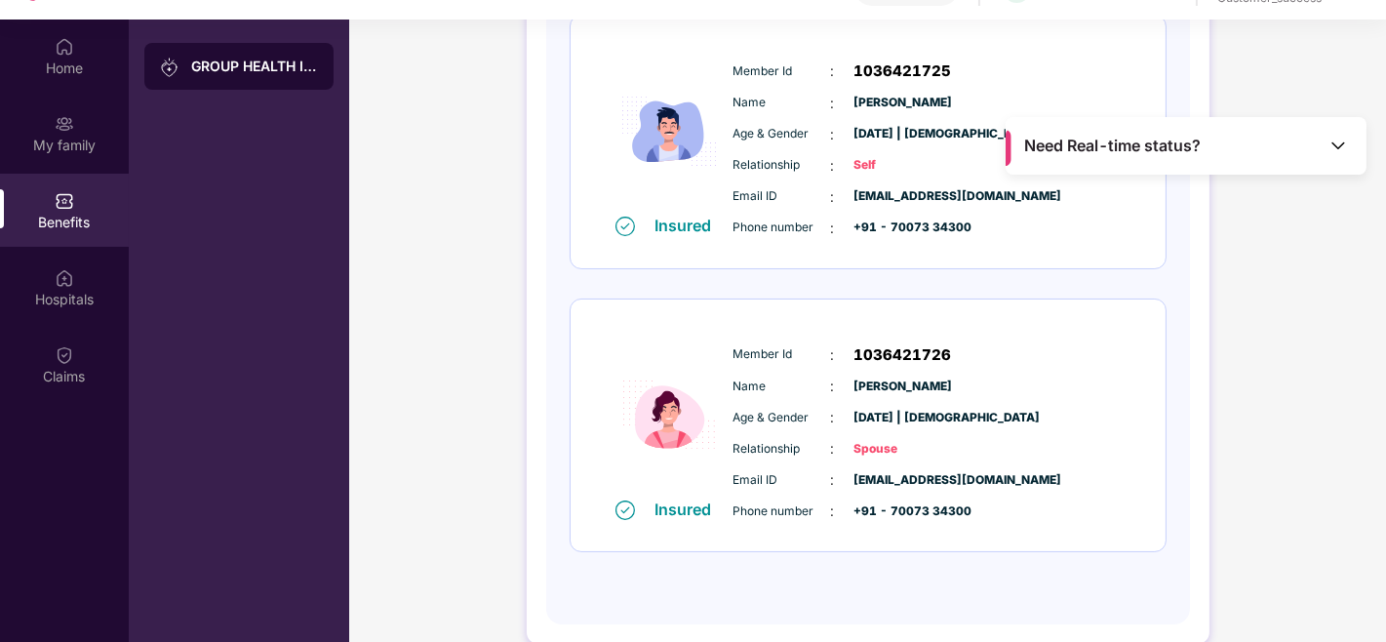
scroll to position [302, 0]
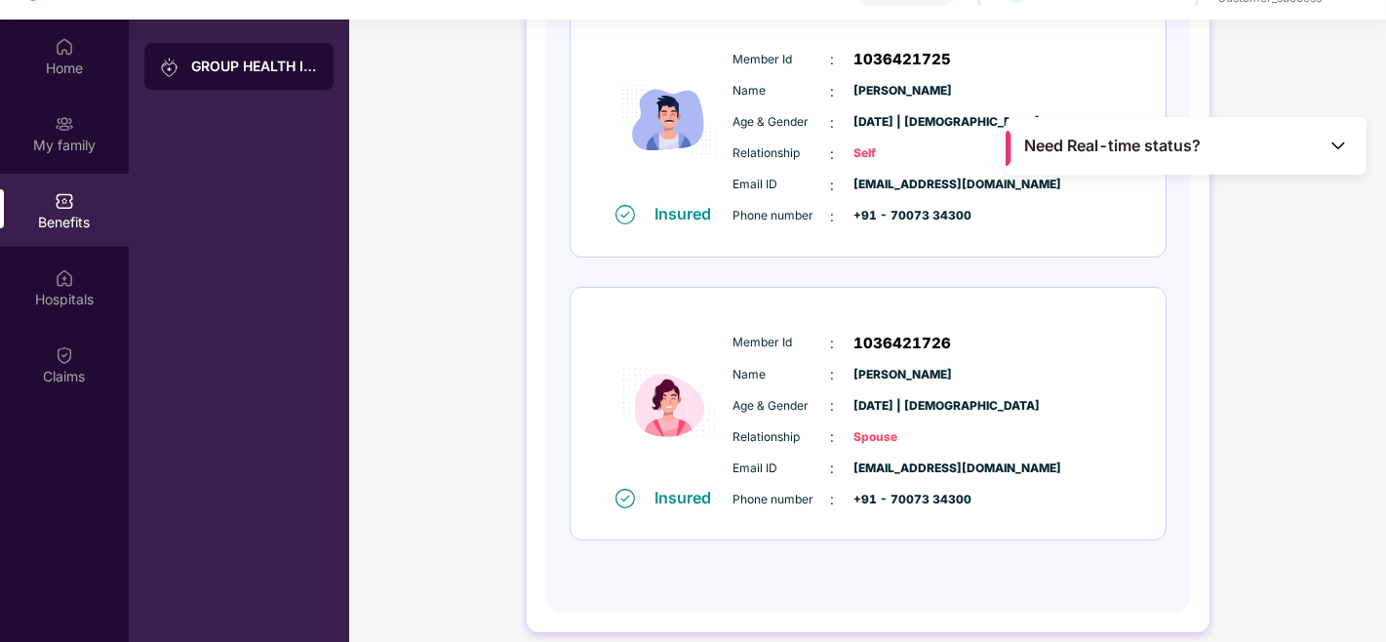
click at [926, 341] on span "1036421726" at bounding box center [902, 343] width 98 height 23
copy span "1036421726"
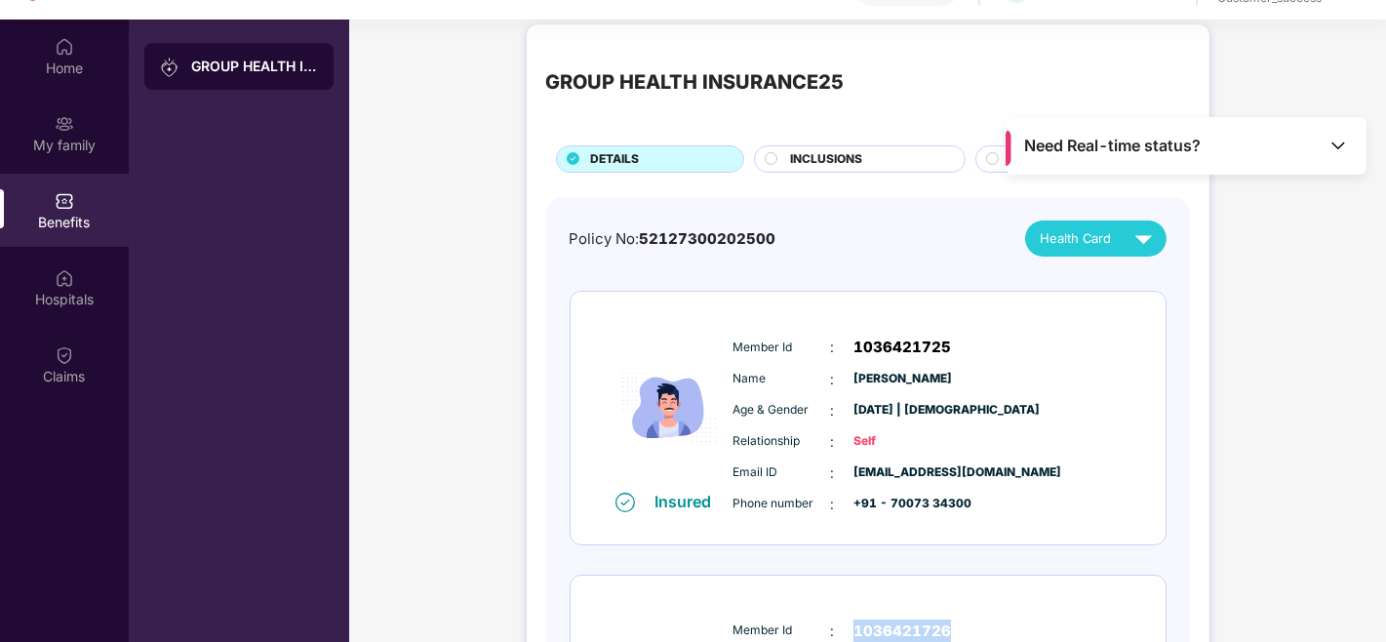
scroll to position [14, 0]
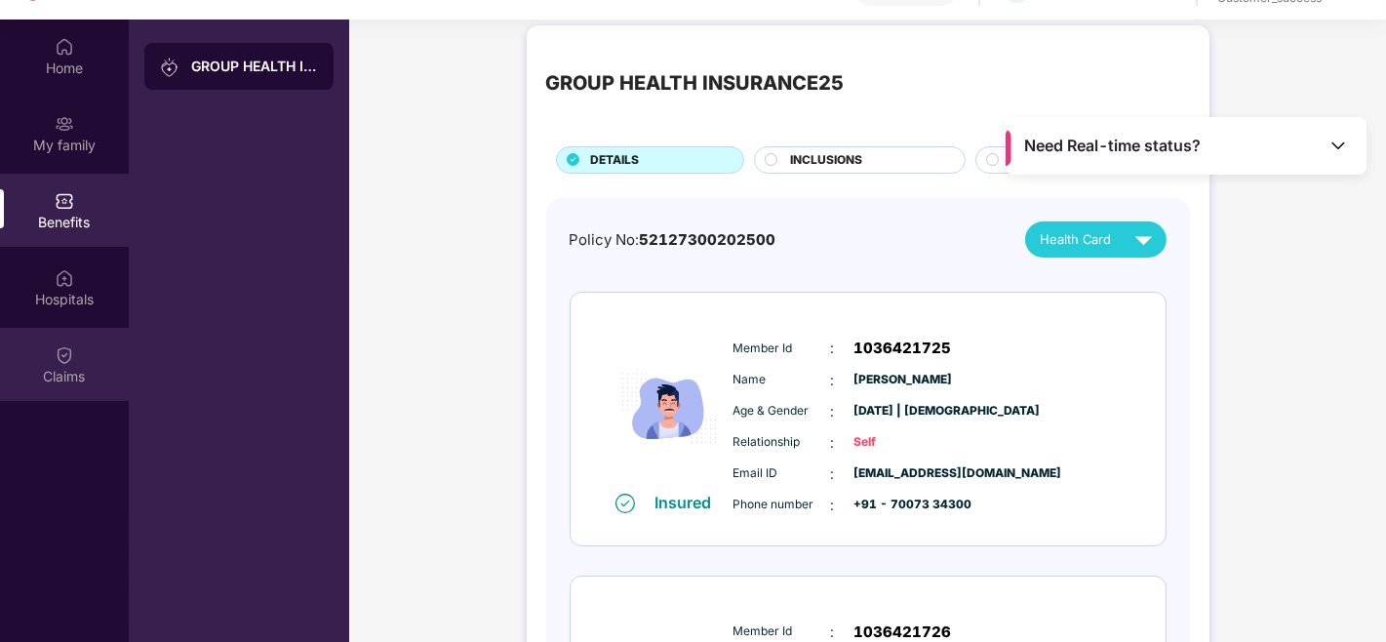
click at [51, 384] on div "Claims" at bounding box center [64, 364] width 129 height 73
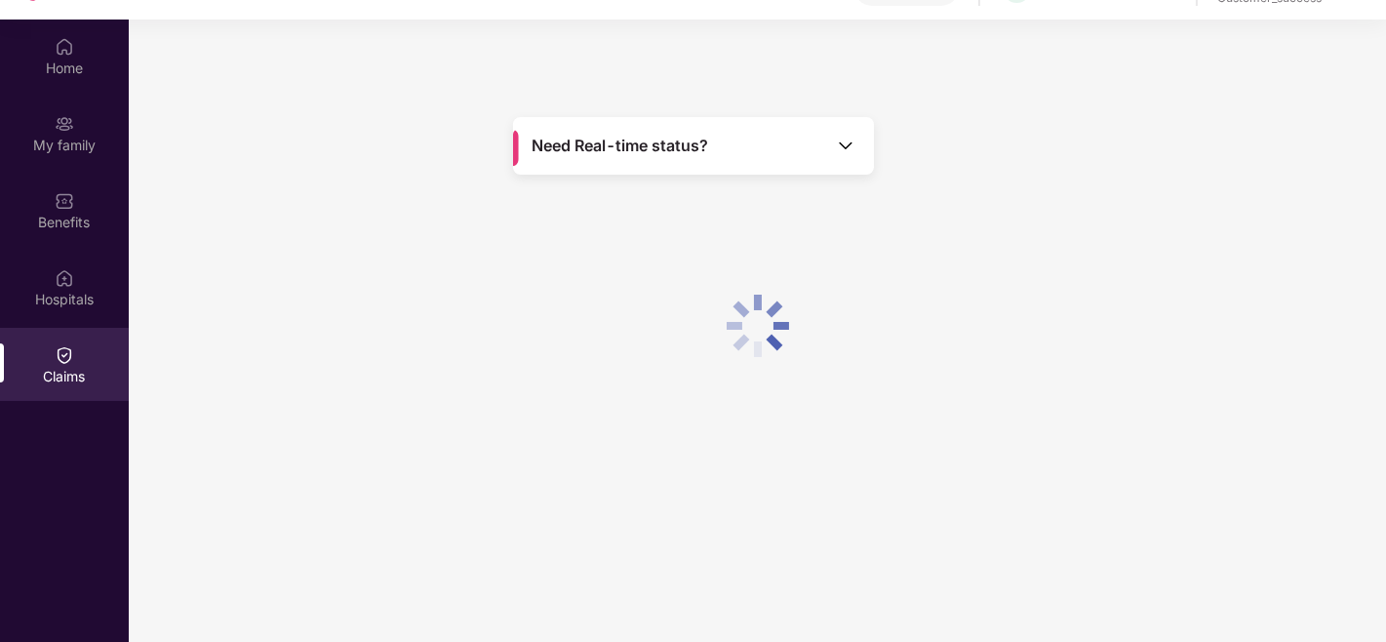
scroll to position [0, 0]
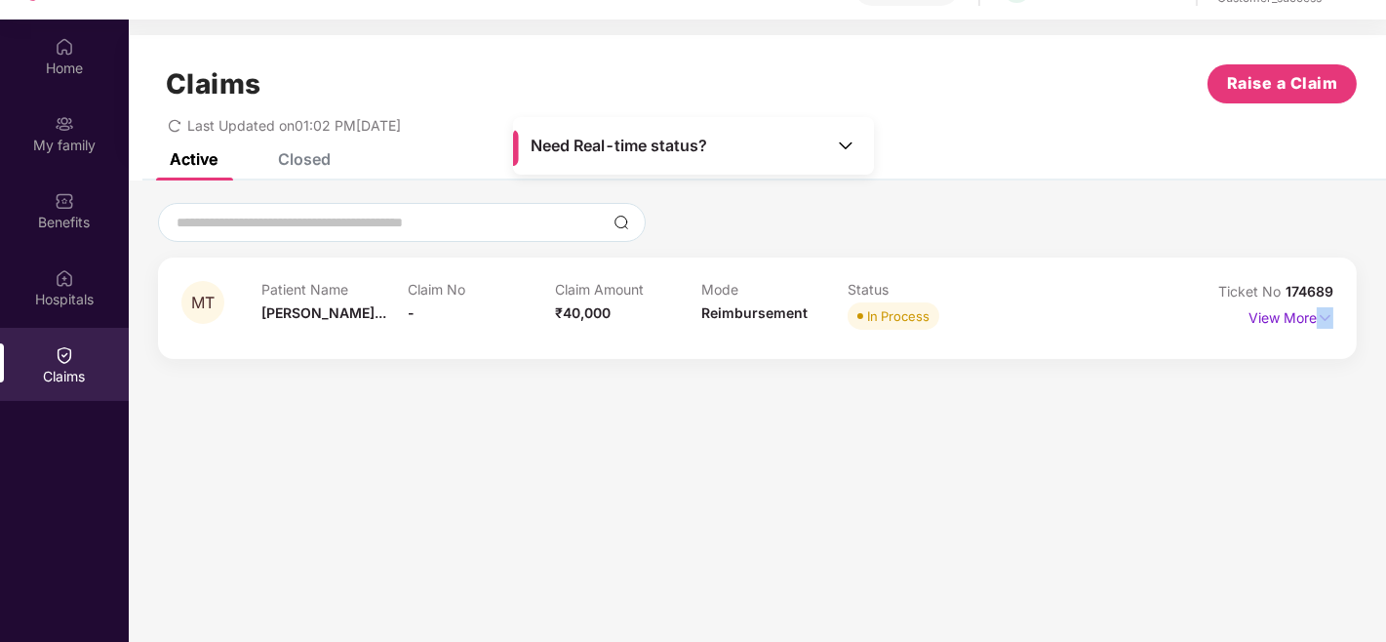
click at [1209, 334] on div "MT Patient Name [PERSON_NAME]... Claim No - Claim Amount ₹40,000 Mode Reimburse…" at bounding box center [757, 308] width 1152 height 55
click at [1314, 328] on div "View More" at bounding box center [1290, 317] width 85 height 31
click at [1314, 323] on p "View More" at bounding box center [1290, 315] width 85 height 26
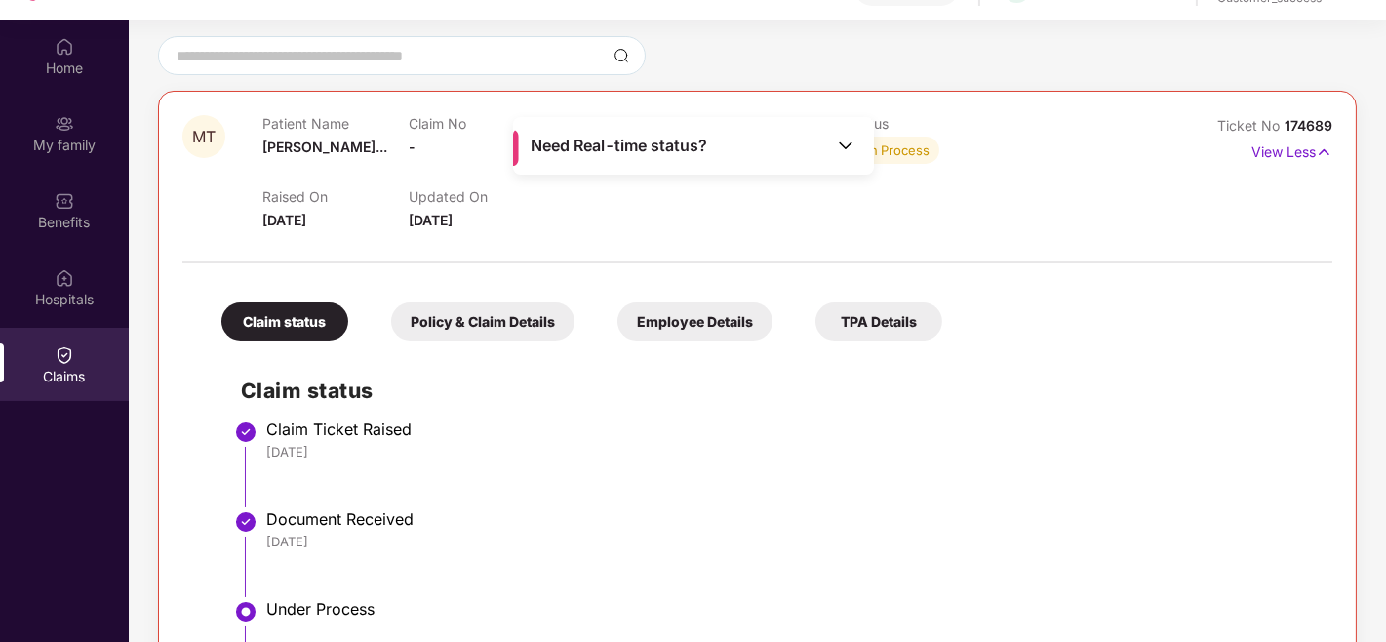
scroll to position [169, 0]
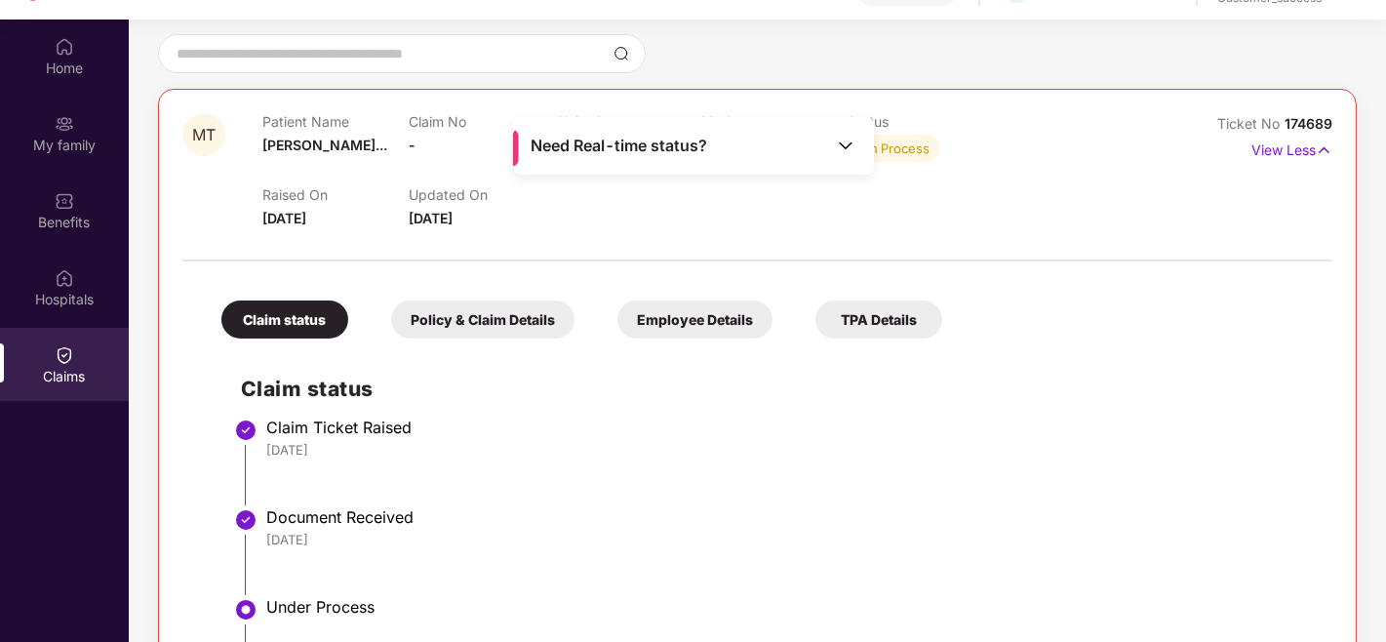
click at [453, 326] on div "Policy & Claim Details" at bounding box center [482, 319] width 183 height 38
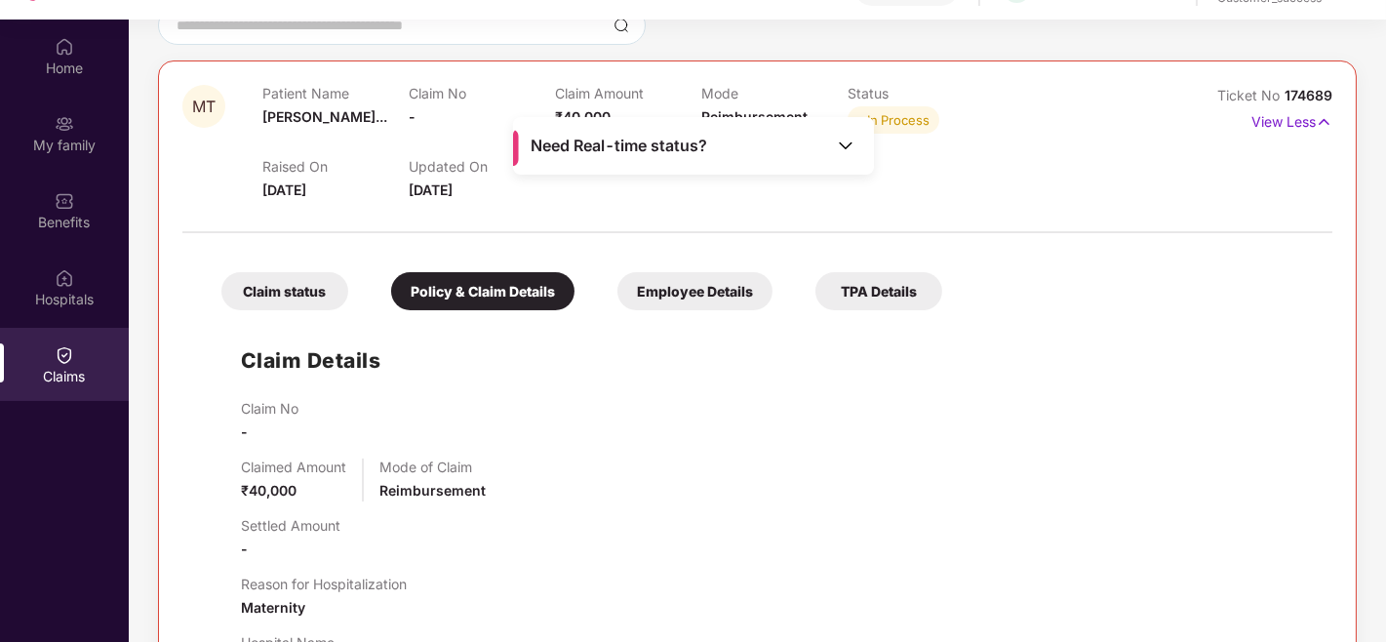
scroll to position [196, 0]
click at [1305, 93] on span "174689" at bounding box center [1308, 96] width 48 height 17
drag, startPoint x: 1344, startPoint y: 92, endPoint x: 1277, endPoint y: 93, distance: 66.3
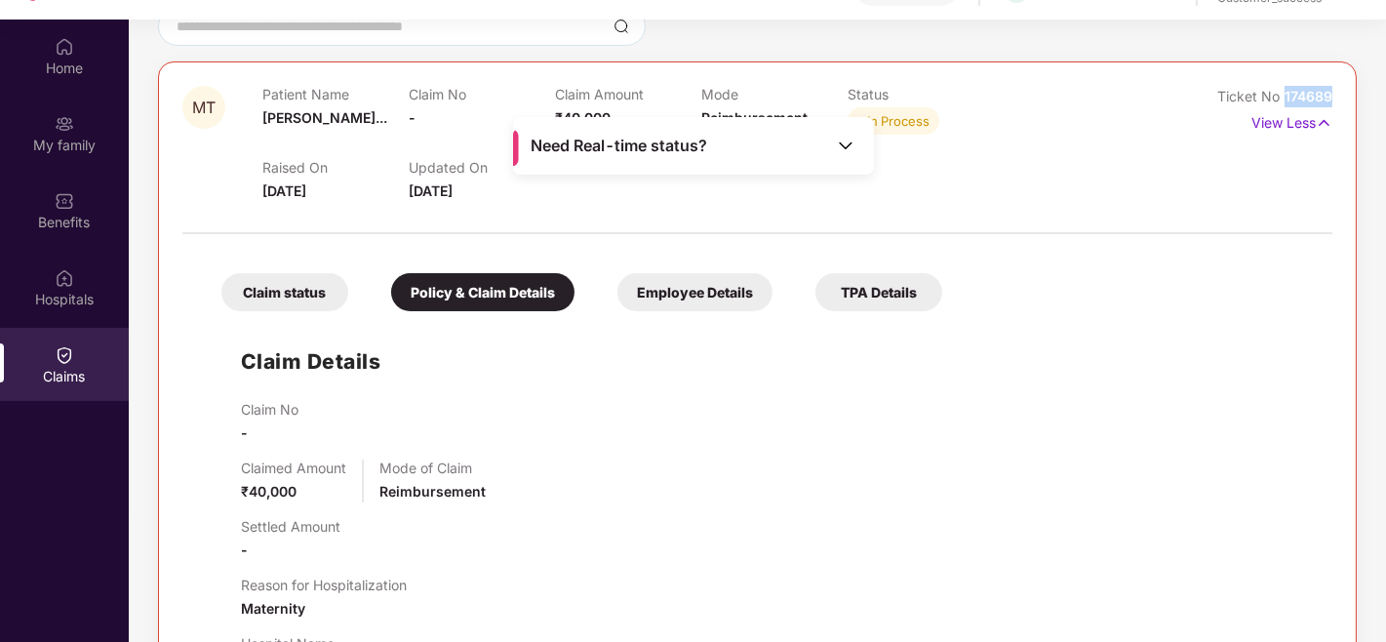
click at [1277, 93] on div "MT Patient Name [PERSON_NAME]... Claim No - Claim Amount ₹40,000 Mode Reimburse…" at bounding box center [757, 484] width 1198 height 846
copy span "174689"
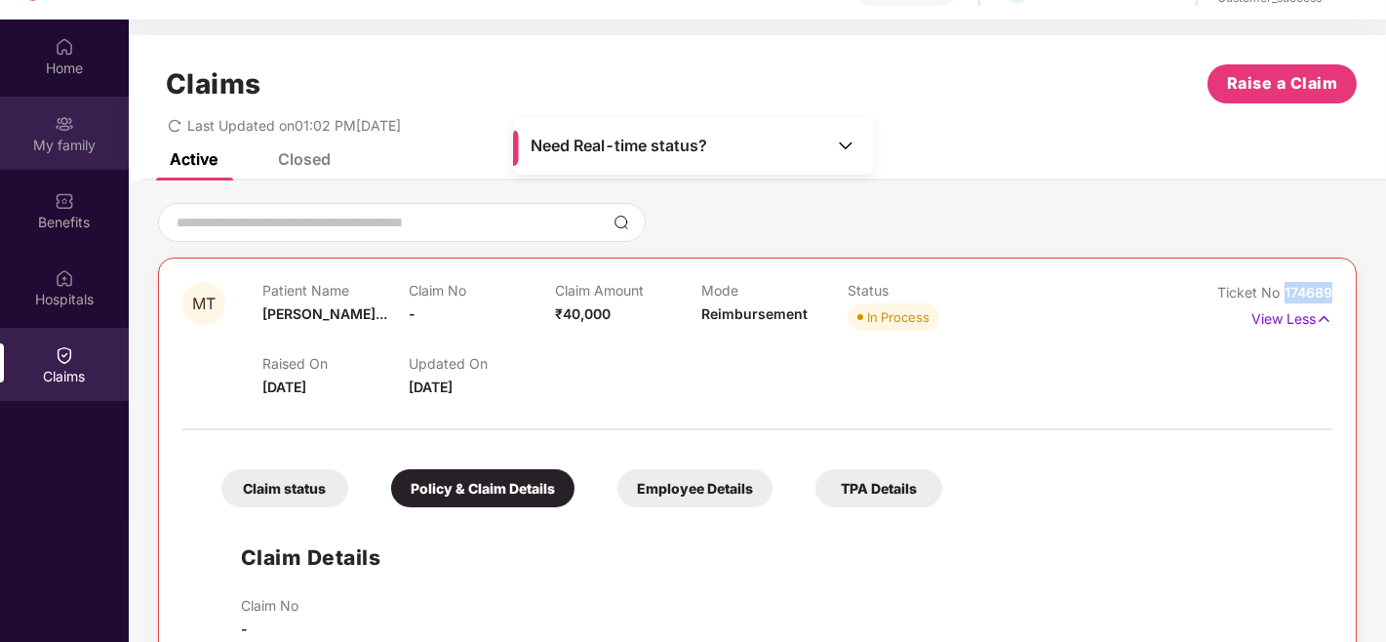
scroll to position [0, 0]
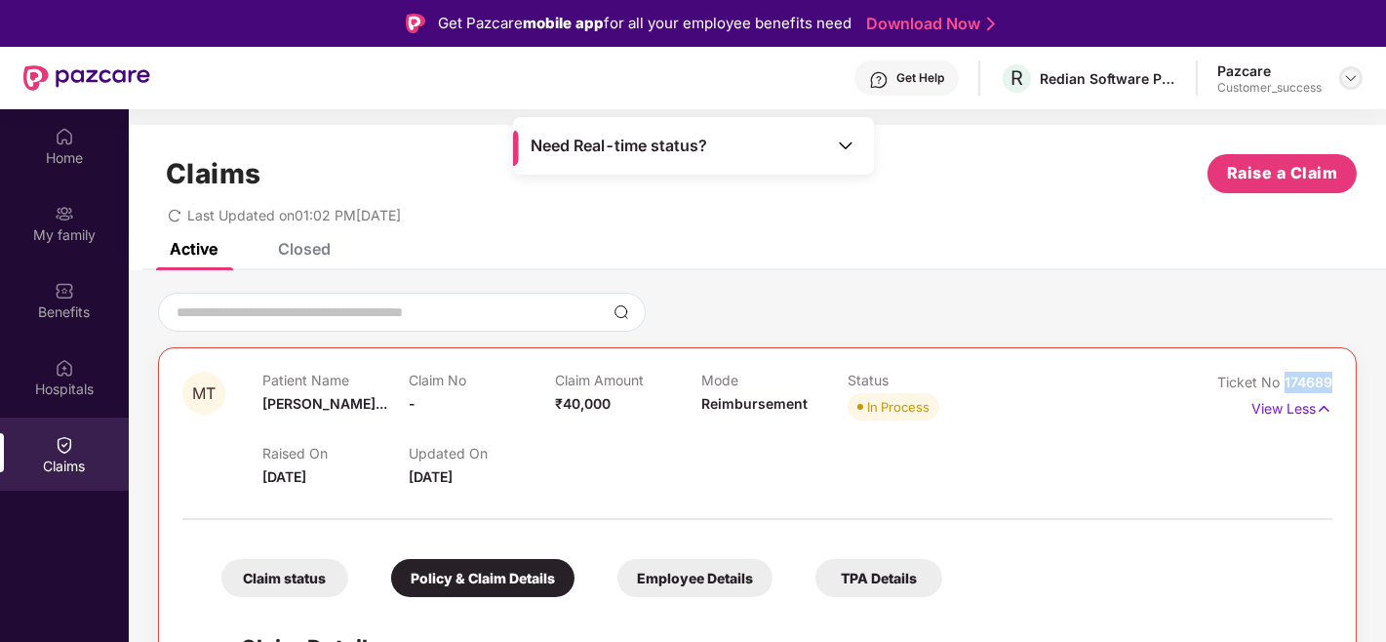
click at [1353, 78] on img at bounding box center [1351, 78] width 16 height 16
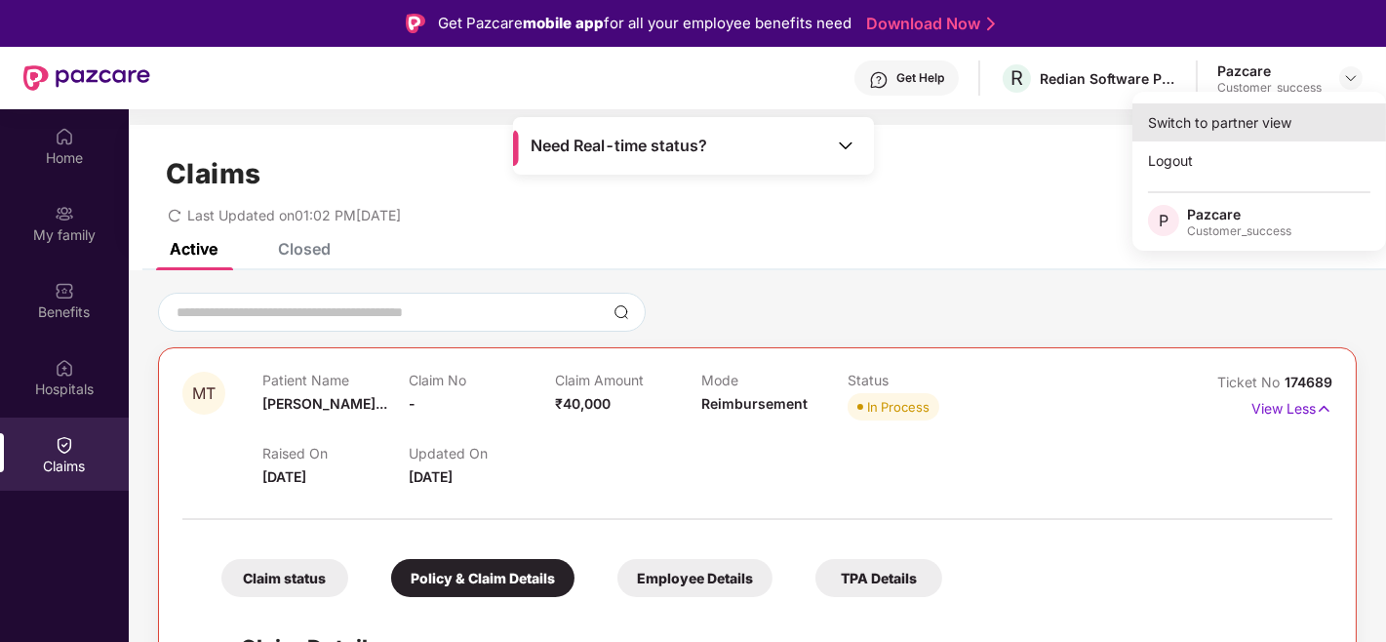
click at [1260, 118] on div "Switch to partner view" at bounding box center [1259, 122] width 254 height 38
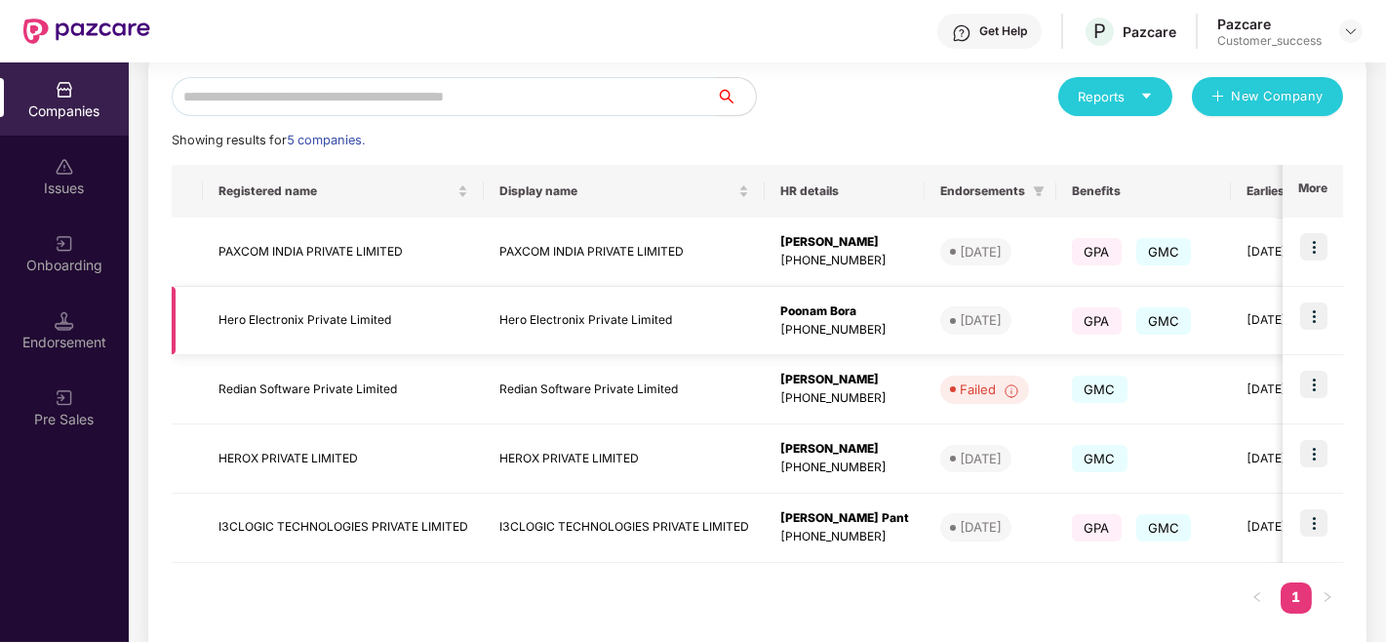
scroll to position [166, 0]
